Goal: Information Seeking & Learning: Compare options

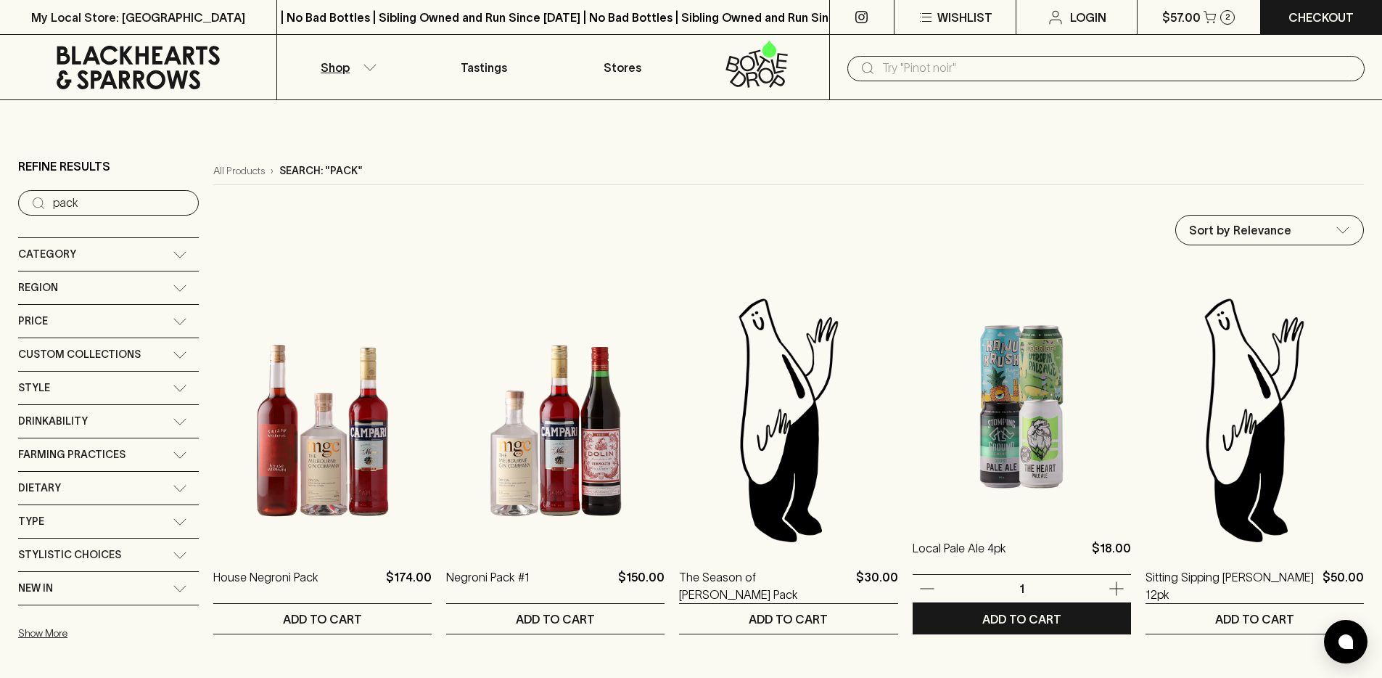
scroll to position [242, 0]
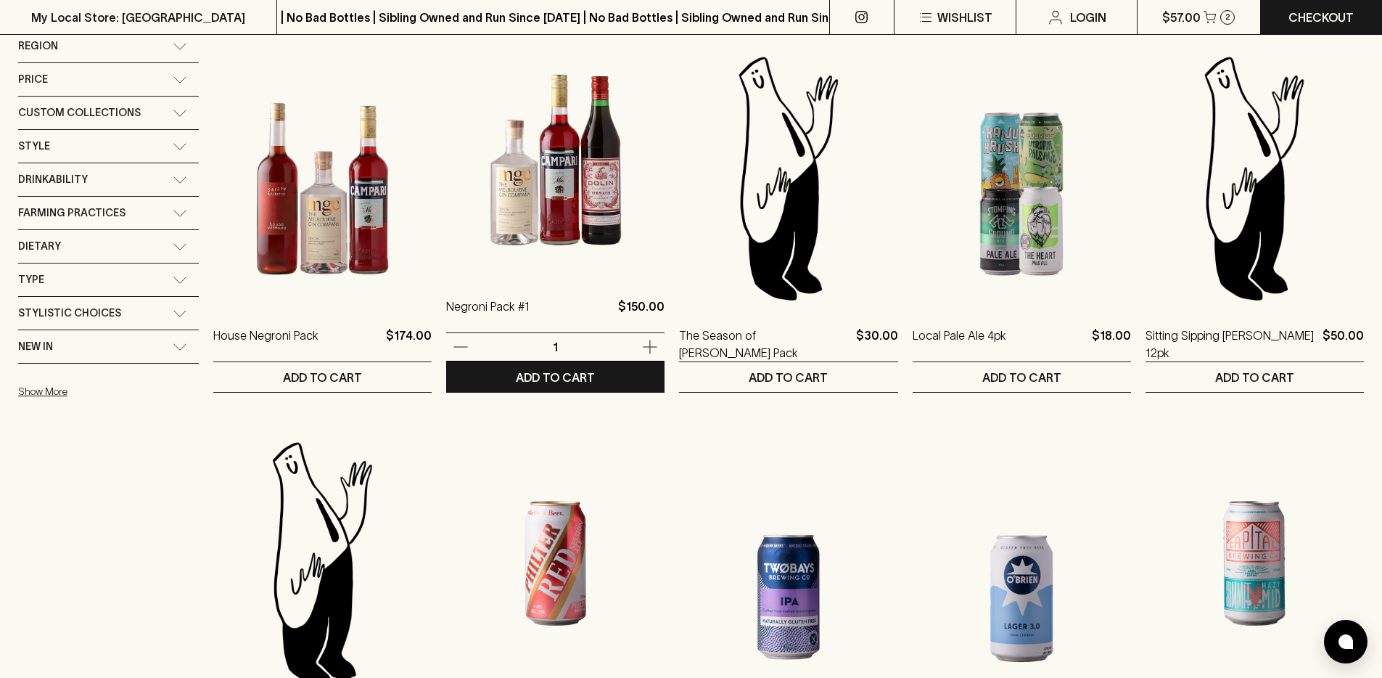
click at [470, 220] on img at bounding box center [555, 149] width 218 height 254
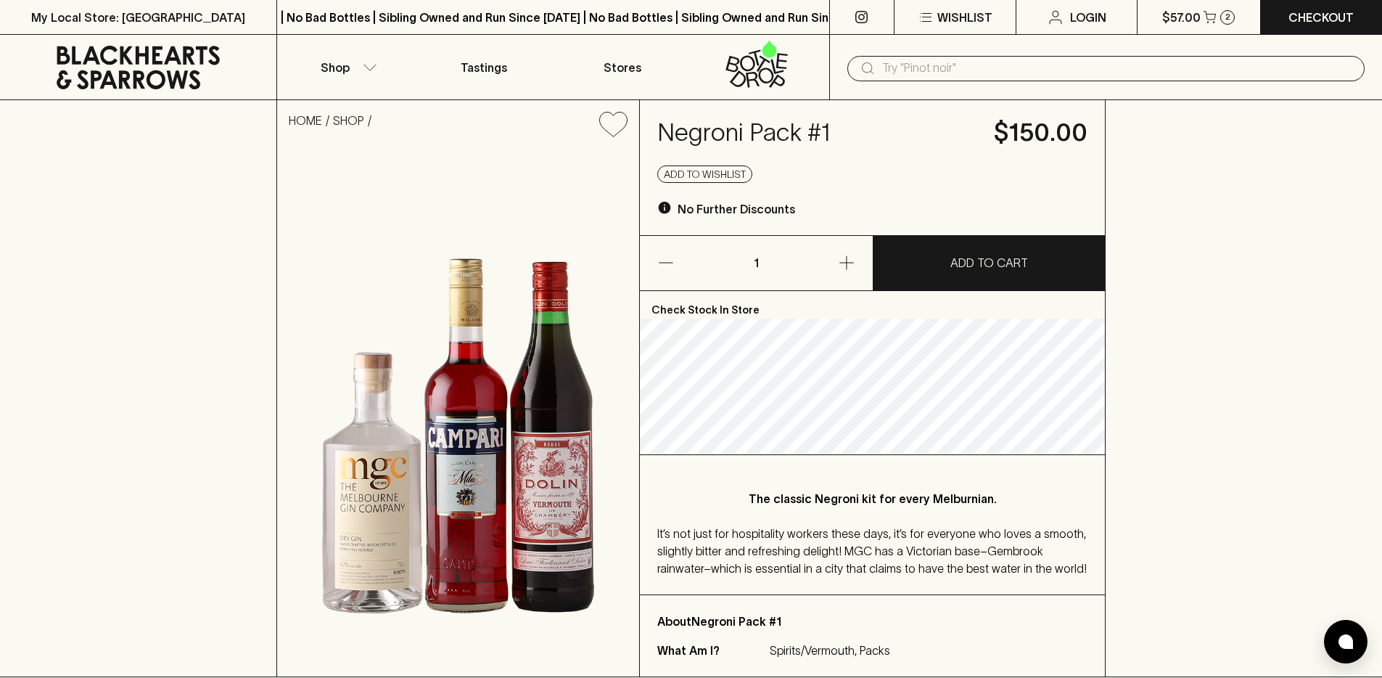
click at [946, 62] on input "text" at bounding box center [1117, 68] width 471 height 23
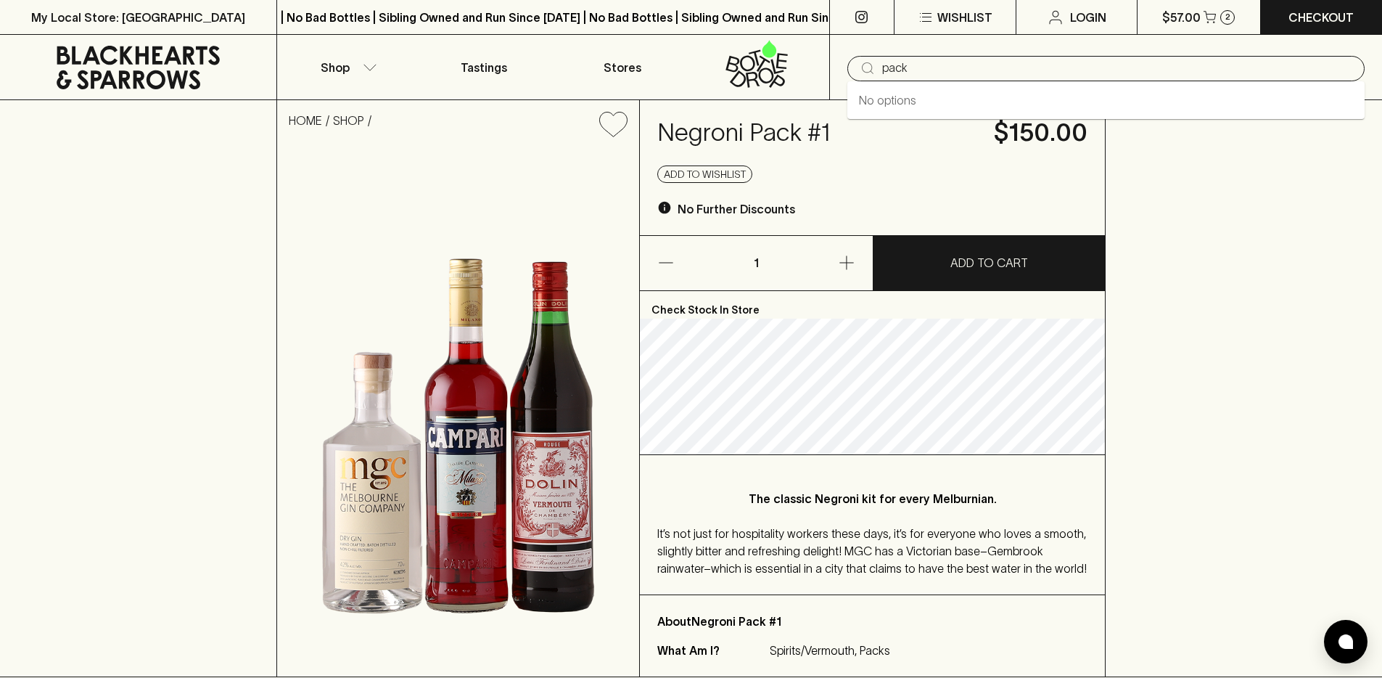
type input "pack"
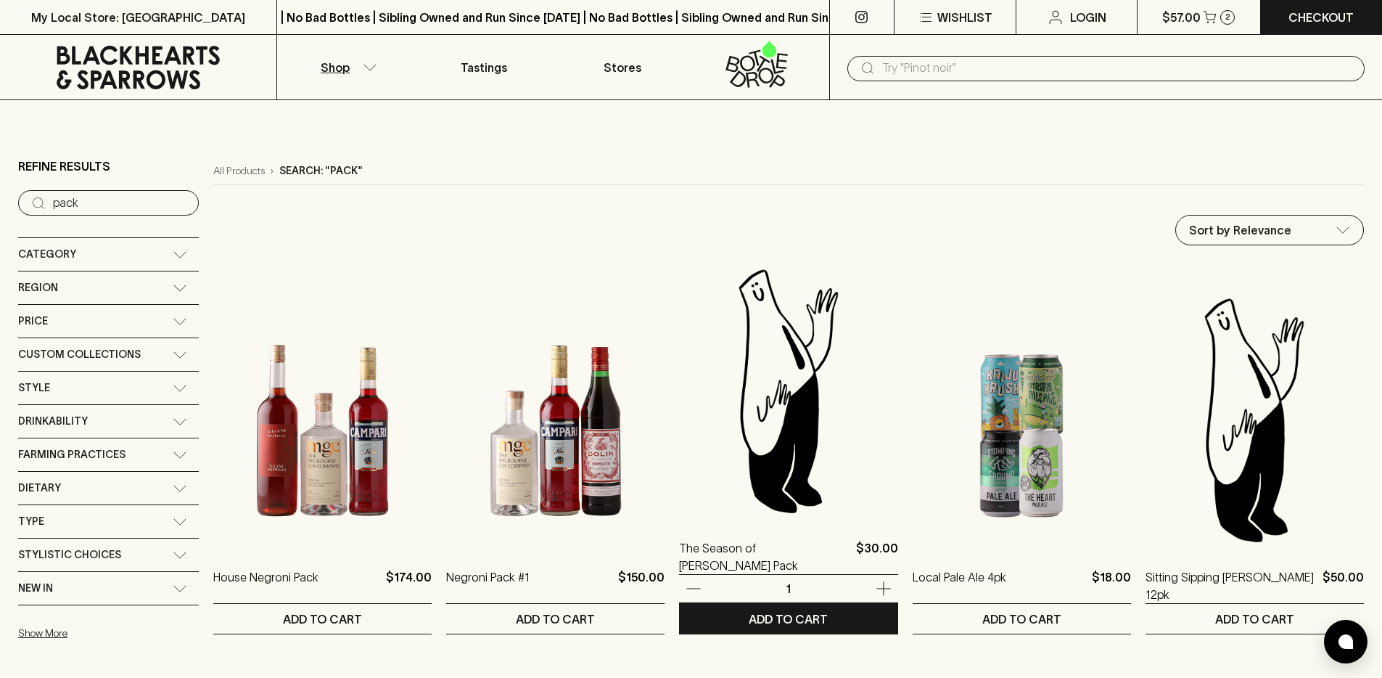
click at [779, 350] on img at bounding box center [788, 390] width 218 height 254
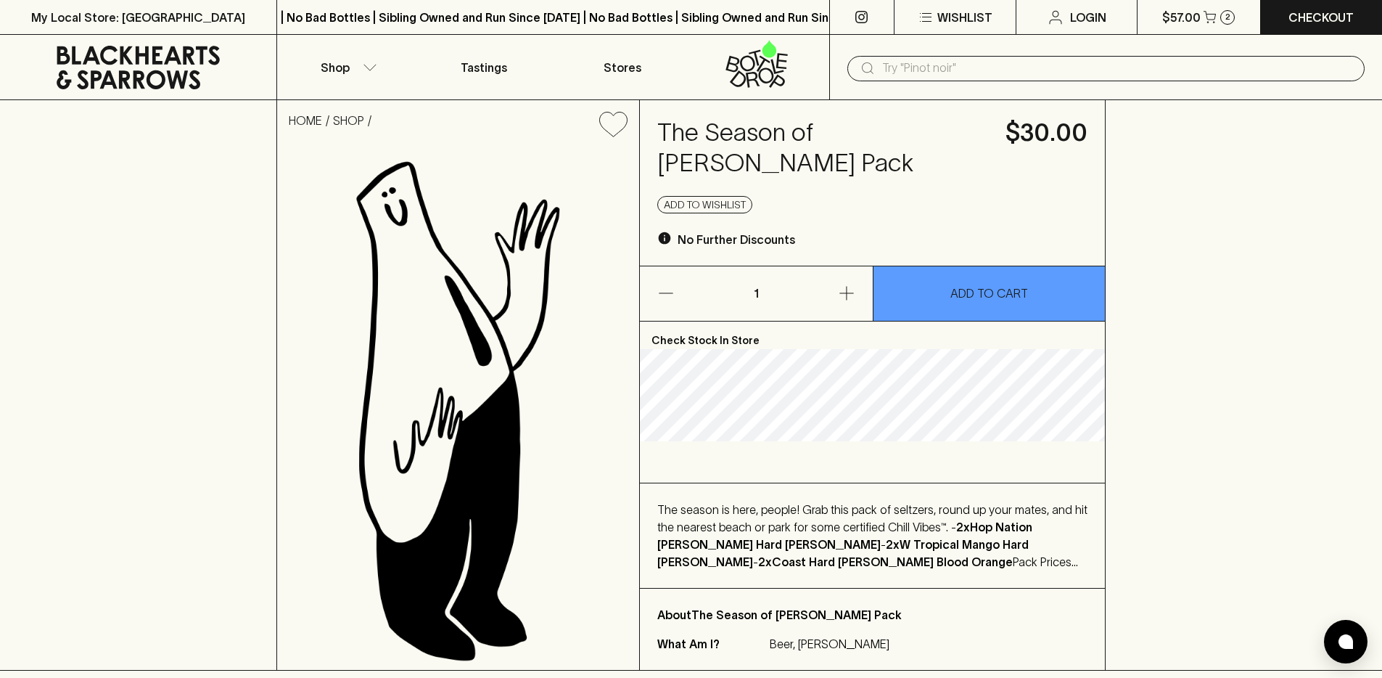
click at [141, 57] on icon at bounding box center [138, 68] width 255 height 44
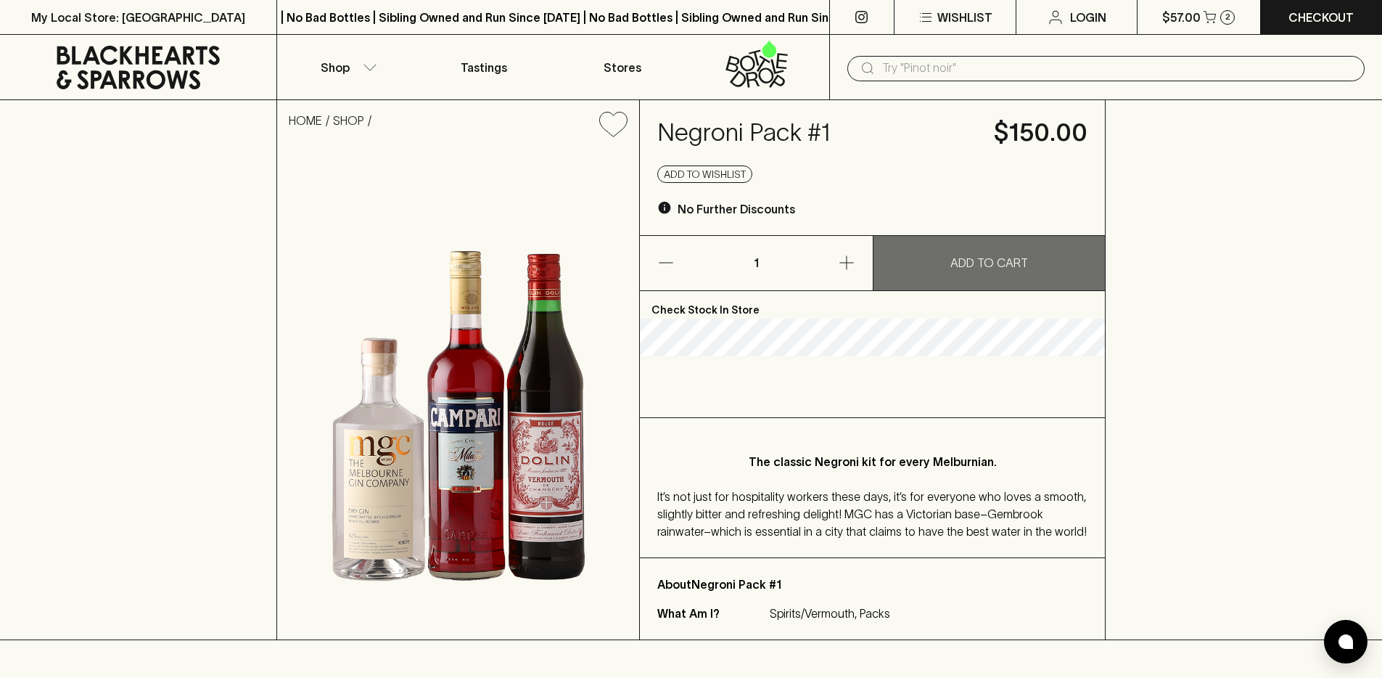
click at [1029, 268] on button "ADD TO CART" at bounding box center [990, 263] width 232 height 54
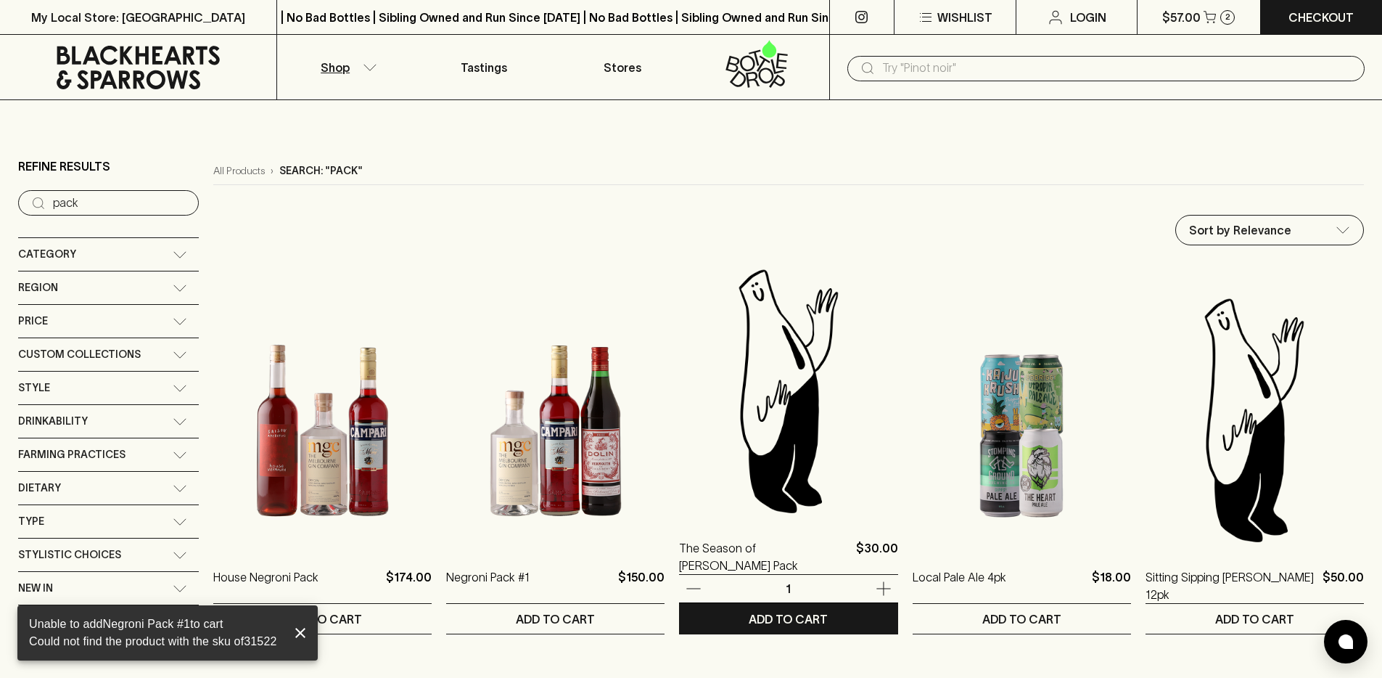
click at [801, 443] on img at bounding box center [788, 390] width 218 height 254
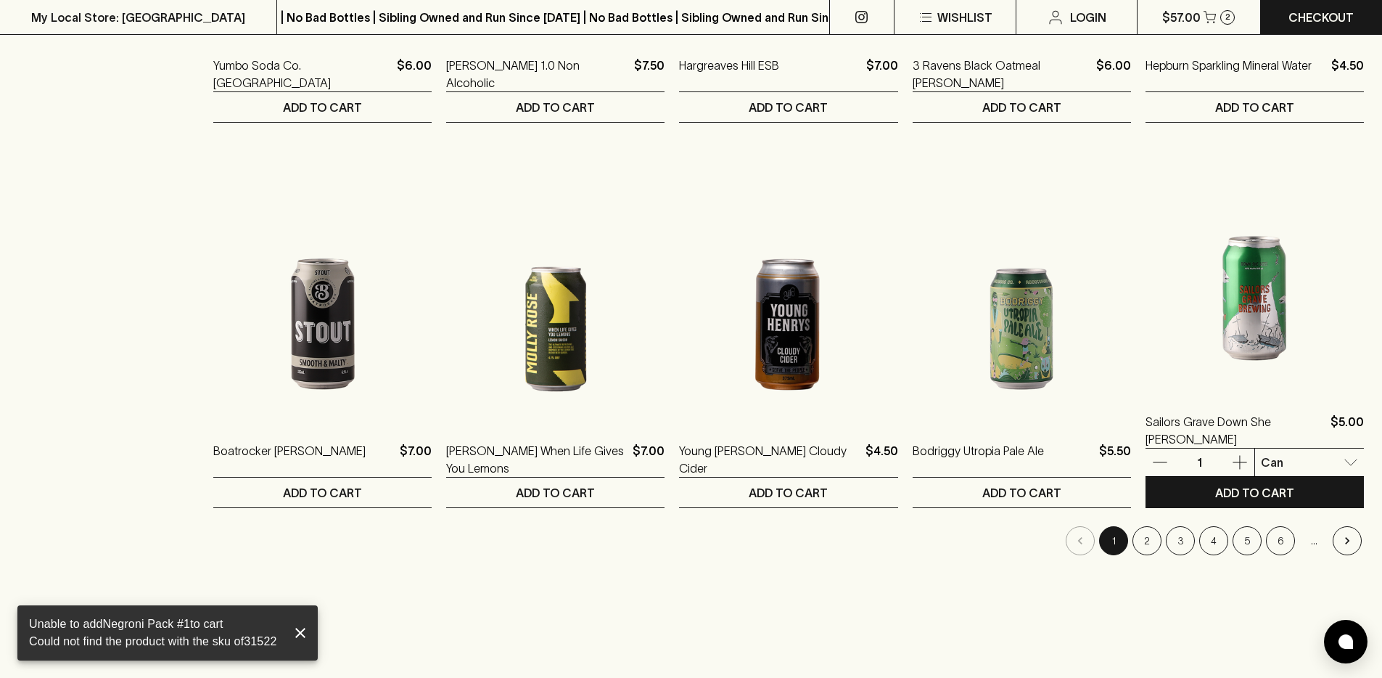
scroll to position [1357, 0]
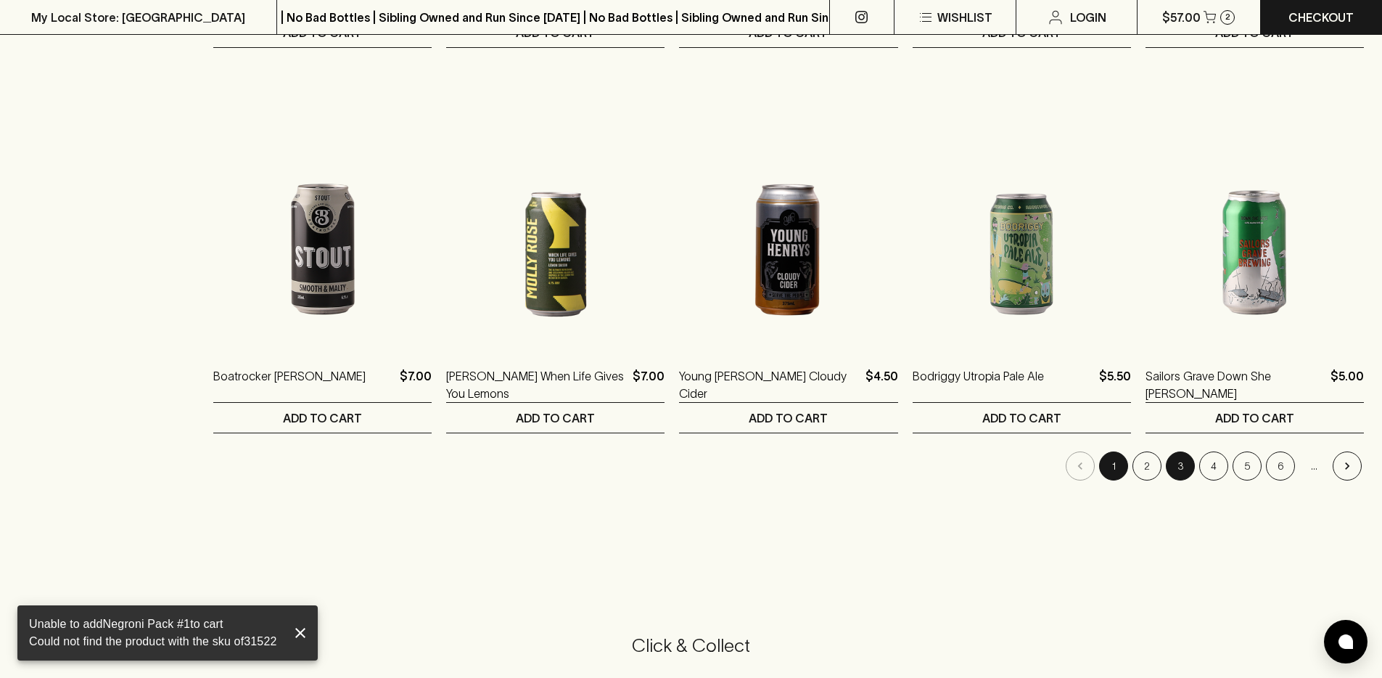
click at [1184, 471] on button "3" at bounding box center [1180, 465] width 29 height 29
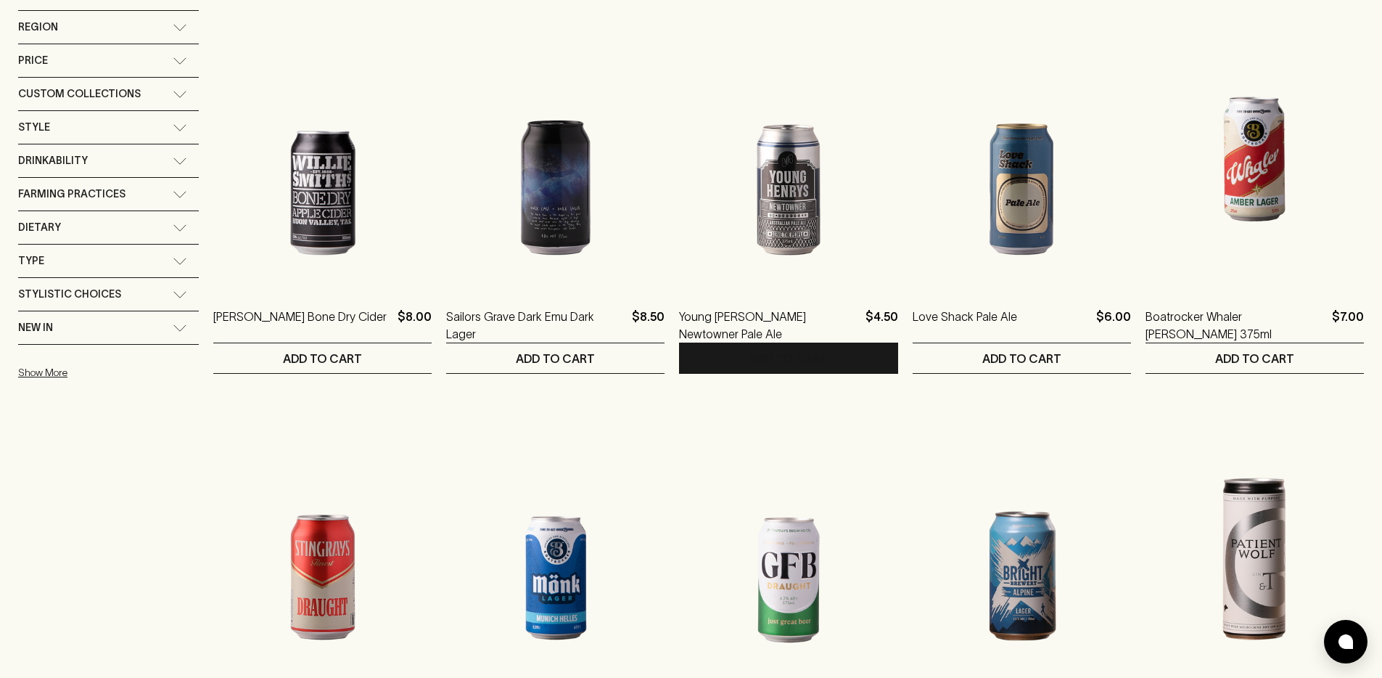
scroll to position [409, 0]
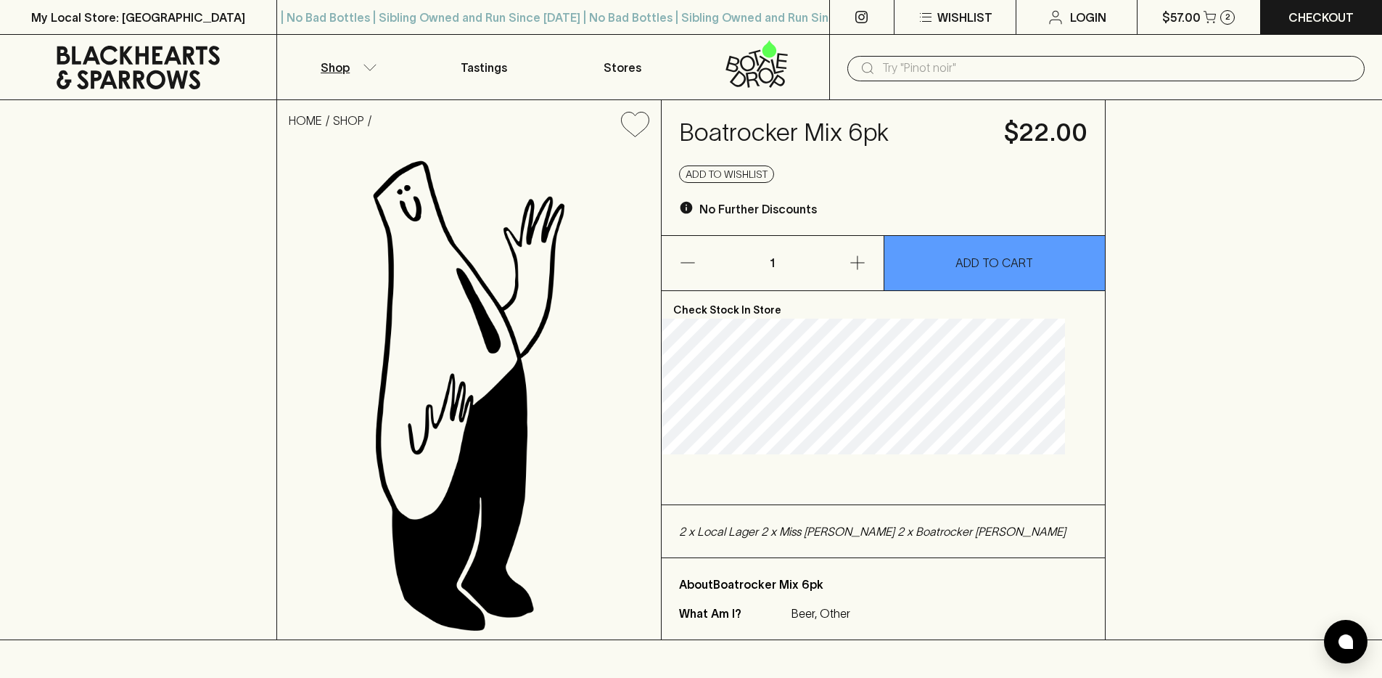
click at [362, 72] on button "Shop" at bounding box center [346, 67] width 138 height 65
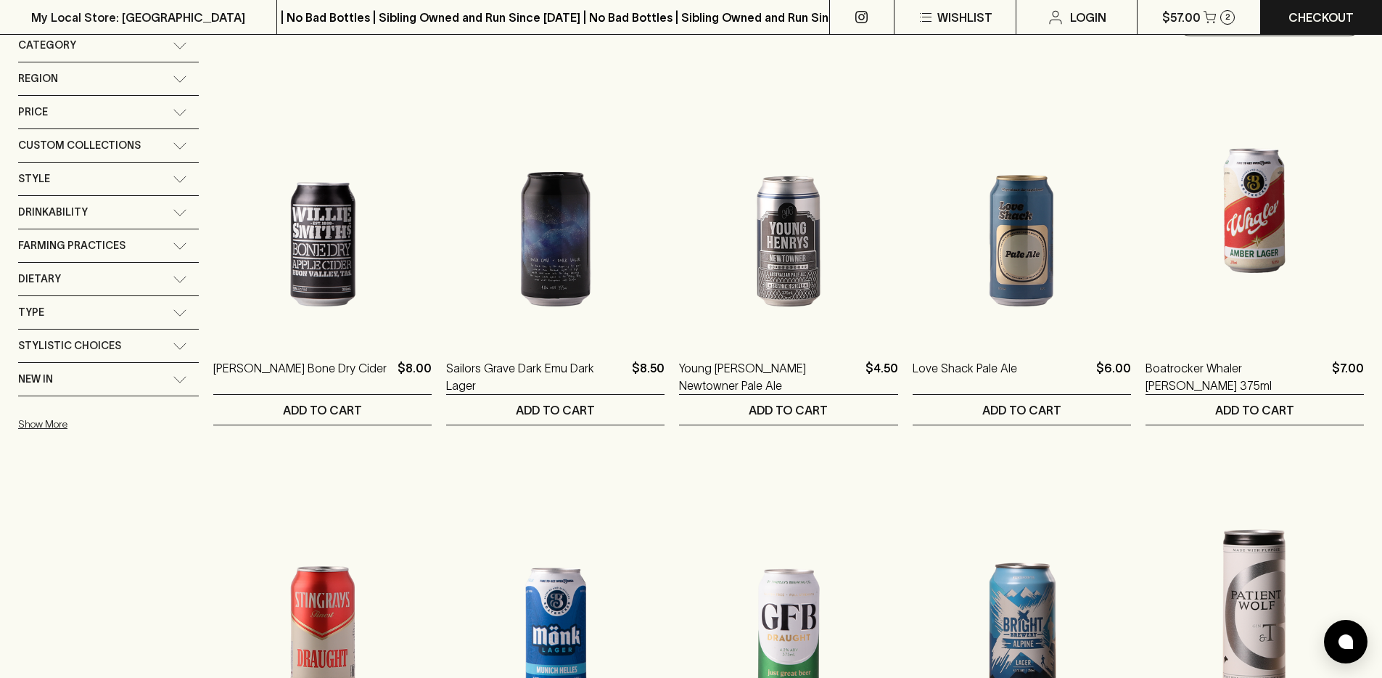
click at [179, 140] on div "Custom Collections" at bounding box center [108, 145] width 181 height 33
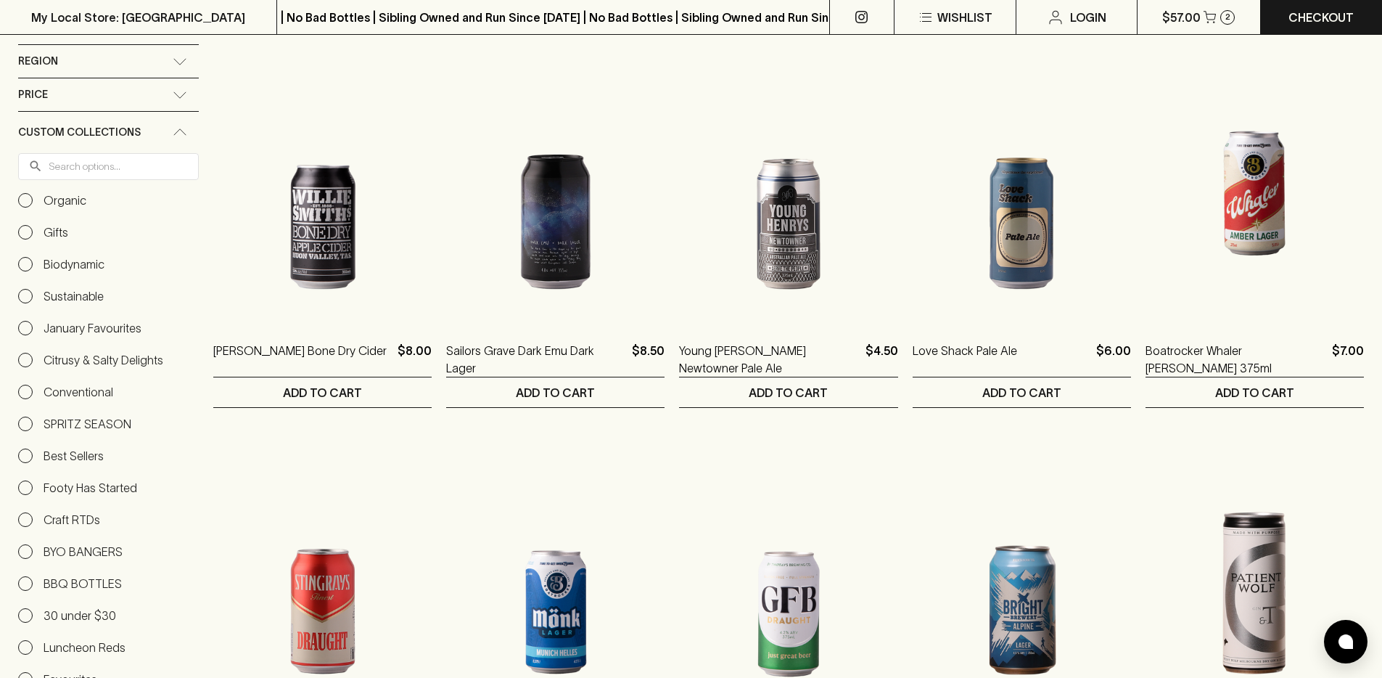
scroll to position [236, 0]
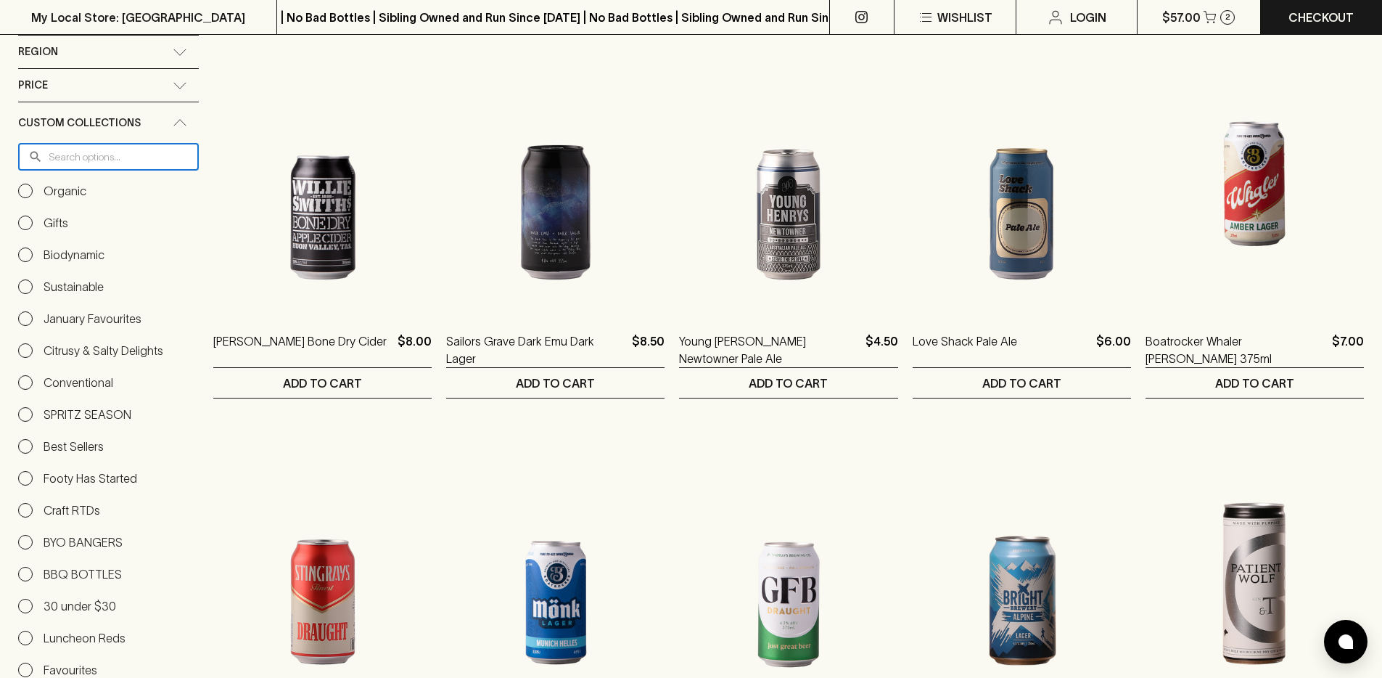
click at [85, 160] on input "text" at bounding box center [124, 157] width 150 height 27
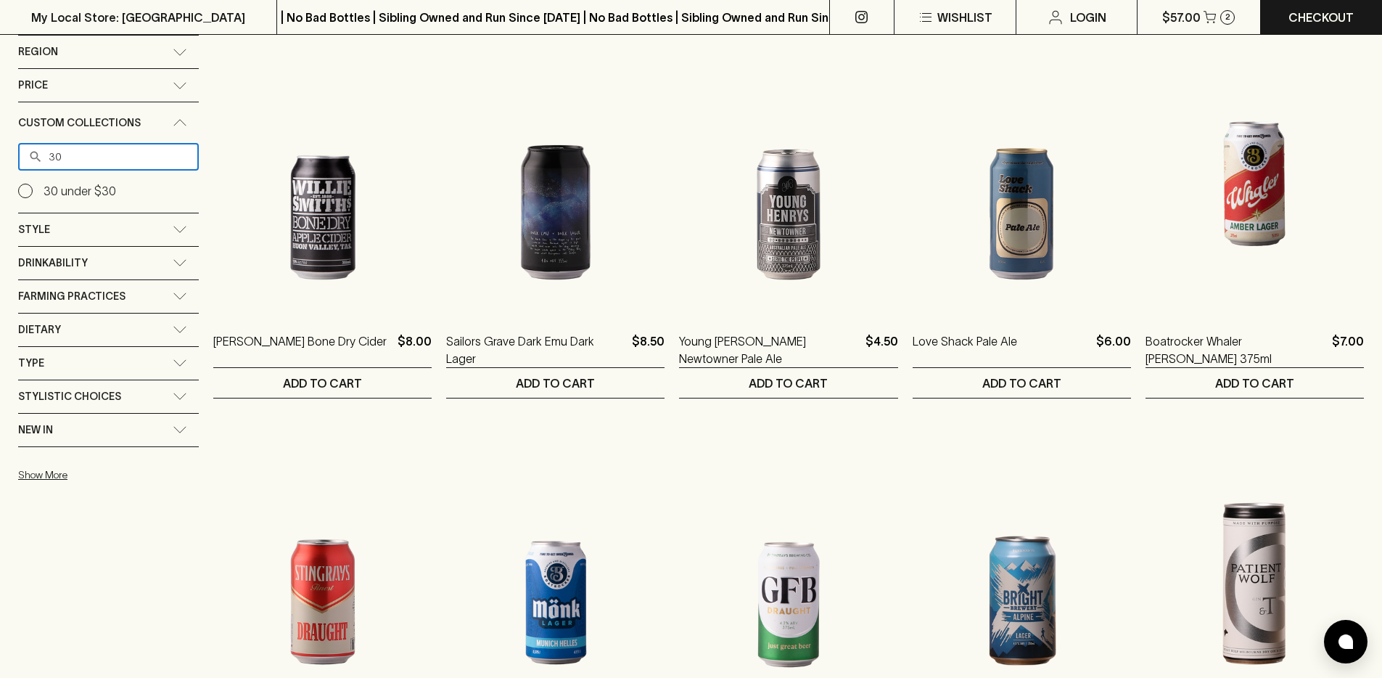
type input "30"
click at [118, 152] on input "30" at bounding box center [124, 157] width 150 height 27
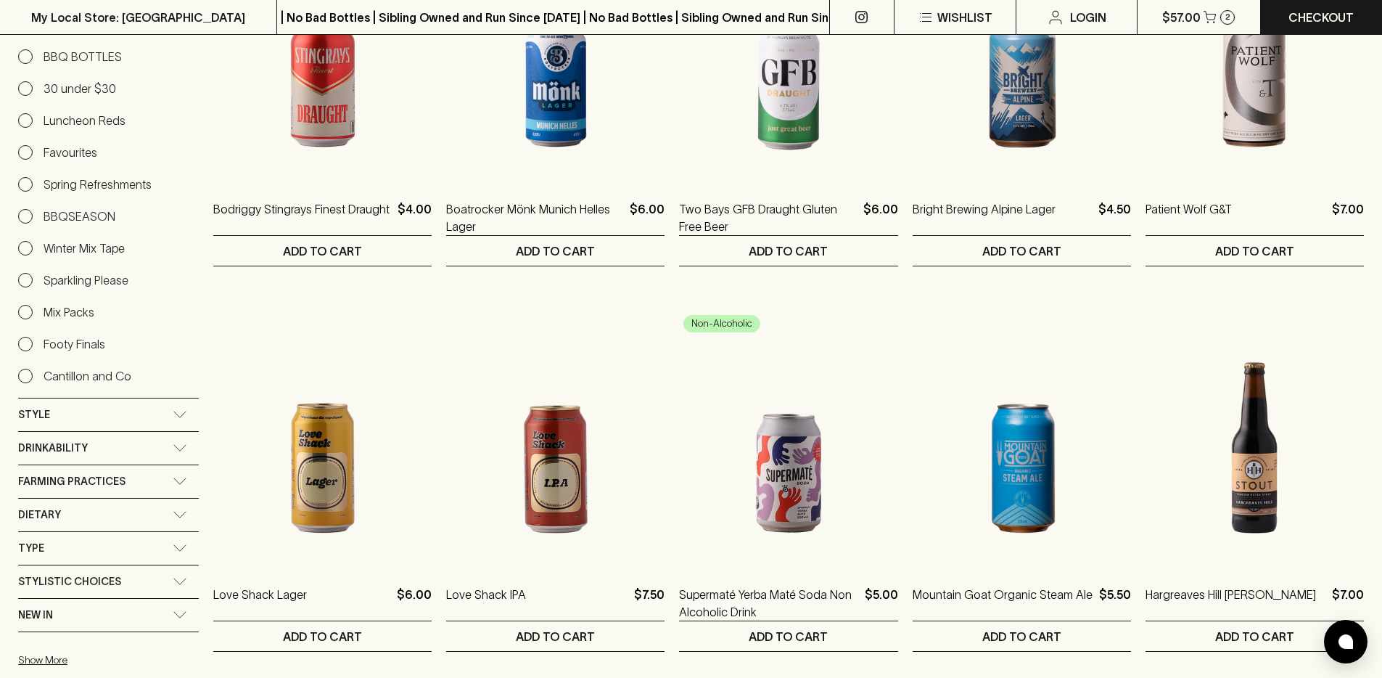
scroll to position [828, 0]
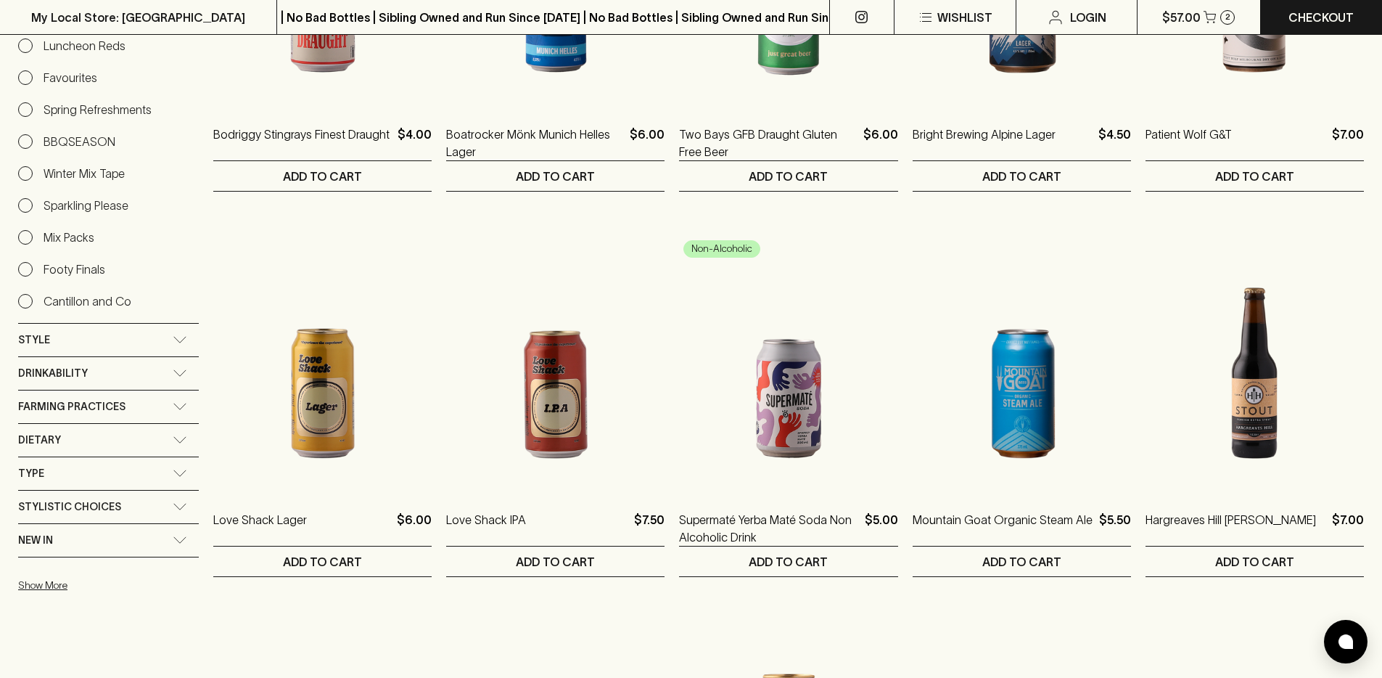
click at [112, 404] on span "Farming Practices" at bounding box center [71, 407] width 107 height 18
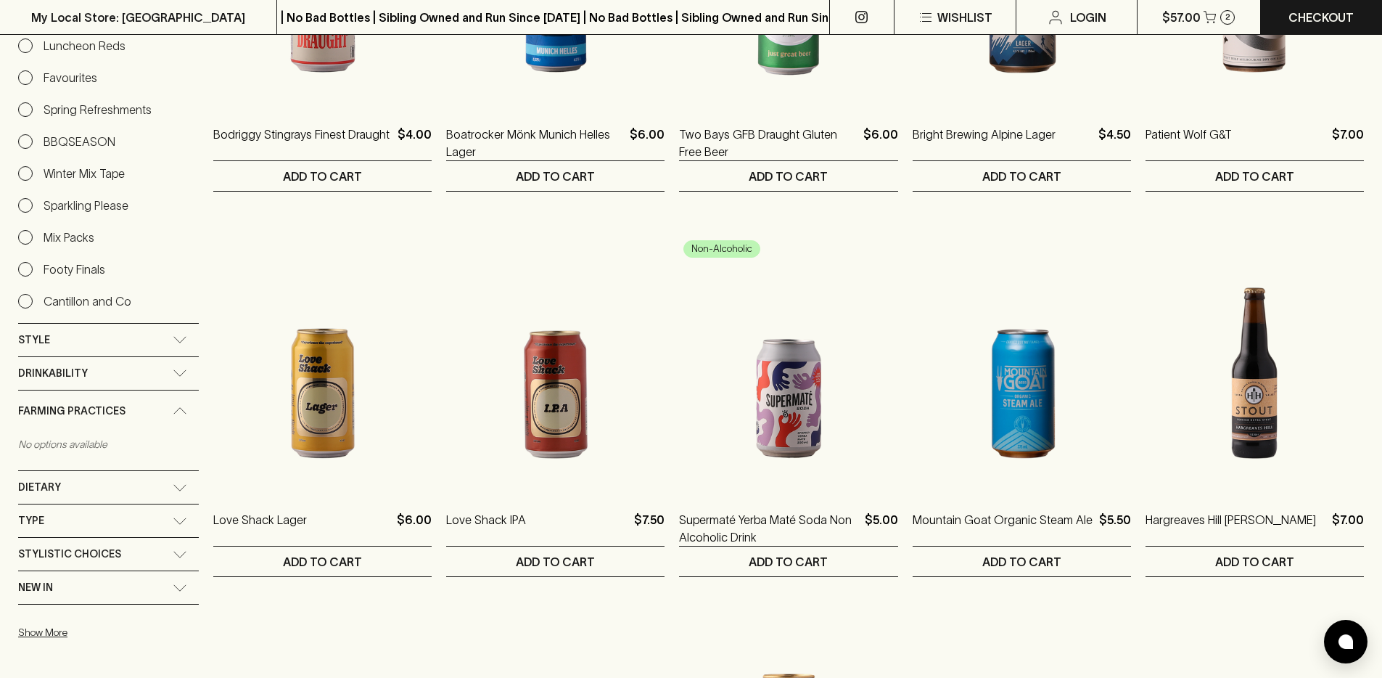
click at [112, 404] on span "Farming Practices" at bounding box center [71, 411] width 107 height 18
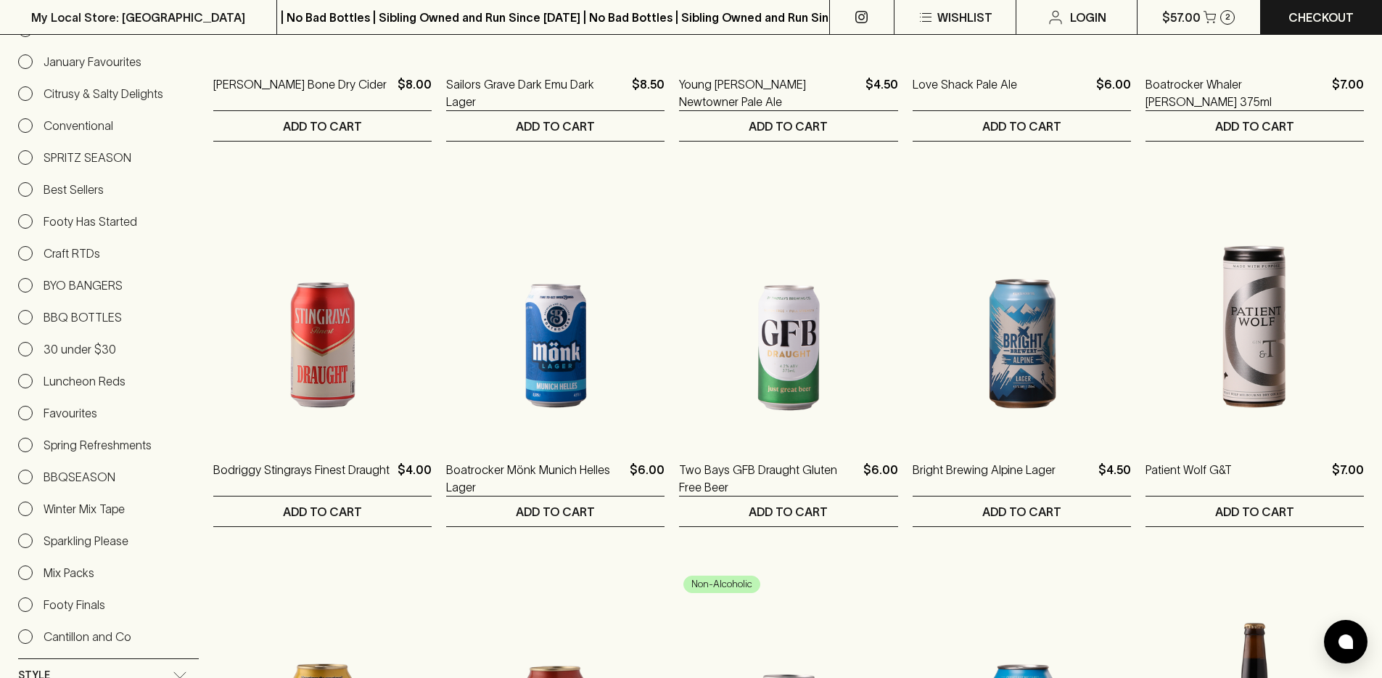
scroll to position [120, 0]
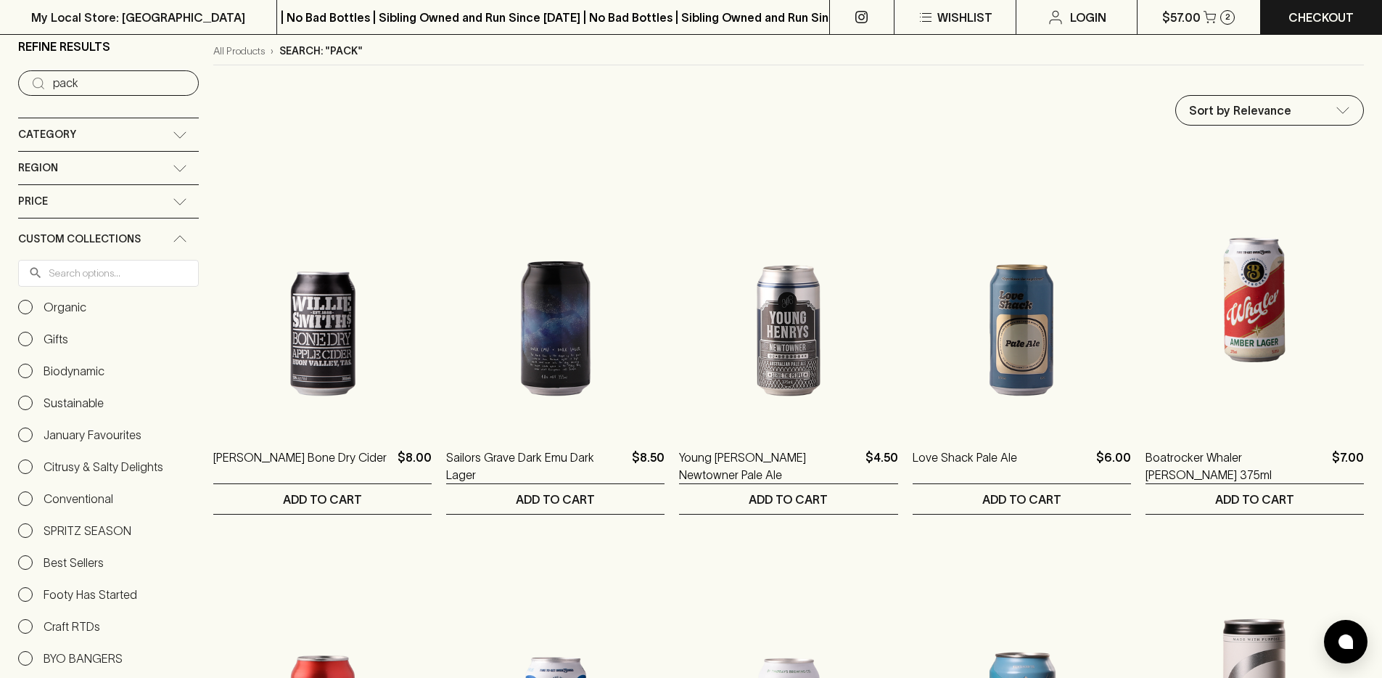
click at [33, 307] on label "Organic" at bounding box center [52, 306] width 68 height 17
click at [33, 307] on input "Organic" at bounding box center [25, 307] width 15 height 15
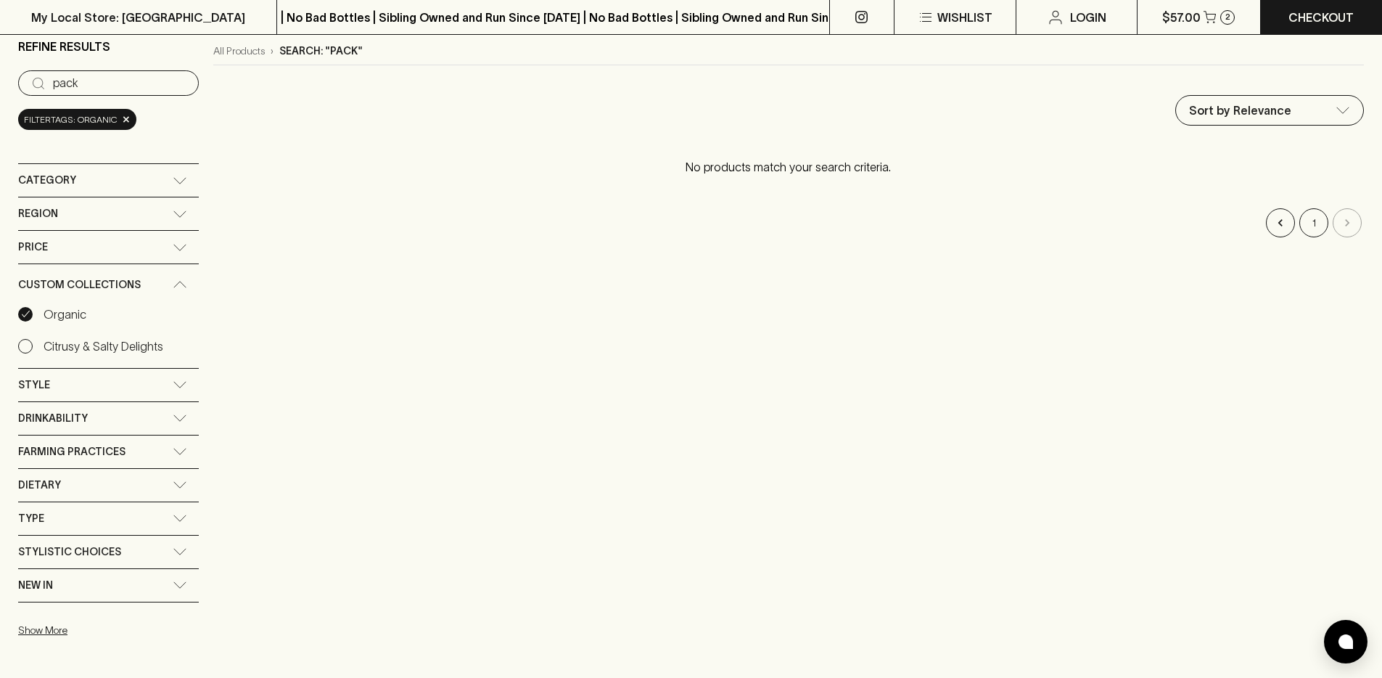
click at [118, 311] on div "Organic" at bounding box center [108, 313] width 181 height 17
click at [31, 316] on input "Organic" at bounding box center [25, 314] width 15 height 15
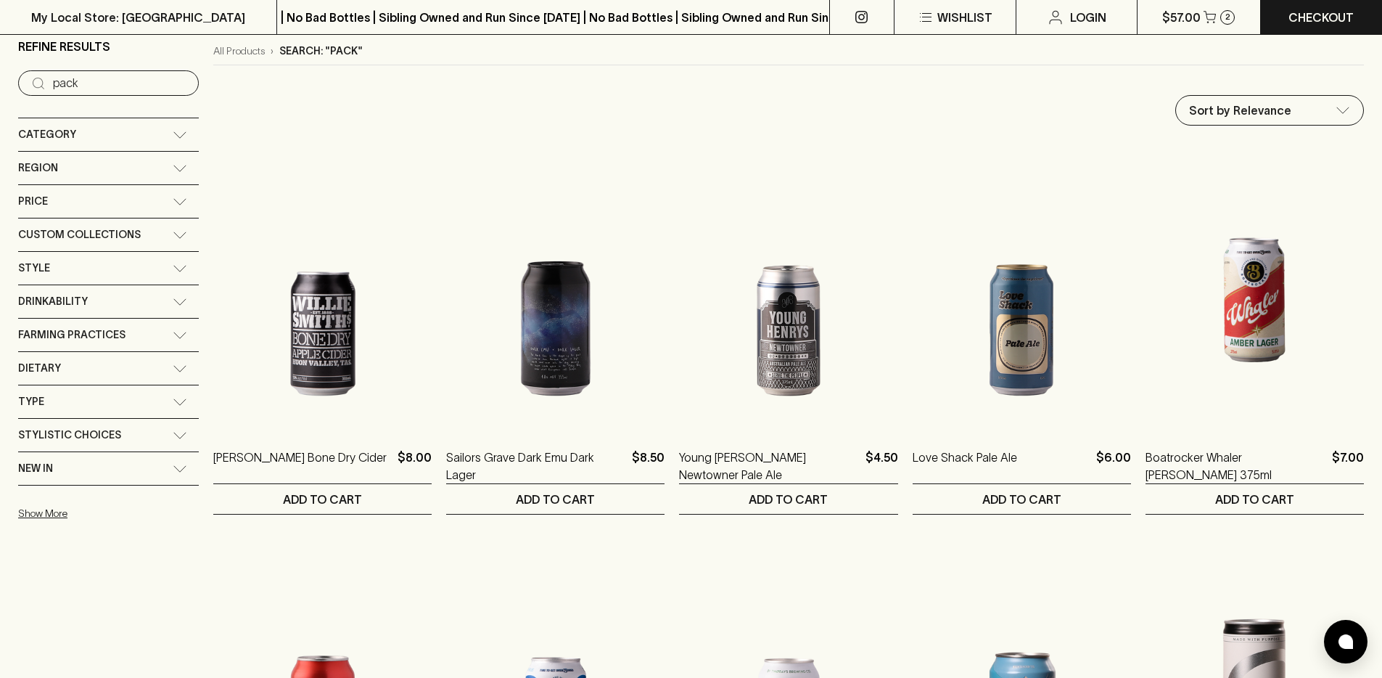
click at [102, 83] on input "pack" at bounding box center [120, 83] width 134 height 23
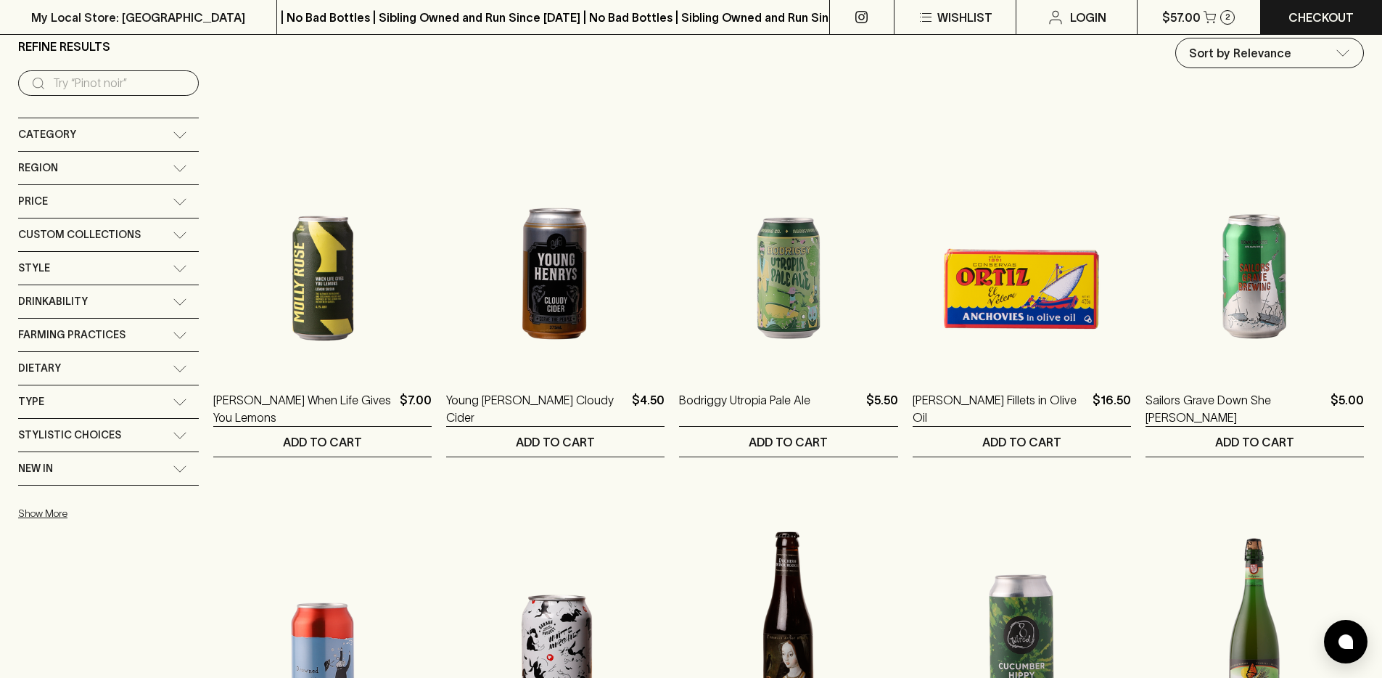
click at [139, 301] on div "Drinkability" at bounding box center [95, 301] width 155 height 18
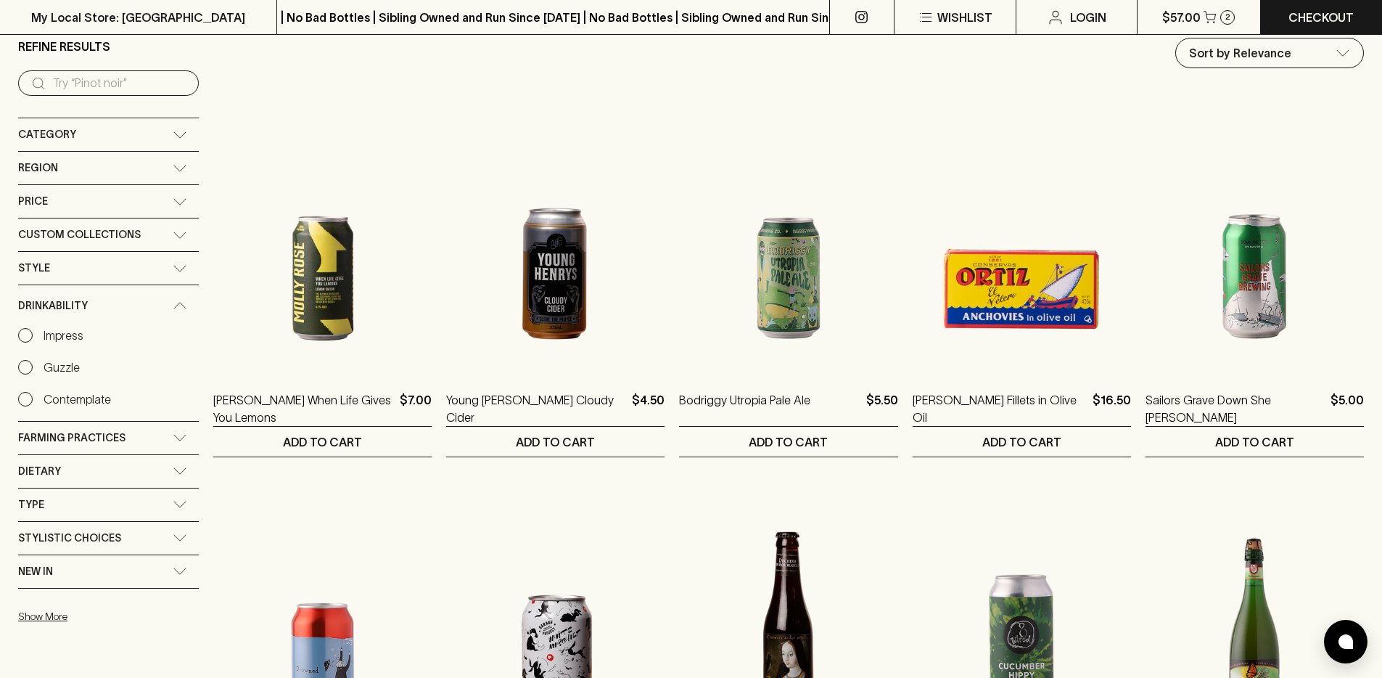
click at [139, 301] on div "Drinkability" at bounding box center [95, 306] width 155 height 18
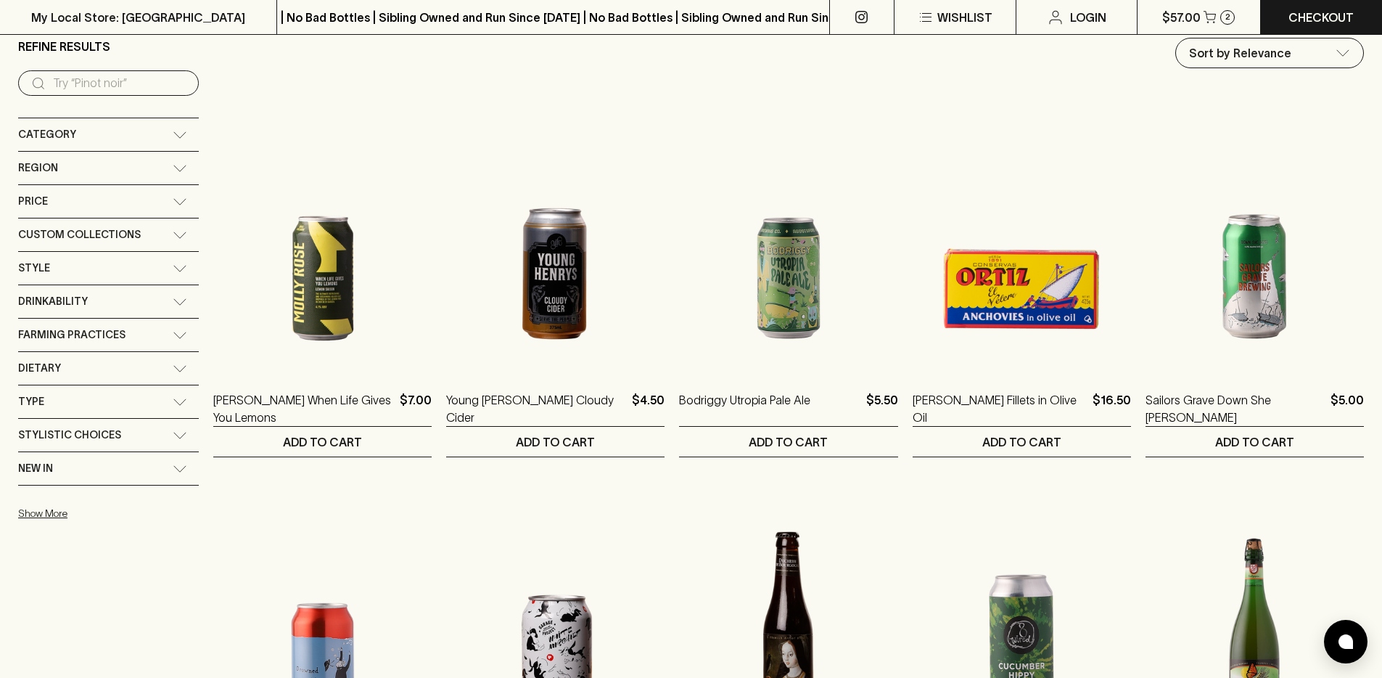
click at [123, 336] on div "Farming Practices" at bounding box center [95, 335] width 155 height 18
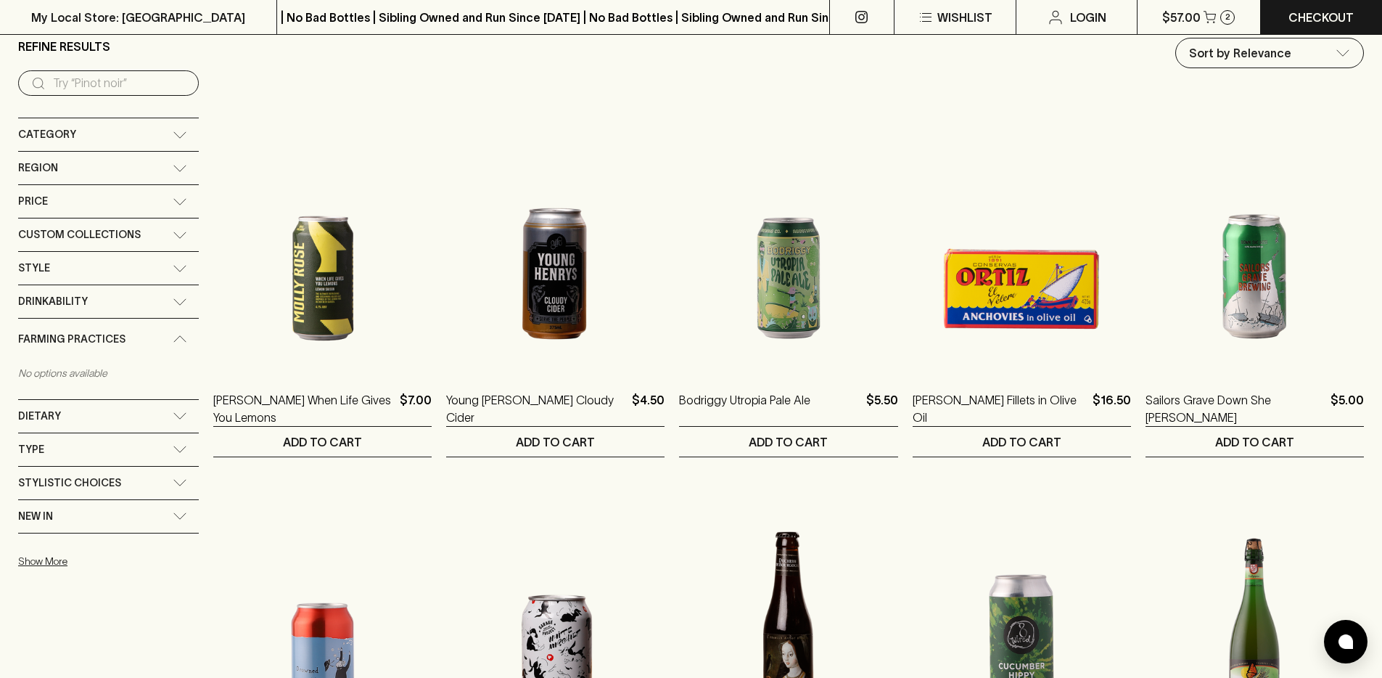
click at [112, 269] on div "Style" at bounding box center [95, 268] width 155 height 18
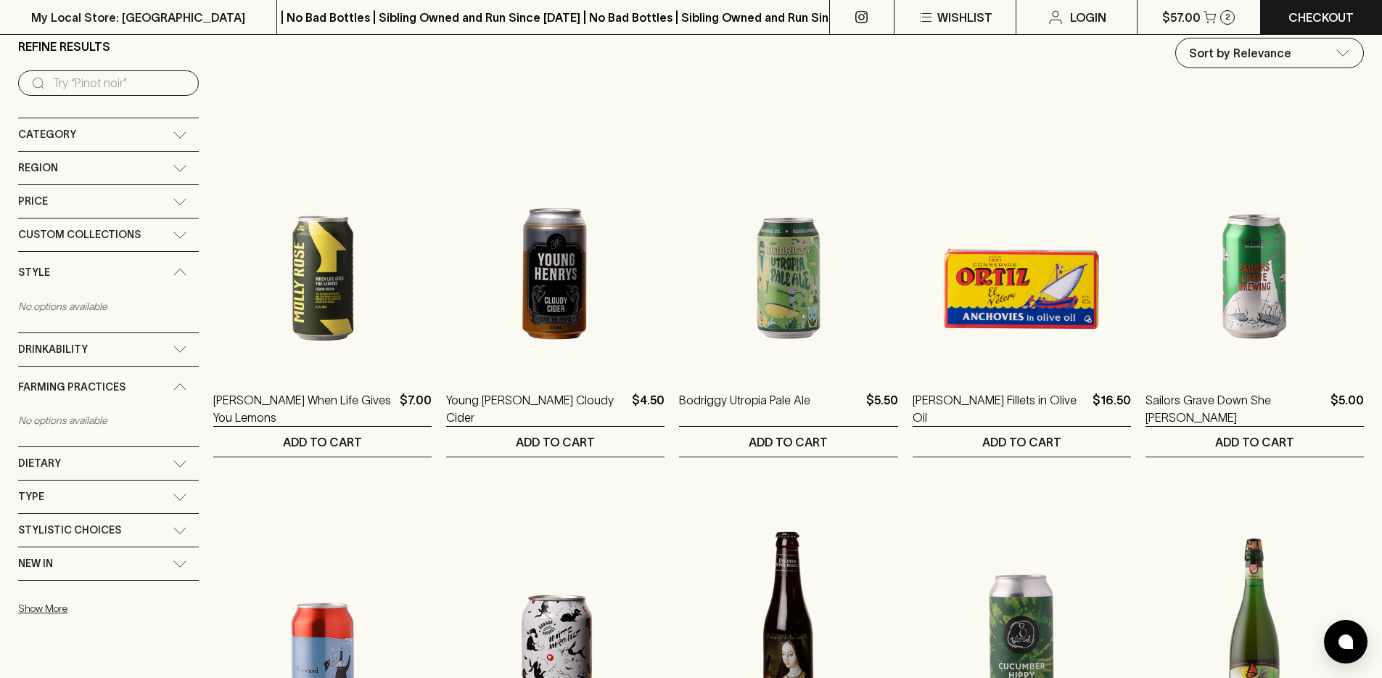
click at [110, 262] on div "Style" at bounding box center [108, 272] width 181 height 41
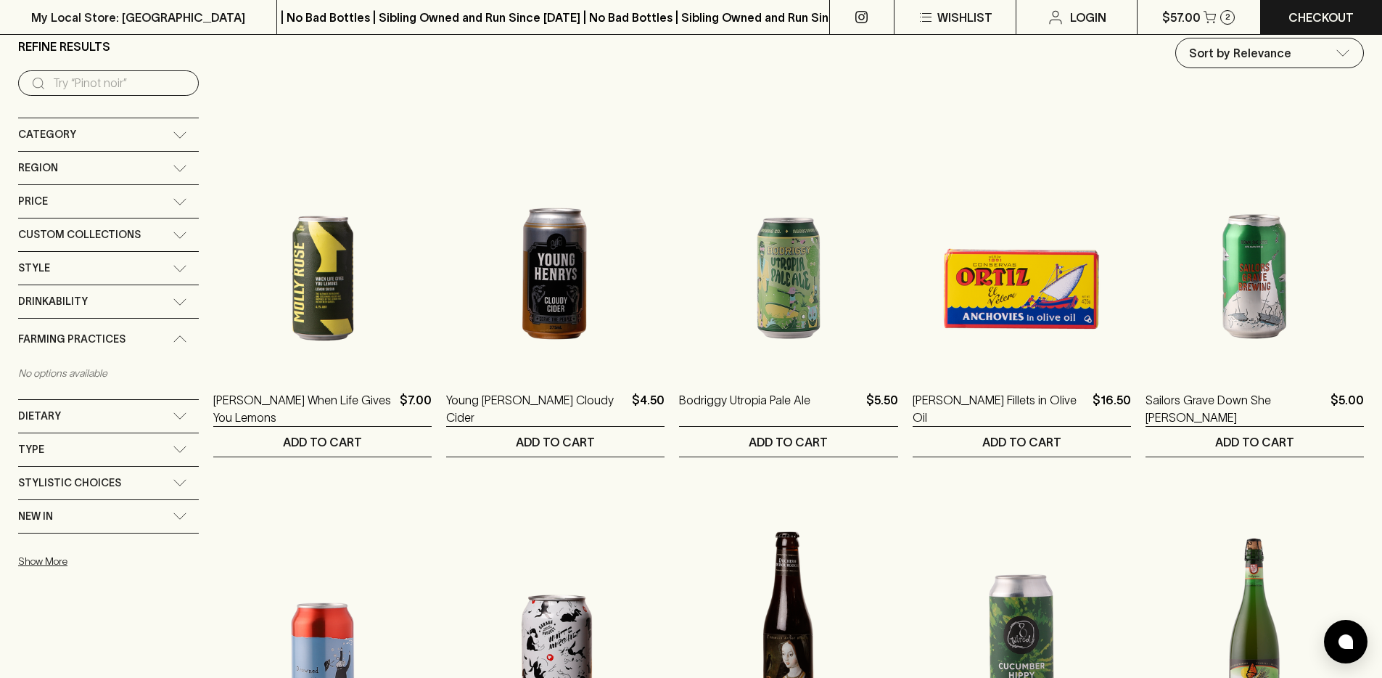
click at [118, 222] on div "Custom Collections" at bounding box center [108, 234] width 181 height 33
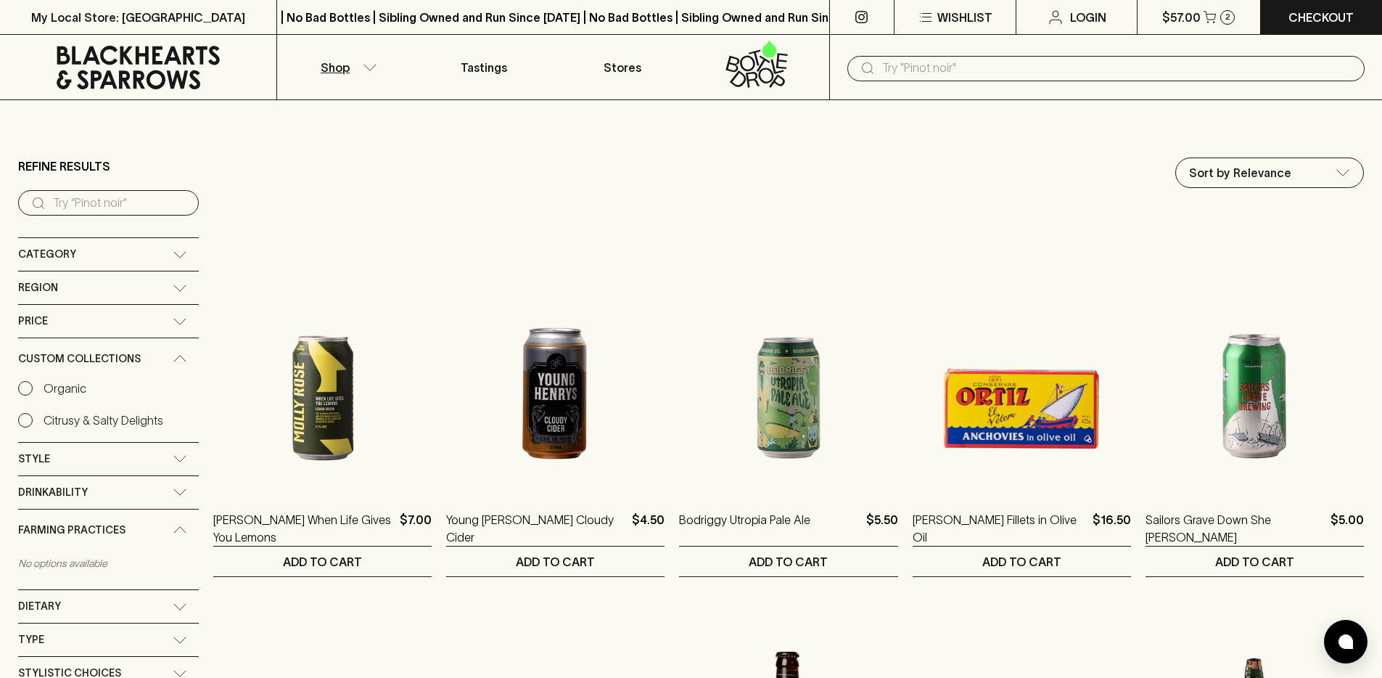
click at [161, 83] on icon at bounding box center [138, 68] width 163 height 44
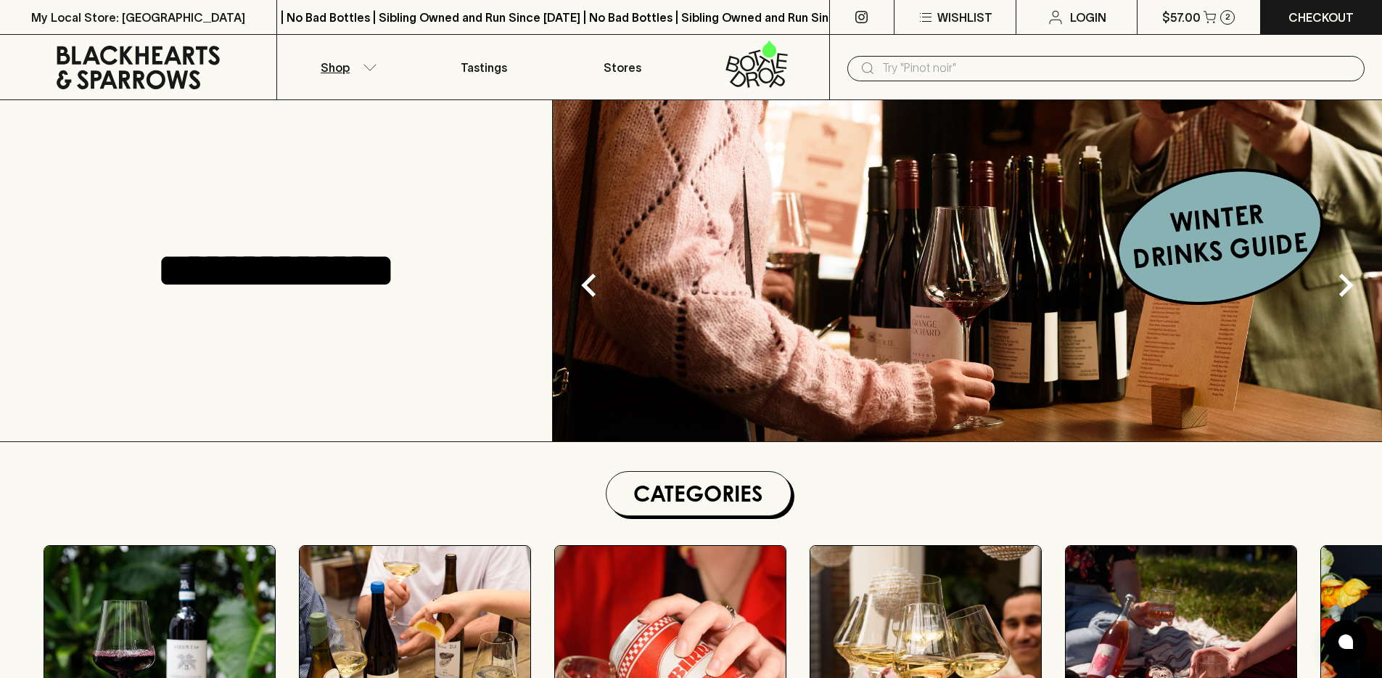
click at [341, 76] on button "Shop" at bounding box center [346, 67] width 138 height 65
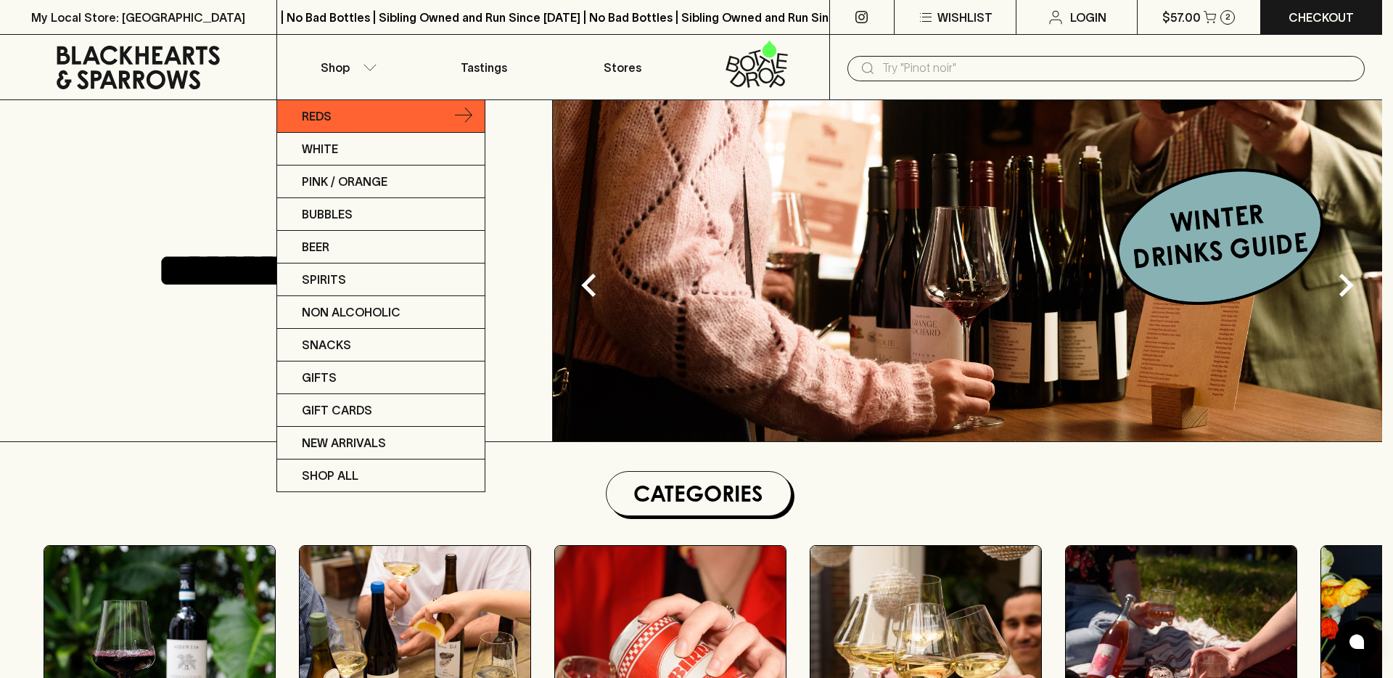
click at [336, 122] on link "Reds" at bounding box center [380, 116] width 207 height 33
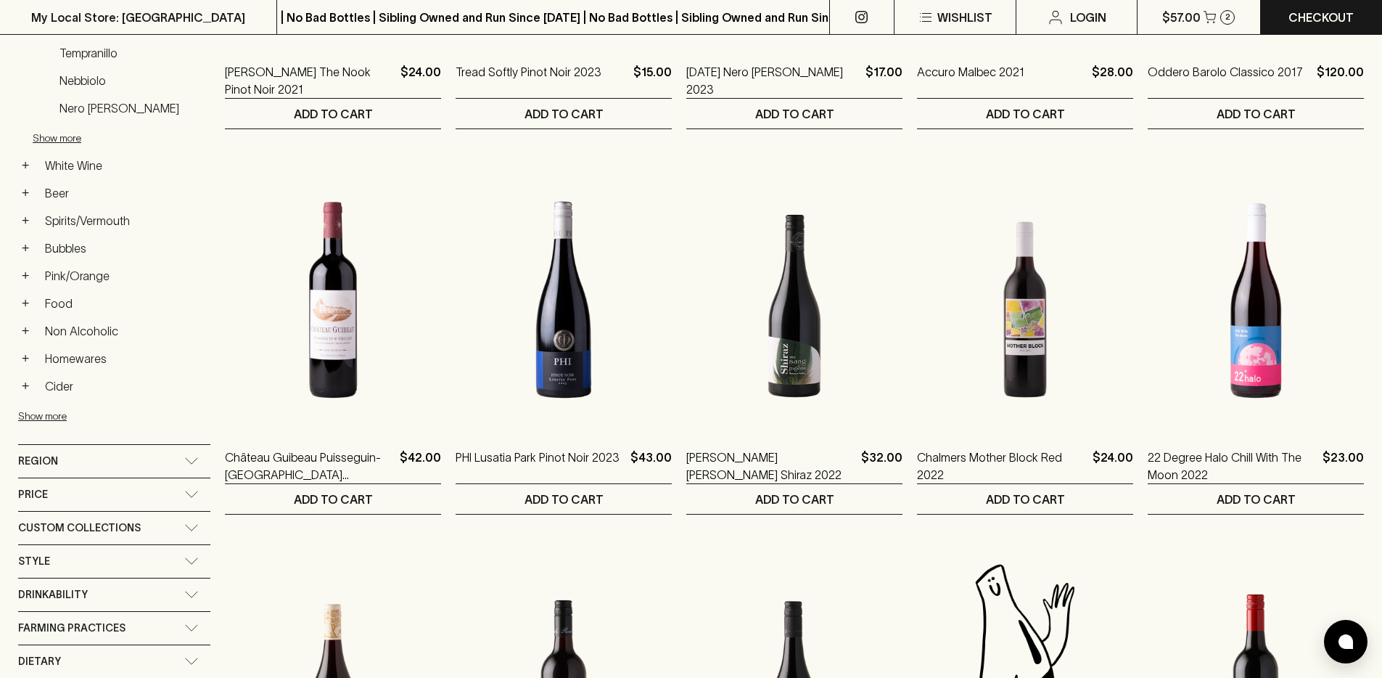
scroll to position [524, 0]
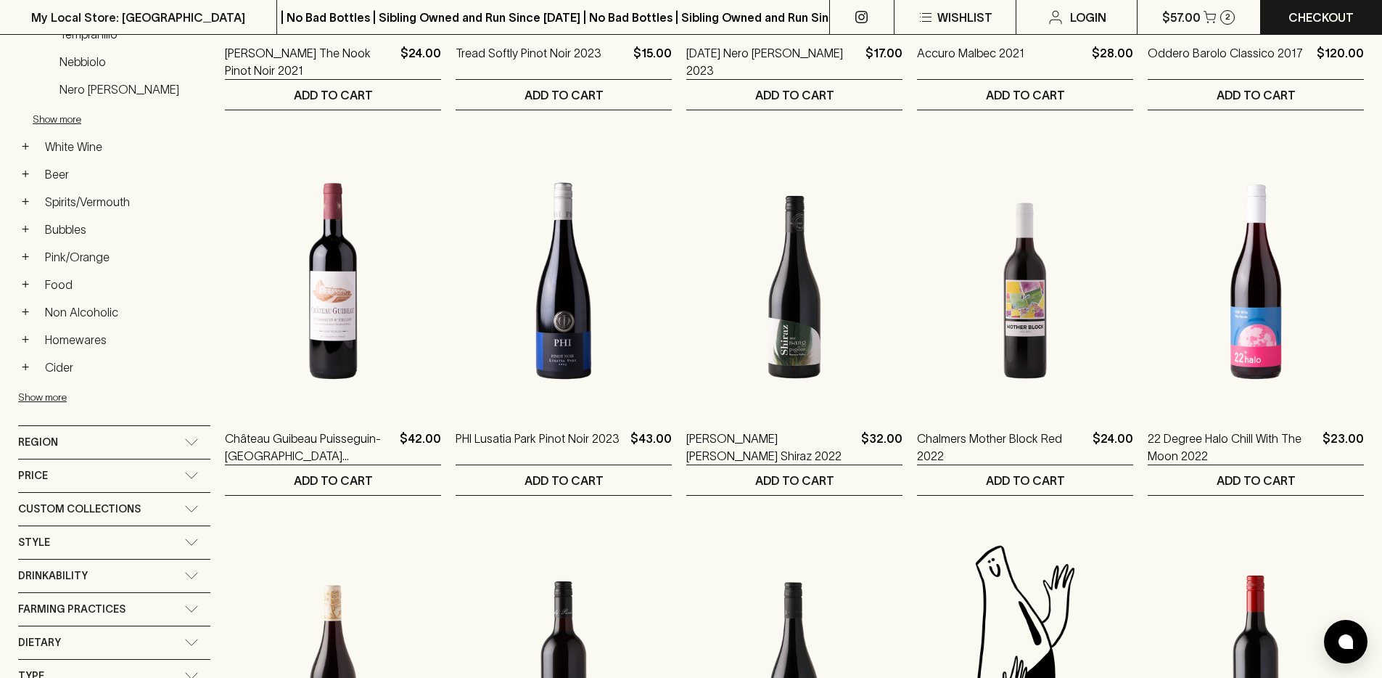
click at [128, 509] on span "Custom Collections" at bounding box center [79, 509] width 123 height 18
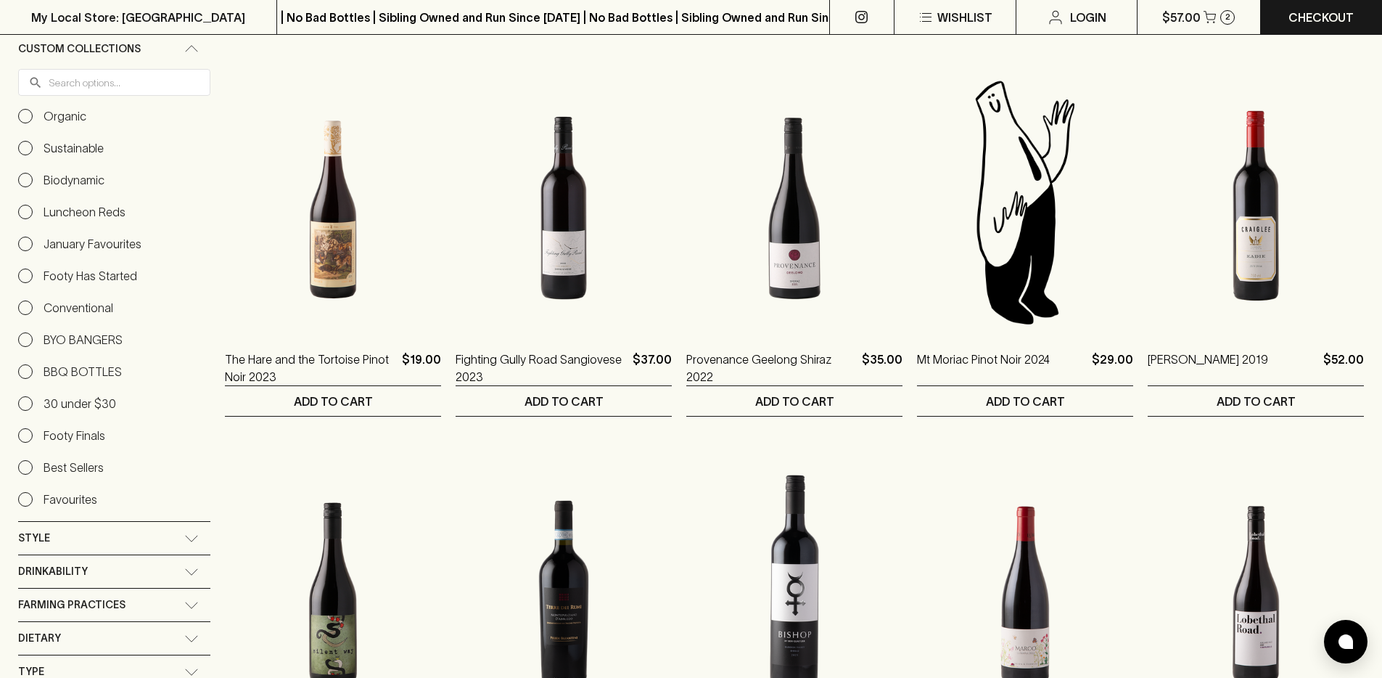
scroll to position [998, 0]
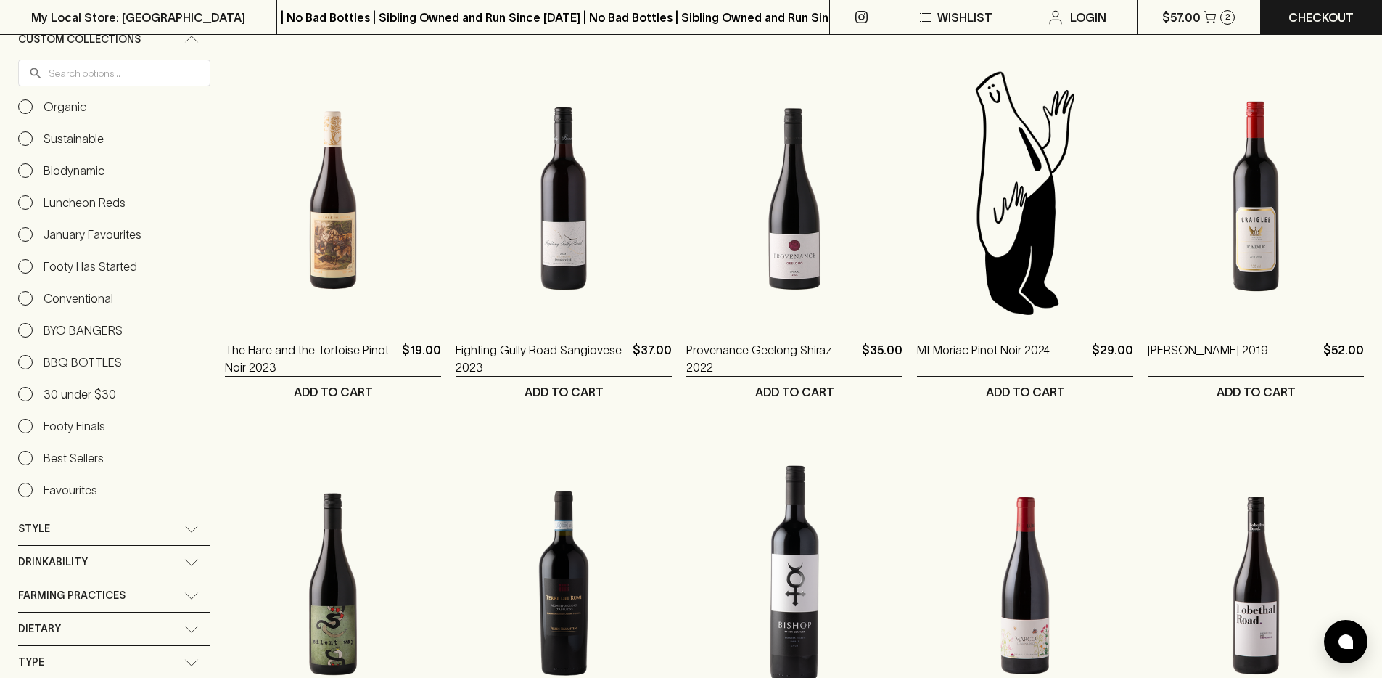
click at [26, 391] on input "30 under $30" at bounding box center [25, 394] width 15 height 15
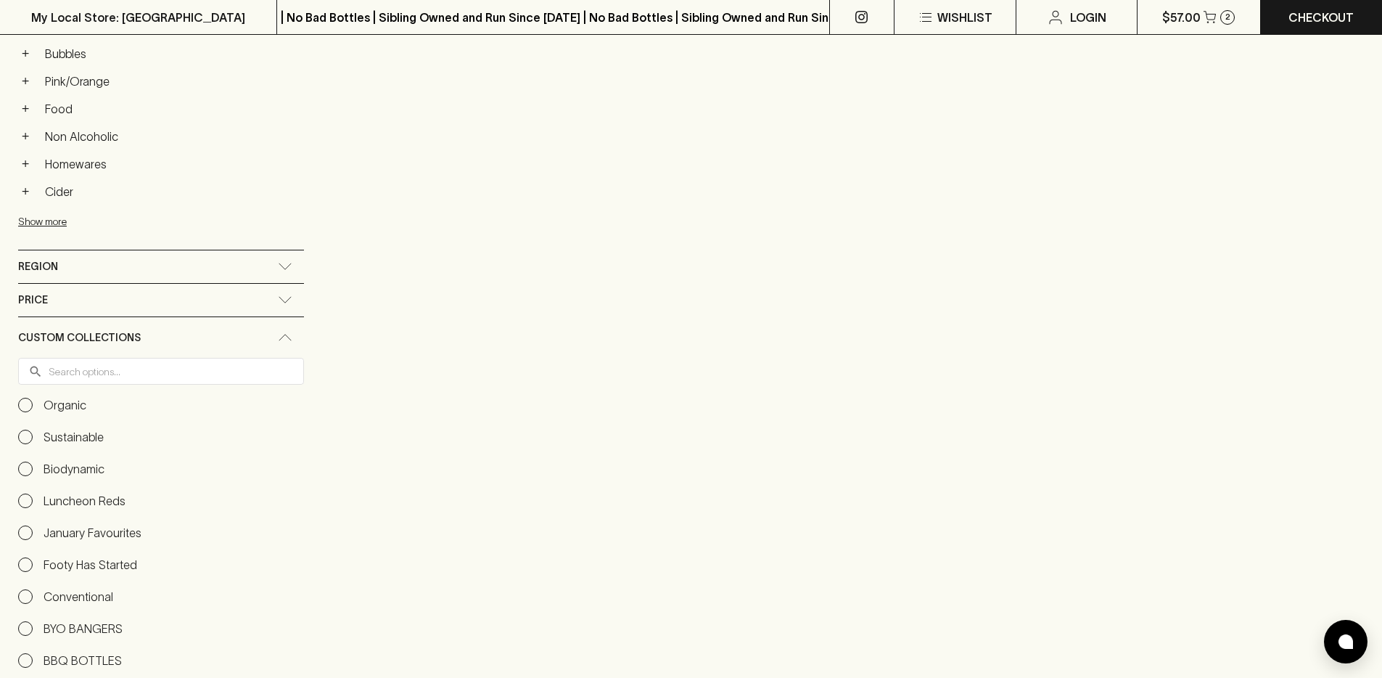
scroll to position [1033, 0]
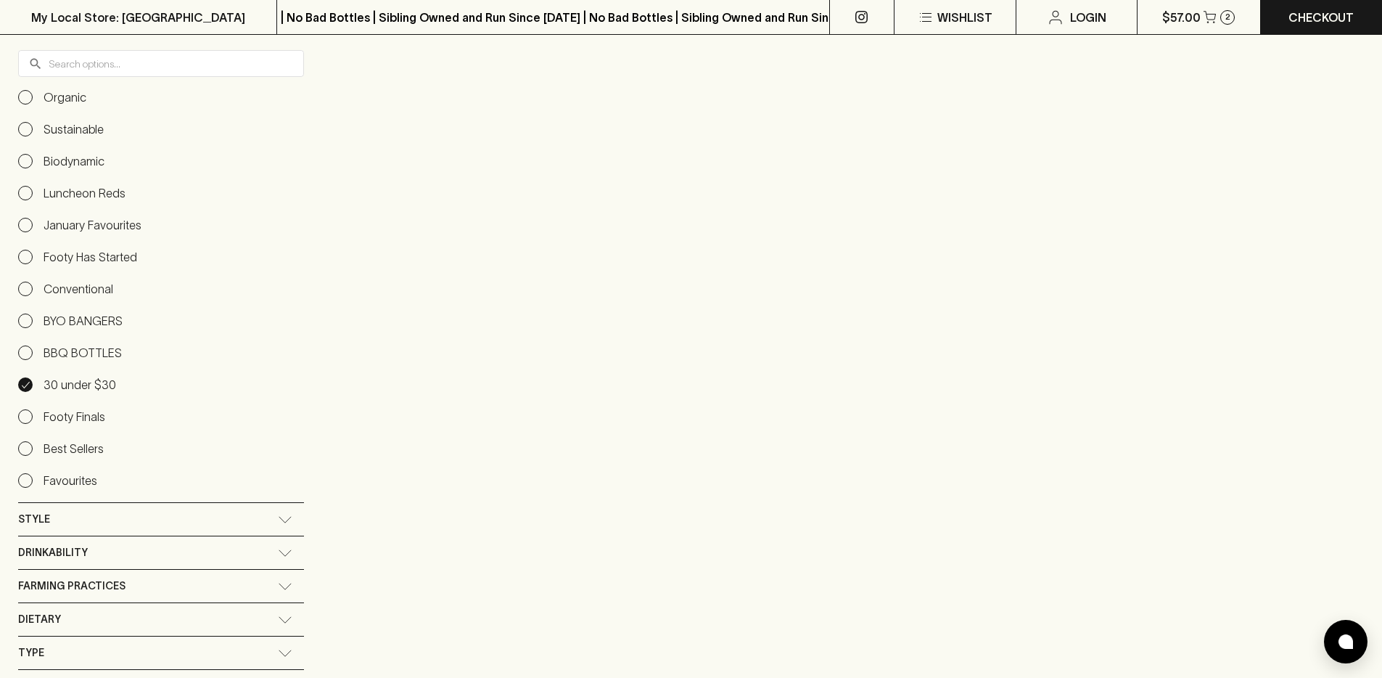
click at [25, 381] on input "30 under $30" at bounding box center [25, 384] width 15 height 15
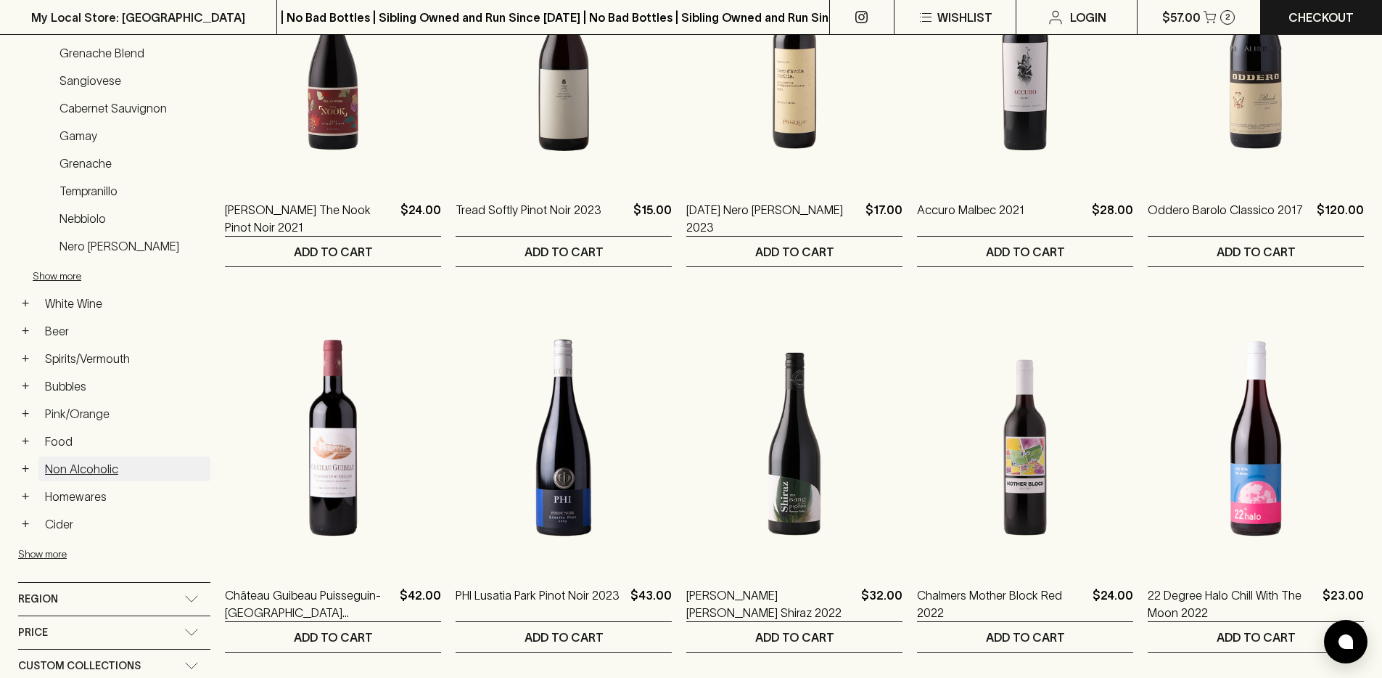
scroll to position [535, 0]
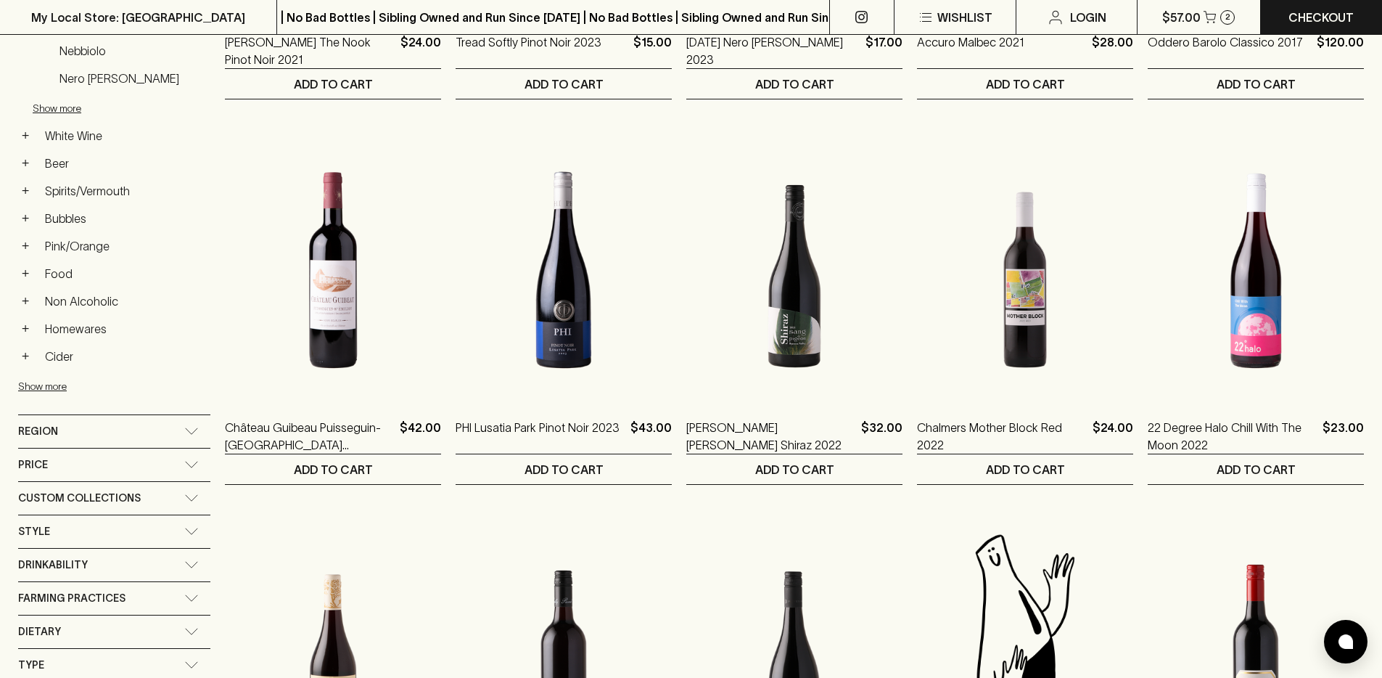
click at [147, 501] on div "Custom Collections" at bounding box center [101, 498] width 166 height 18
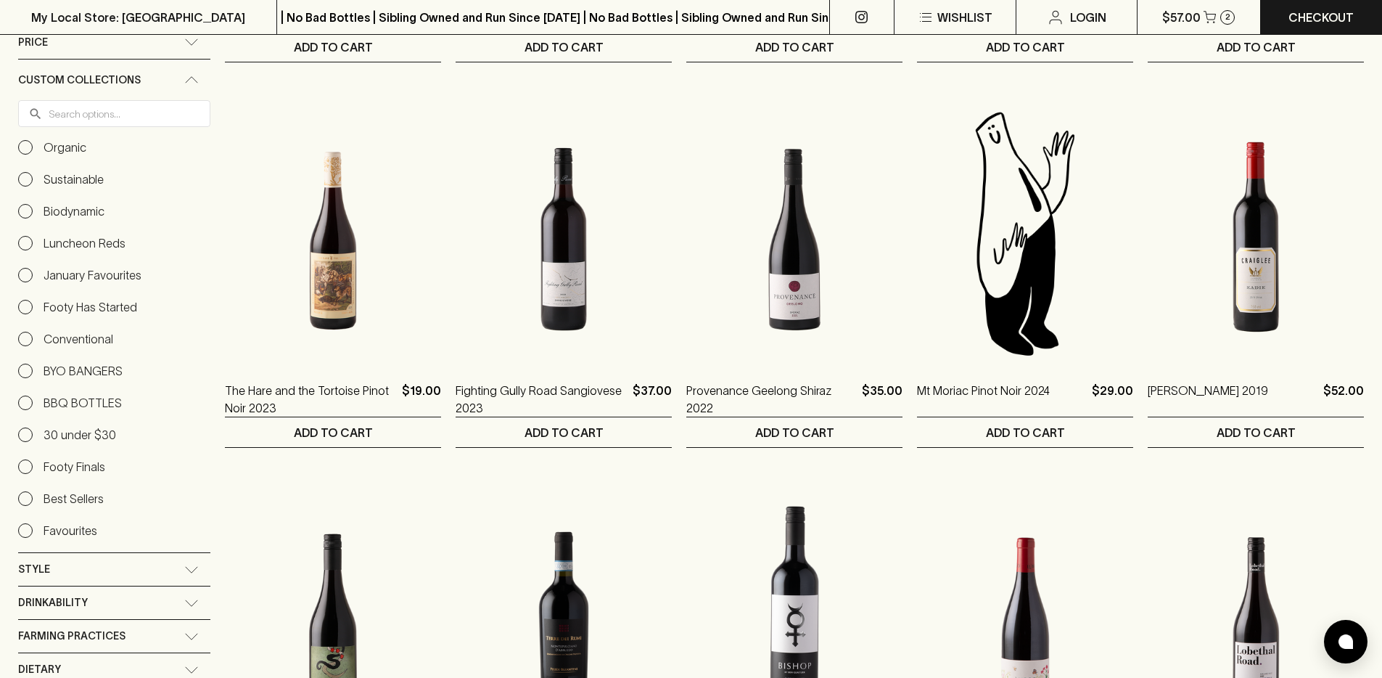
scroll to position [1161, 0]
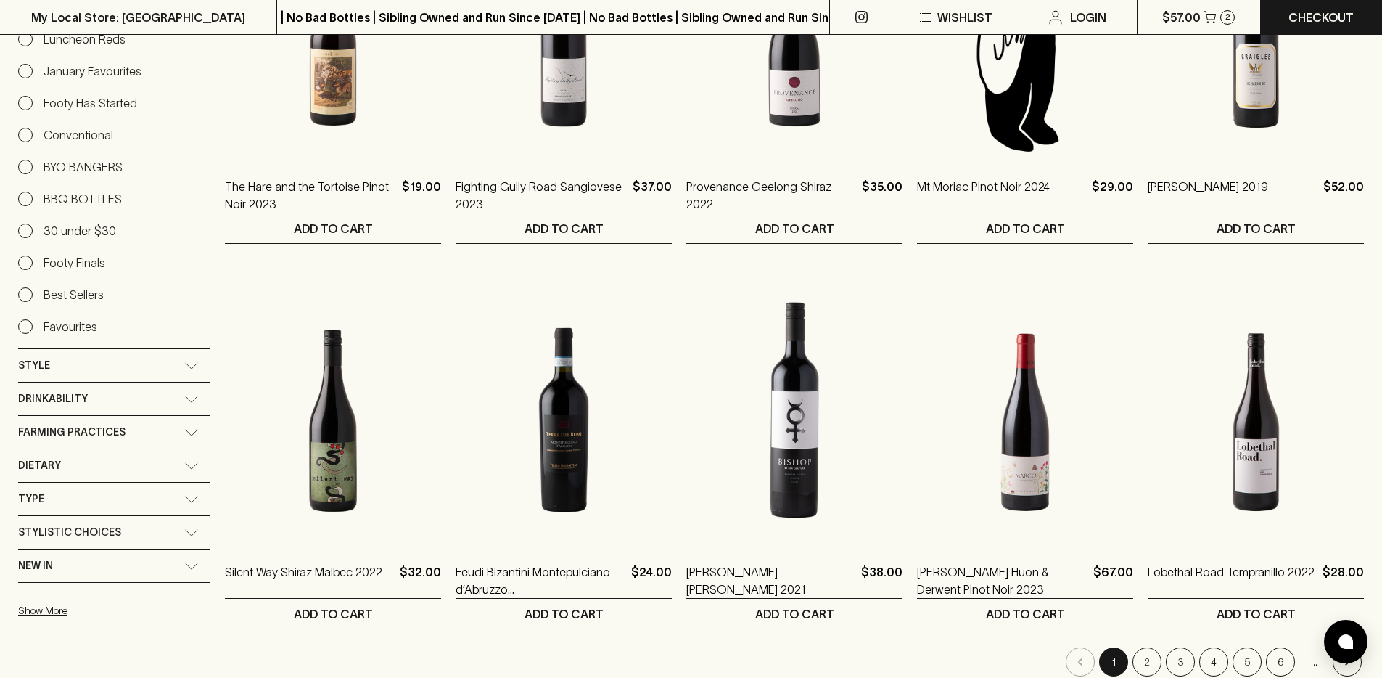
click at [123, 398] on div "Drinkability" at bounding box center [101, 399] width 166 height 18
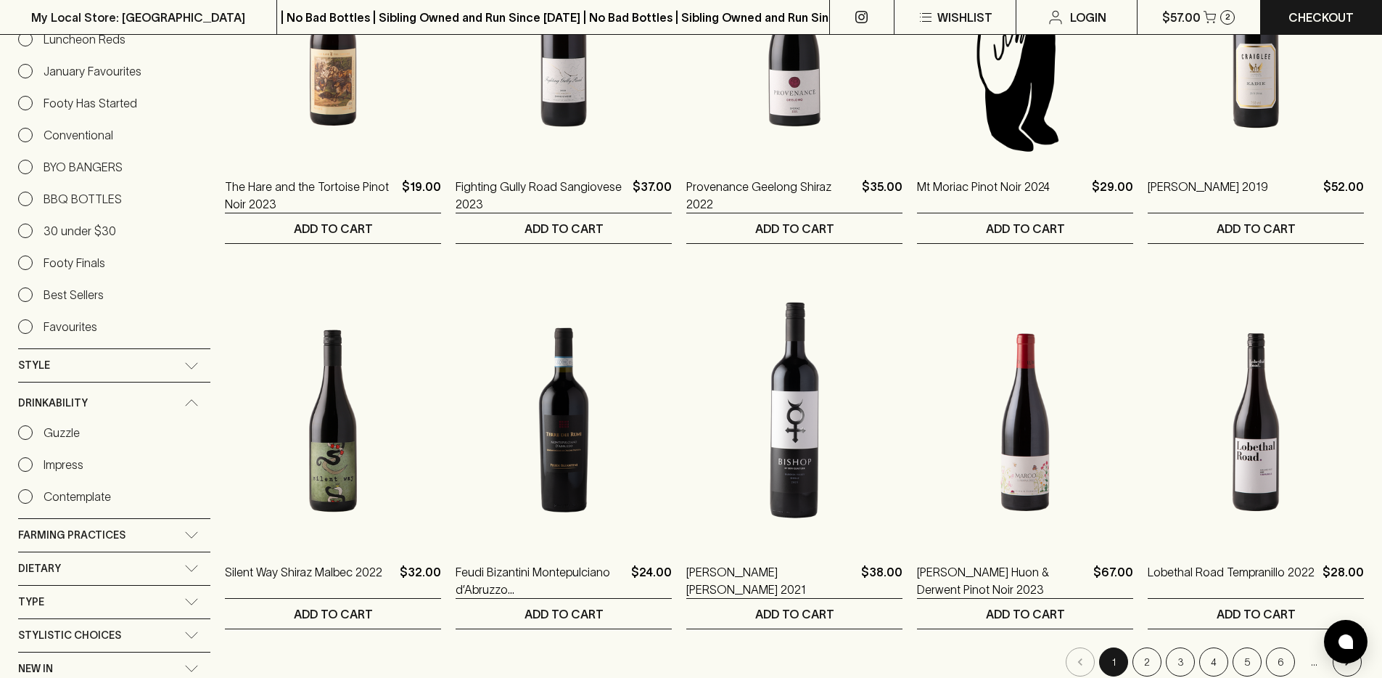
click at [152, 526] on div "Farming Practices" at bounding box center [101, 535] width 166 height 18
click at [115, 574] on p "No options available" at bounding box center [114, 572] width 192 height 26
click at [114, 609] on div "Dietary" at bounding box center [101, 616] width 166 height 18
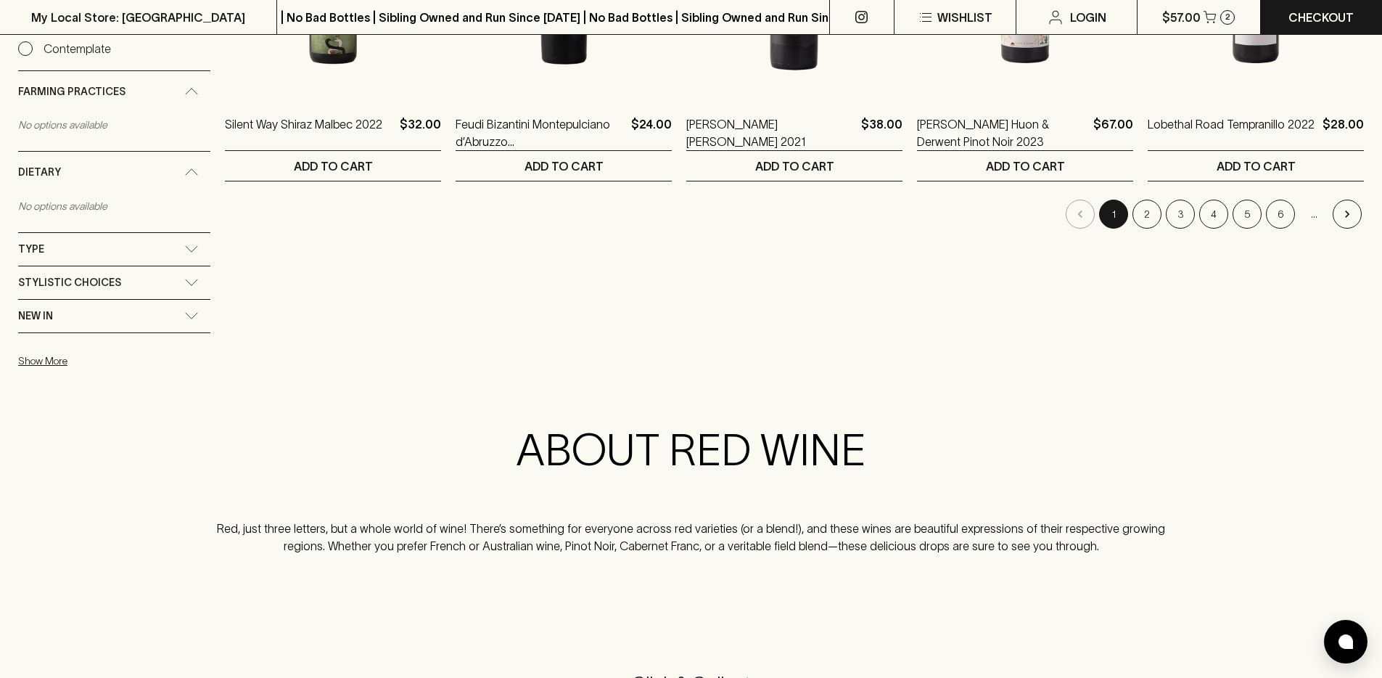
click at [121, 307] on div "New In" at bounding box center [101, 316] width 166 height 18
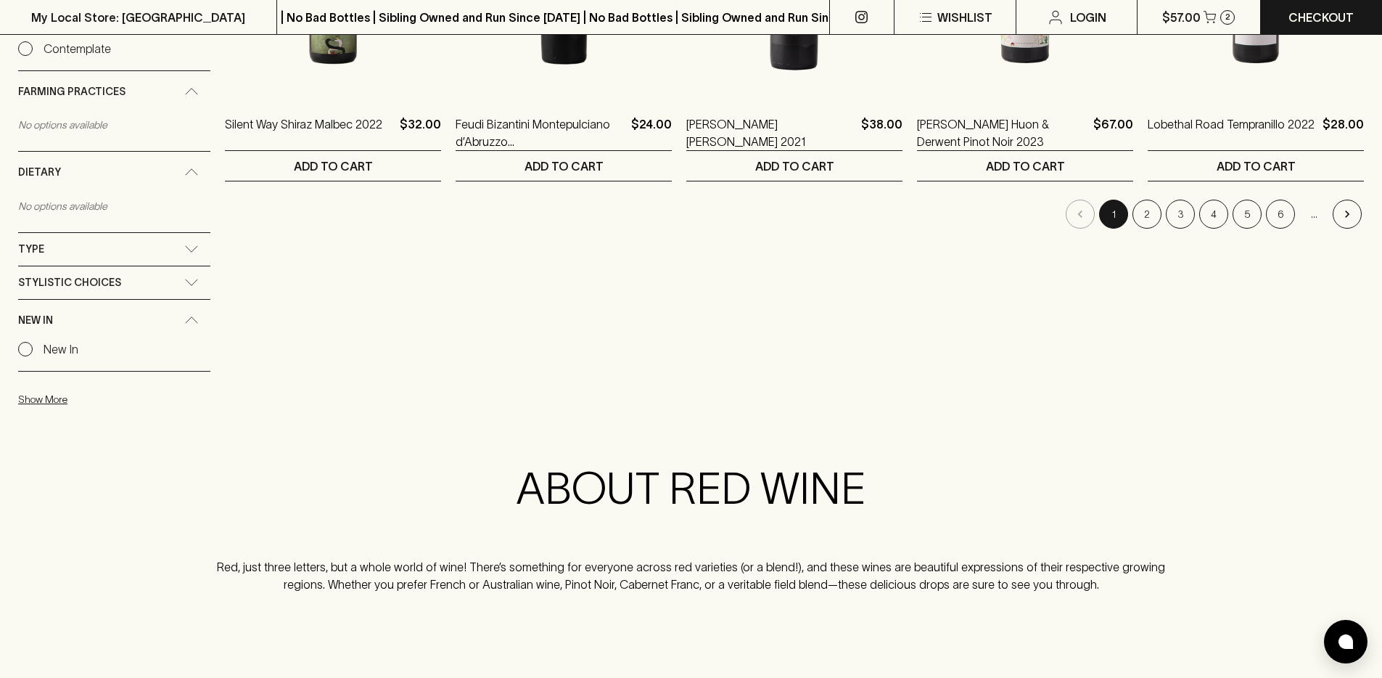
click at [1119, 205] on button "1" at bounding box center [1113, 214] width 29 height 29
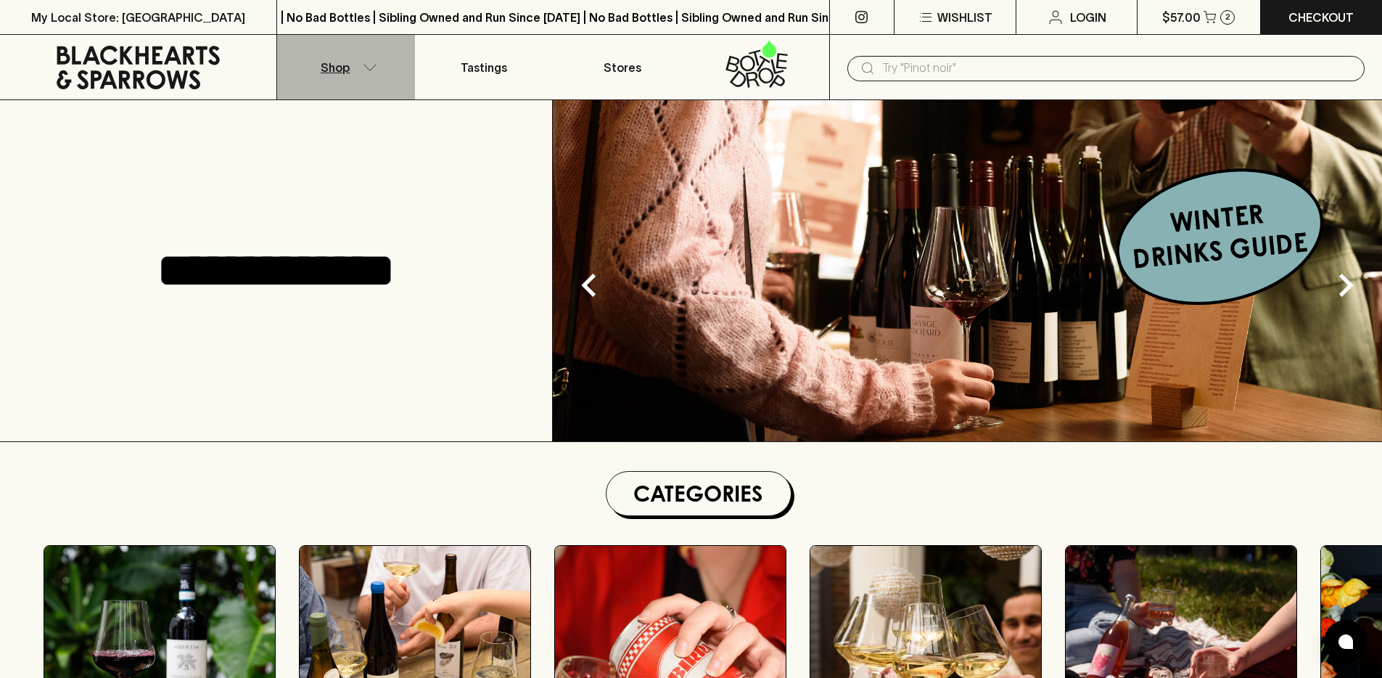
click at [366, 65] on icon "button" at bounding box center [370, 67] width 15 height 7
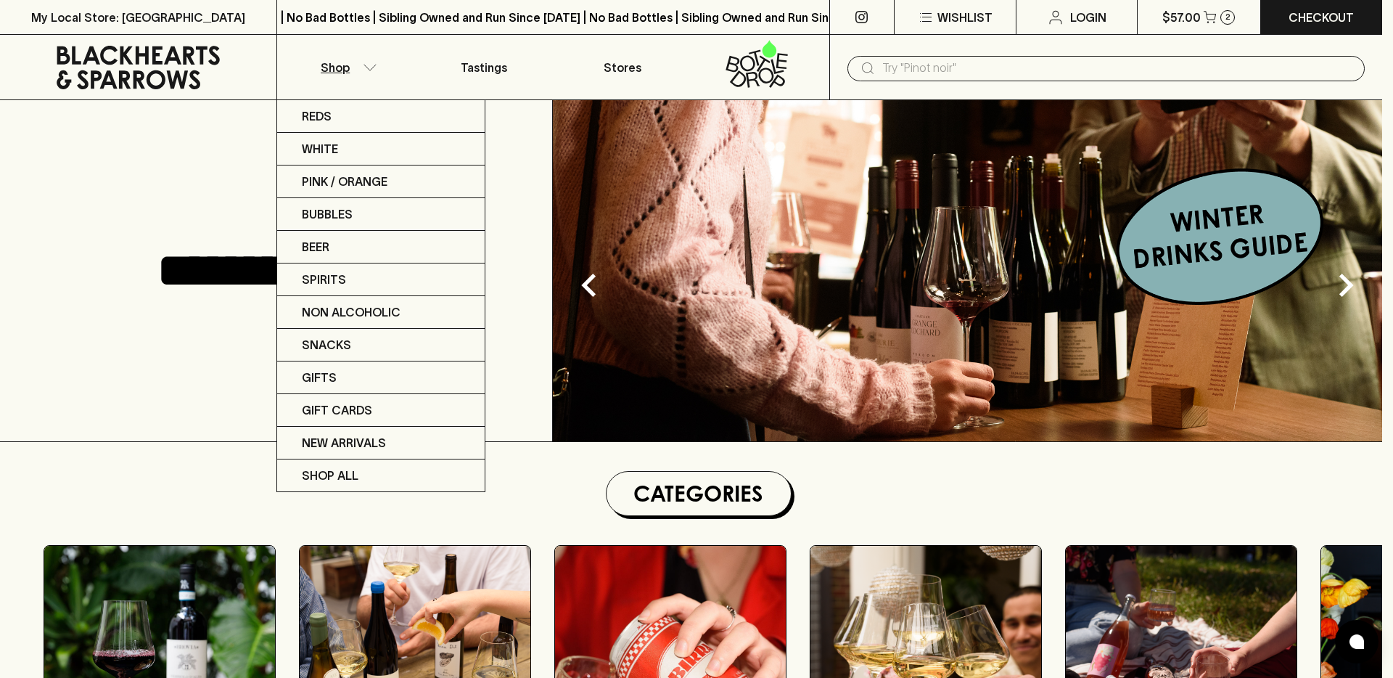
click at [366, 65] on div at bounding box center [696, 339] width 1393 height 678
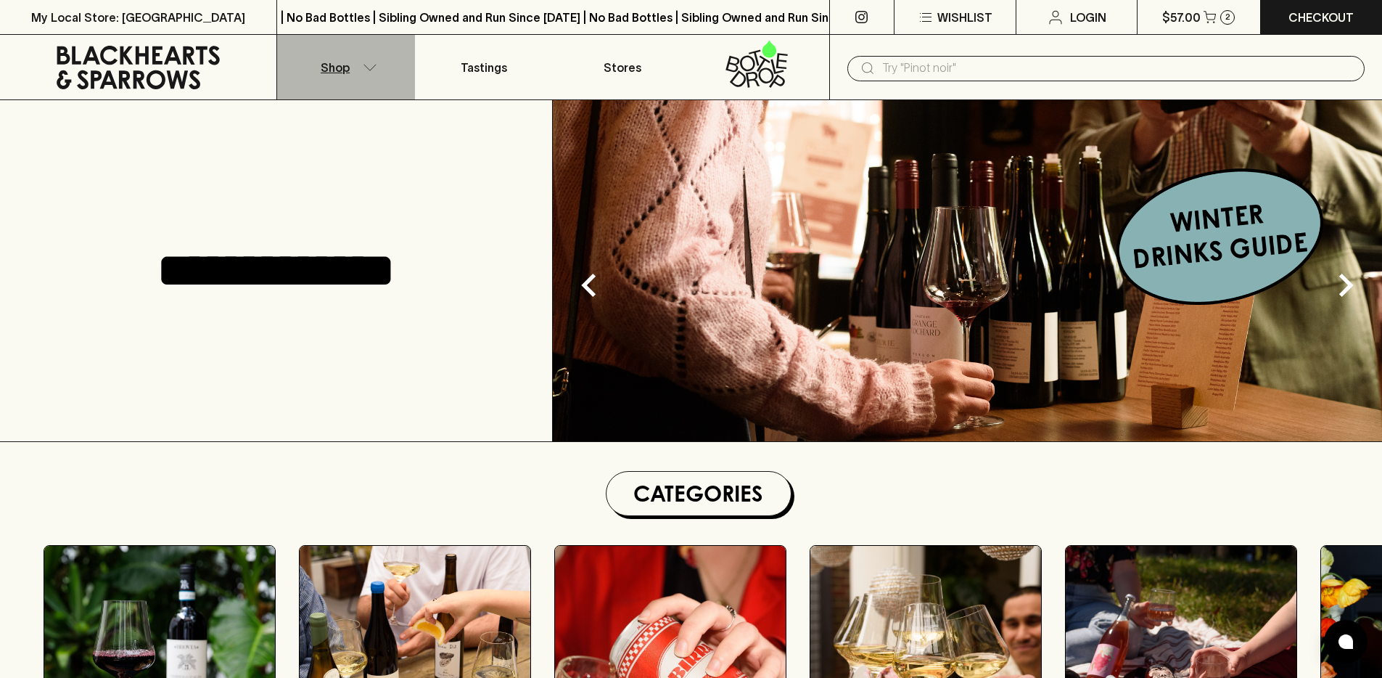
click at [371, 84] on button "Shop" at bounding box center [346, 67] width 138 height 65
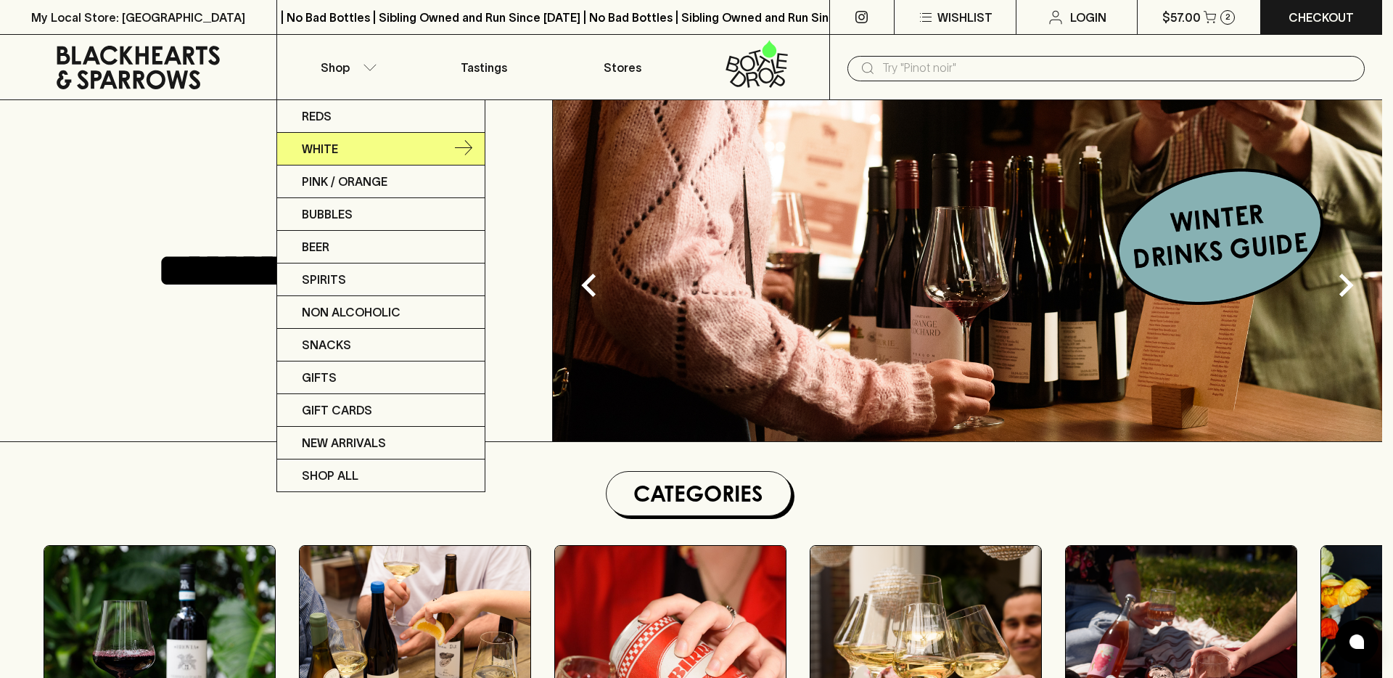
click at [358, 152] on link "White" at bounding box center [380, 149] width 207 height 33
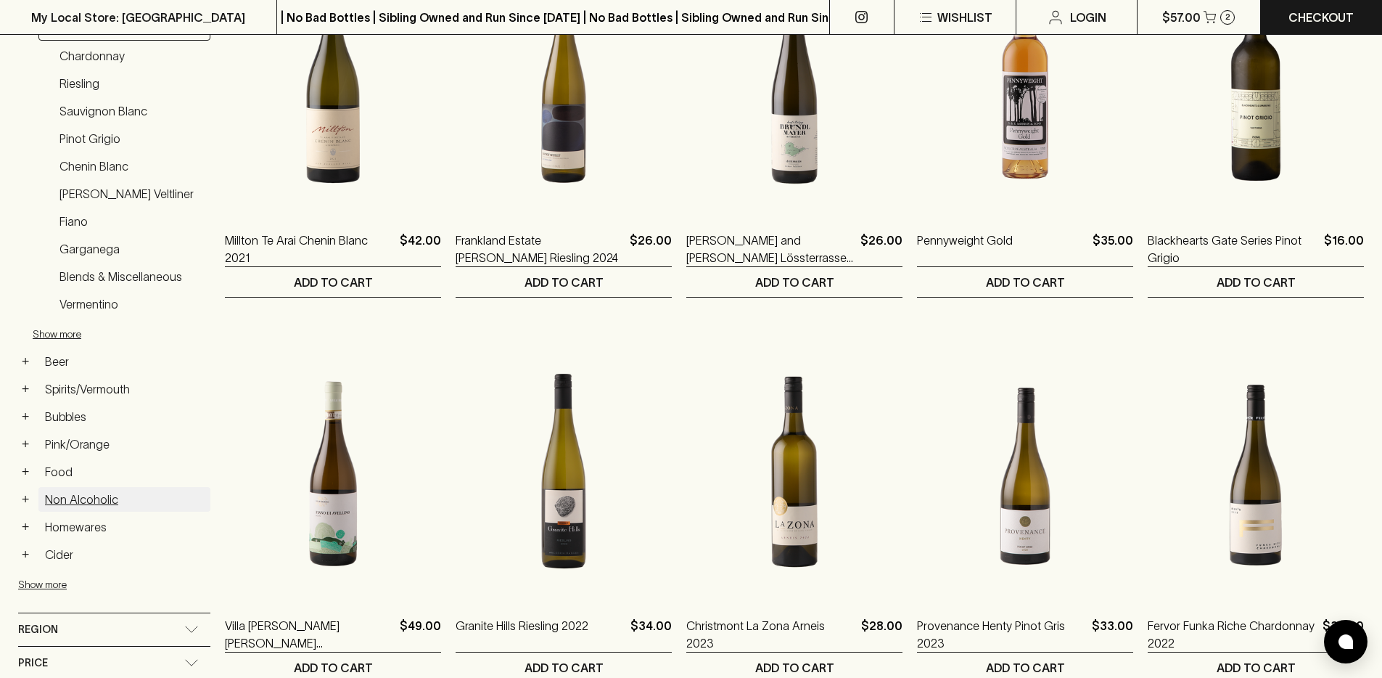
scroll to position [395, 0]
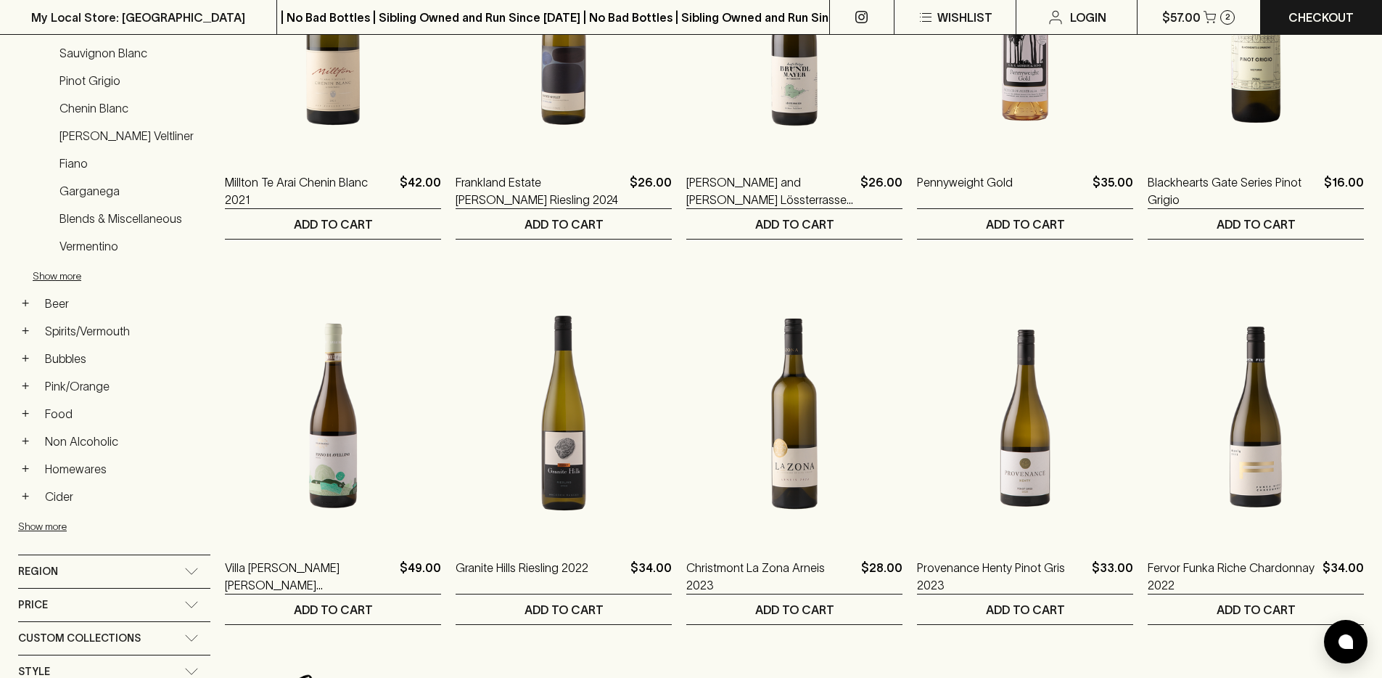
click at [99, 625] on div "Custom Collections" at bounding box center [114, 638] width 192 height 33
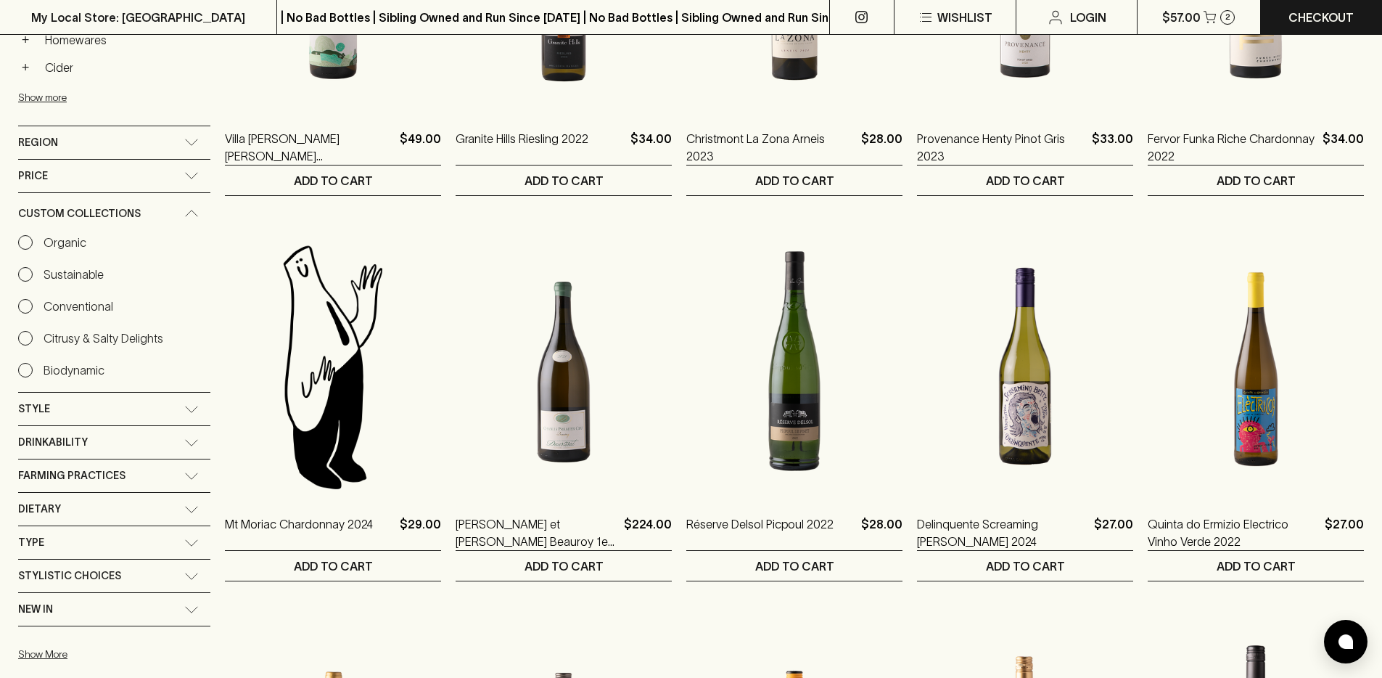
scroll to position [898, 0]
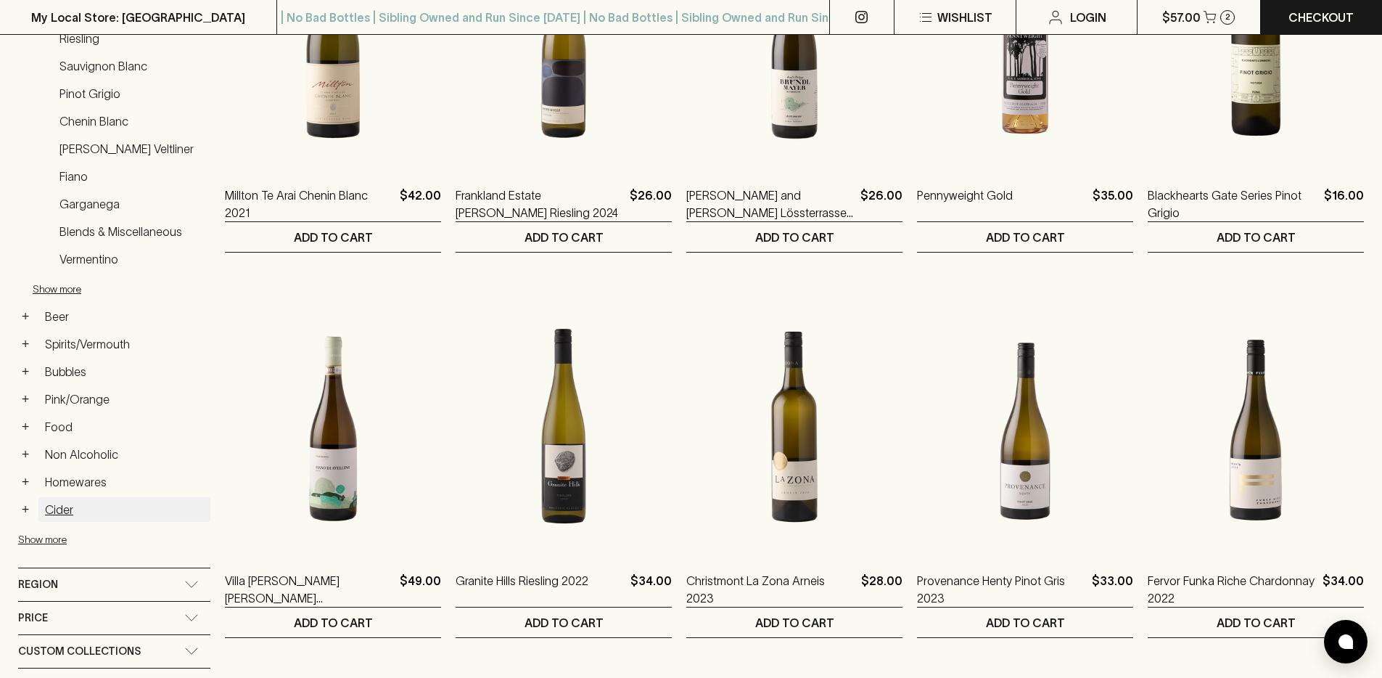
scroll to position [554, 0]
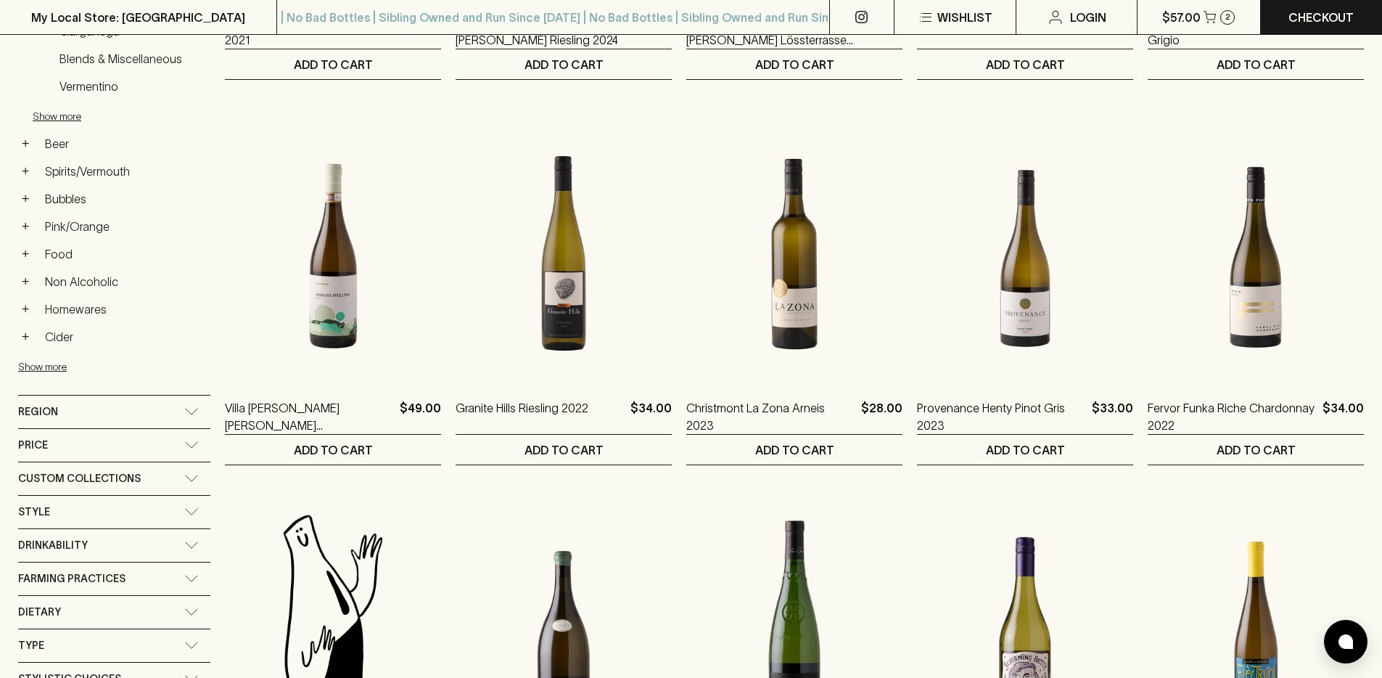
click at [145, 578] on div "Farming Practices" at bounding box center [101, 579] width 166 height 18
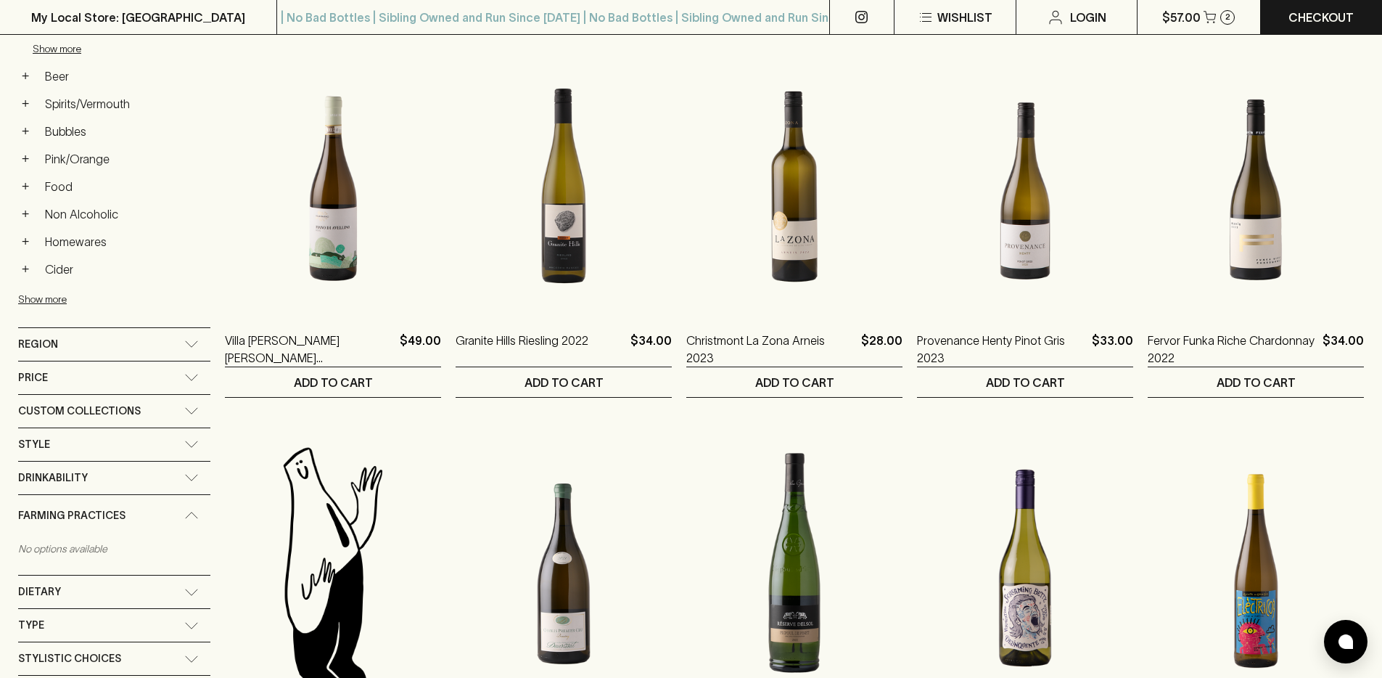
click at [182, 587] on div "Dietary" at bounding box center [101, 592] width 166 height 18
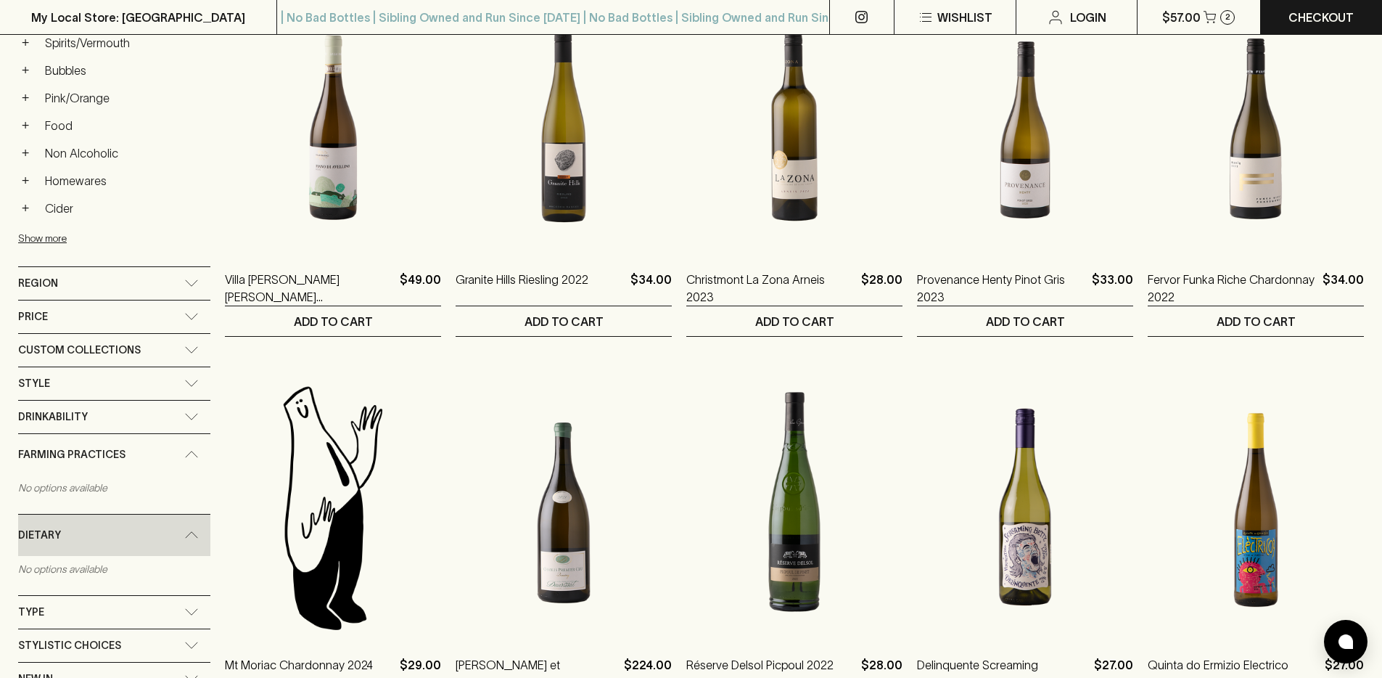
scroll to position [873, 0]
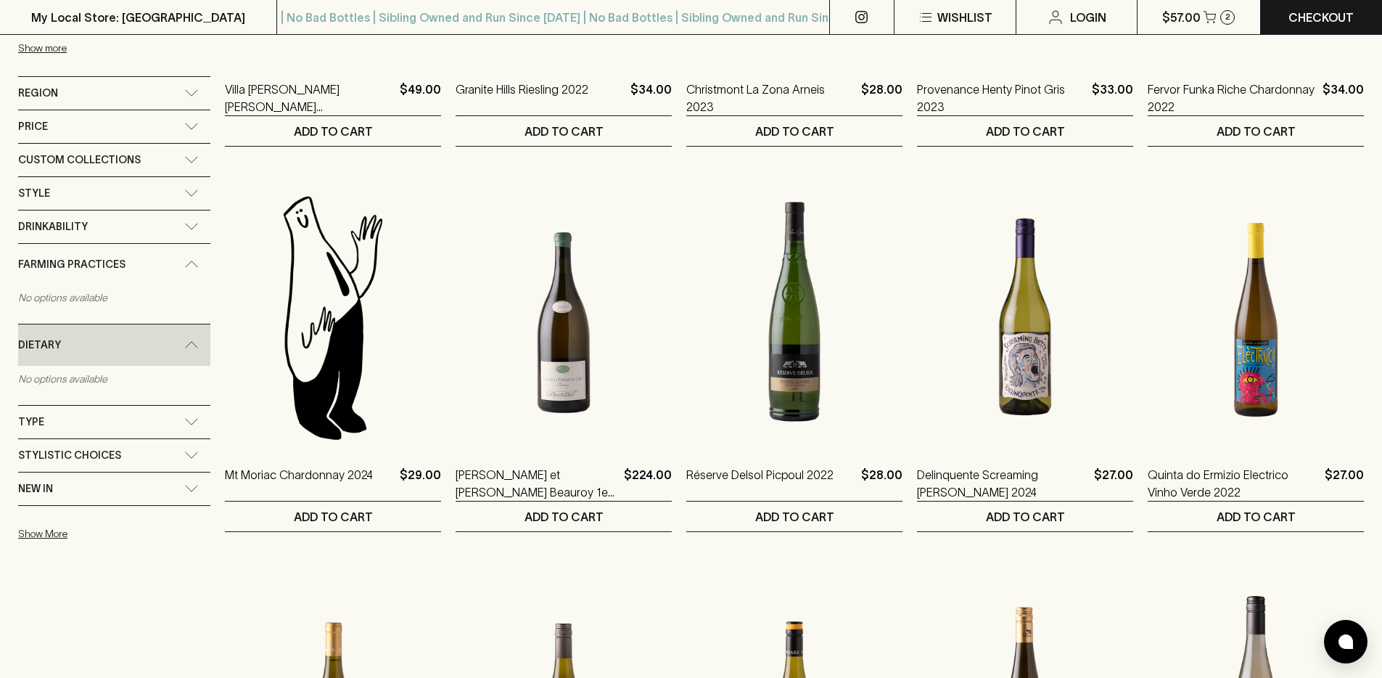
click at [157, 424] on div "Type" at bounding box center [101, 422] width 166 height 18
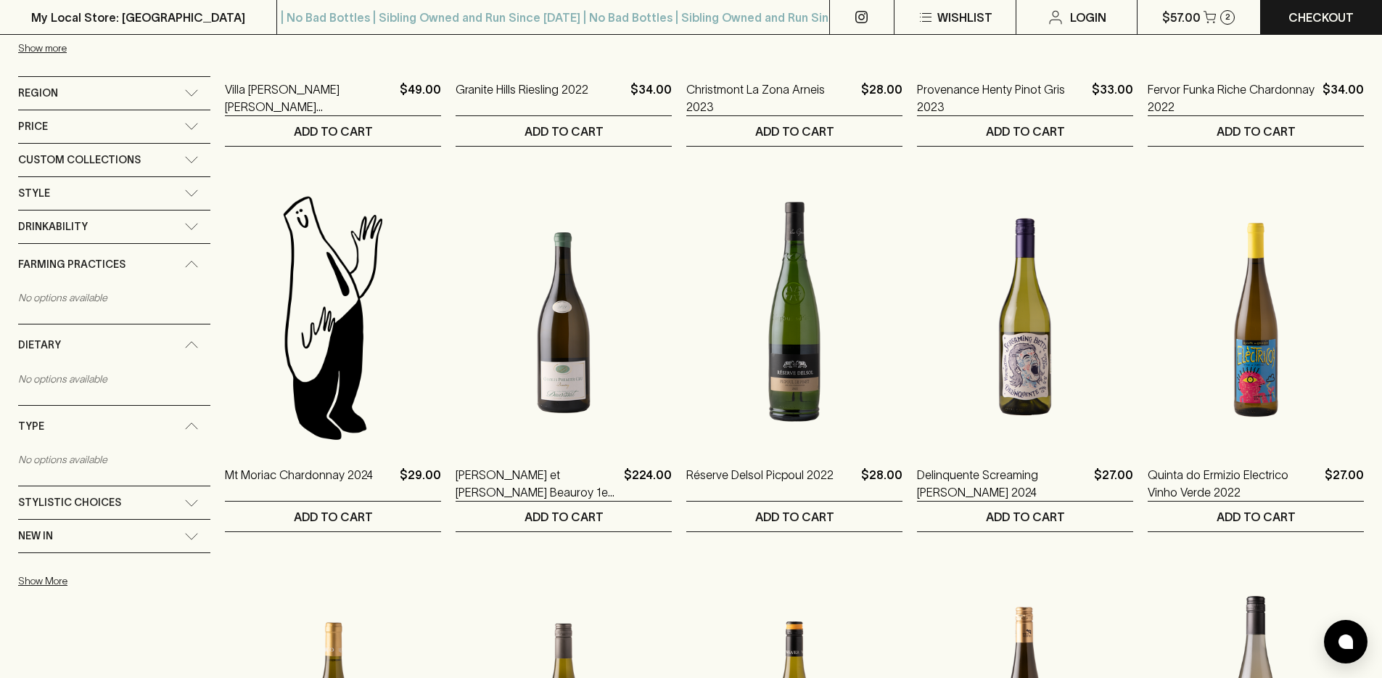
click at [110, 458] on p "No options available" at bounding box center [114, 459] width 192 height 26
click at [24, 462] on p "No options available" at bounding box center [114, 459] width 192 height 26
click at [27, 431] on span "Type" at bounding box center [31, 426] width 26 height 18
click at [27, 431] on div "Type" at bounding box center [114, 422] width 192 height 33
click at [27, 431] on span "Type" at bounding box center [31, 426] width 26 height 18
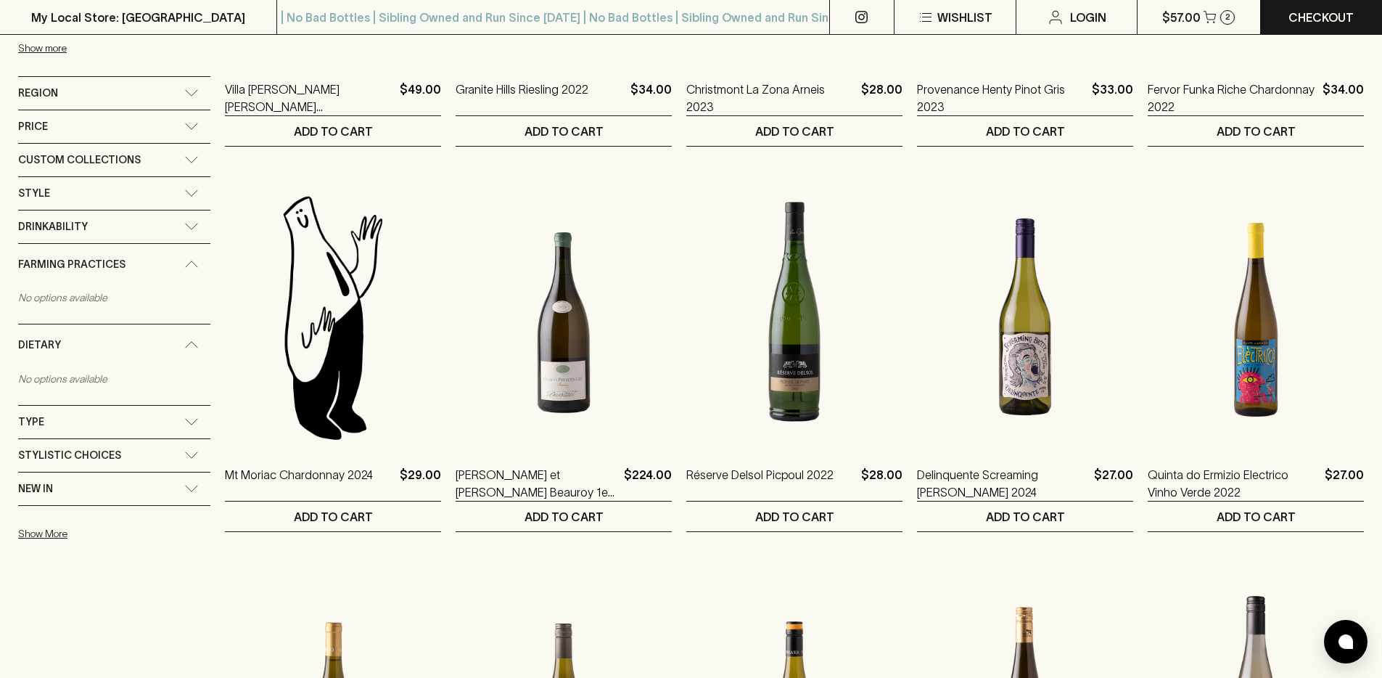
click at [27, 431] on div "Type" at bounding box center [114, 422] width 192 height 33
click at [104, 163] on span "Custom Collections" at bounding box center [79, 160] width 123 height 18
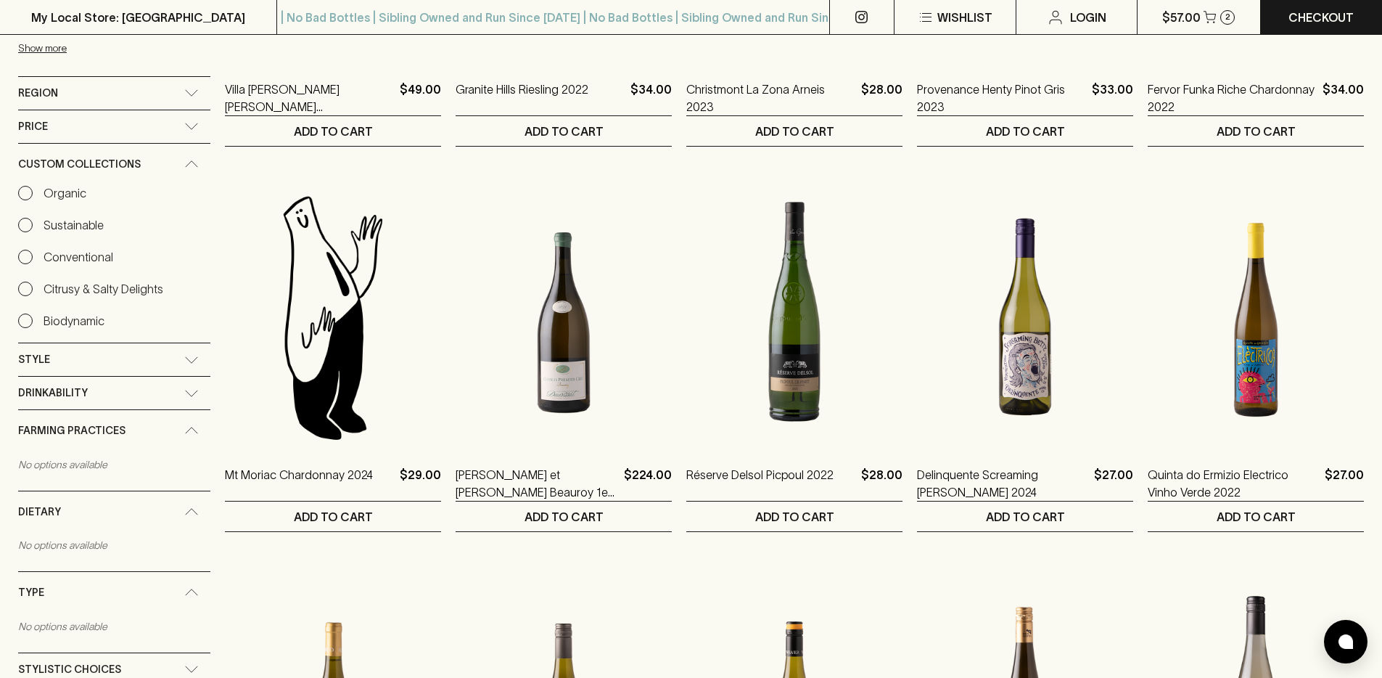
click at [59, 189] on p "Organic" at bounding box center [65, 192] width 43 height 17
click at [33, 189] on input "Organic" at bounding box center [25, 193] width 15 height 15
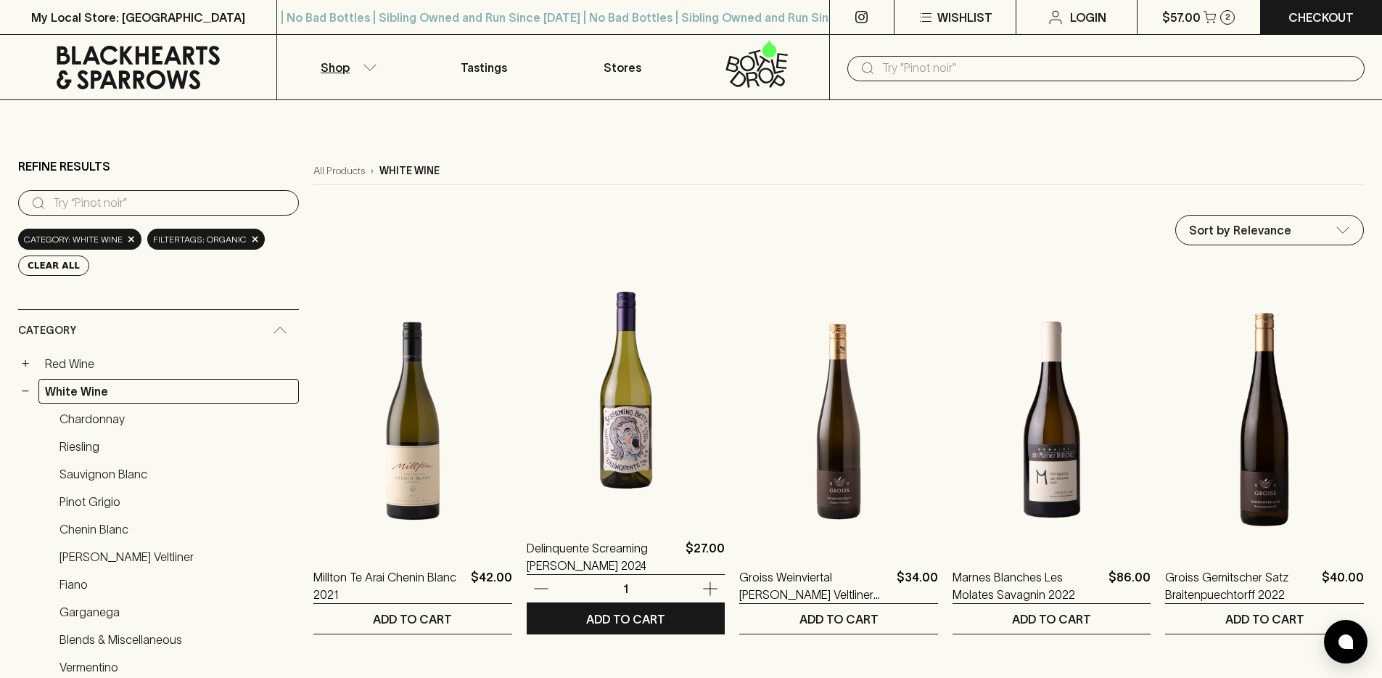
click at [558, 430] on img at bounding box center [626, 390] width 199 height 254
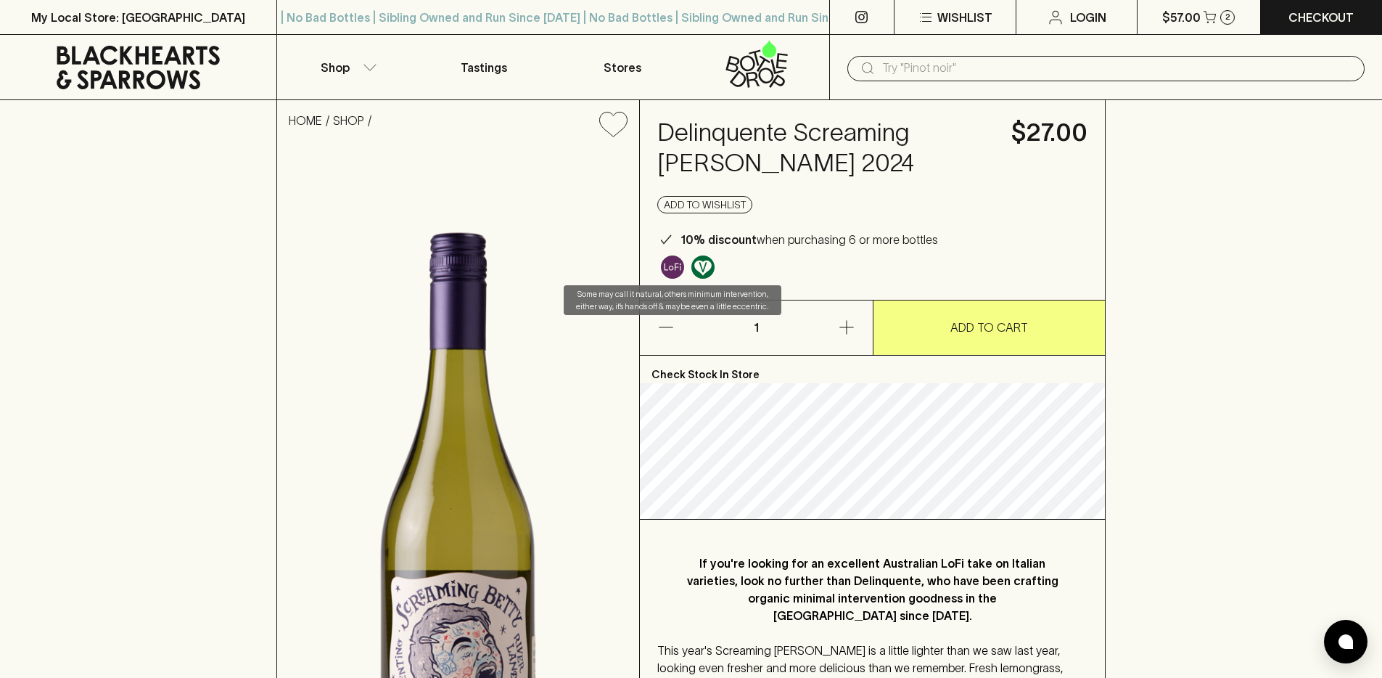
click at [672, 268] on img "Some may call it natural, others minimum intervention, either way, it’s hands o…" at bounding box center [672, 266] width 23 height 23
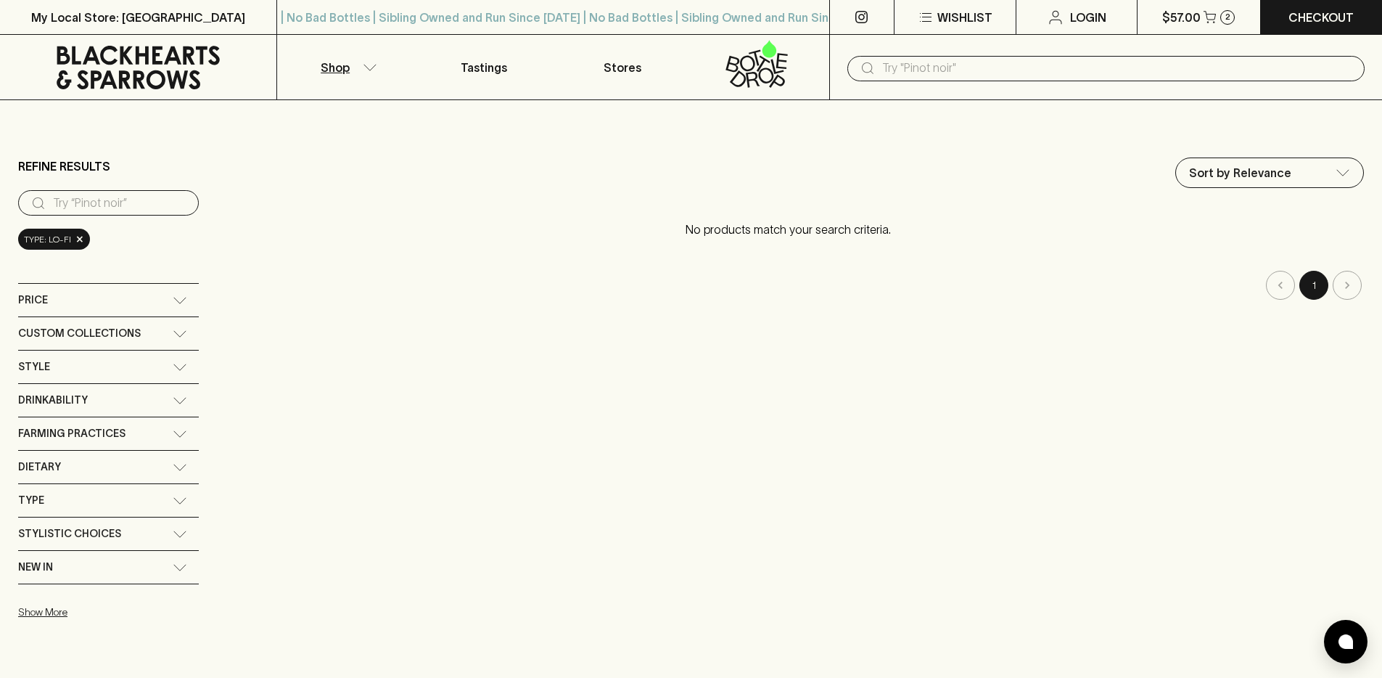
click at [108, 494] on div "Type" at bounding box center [95, 500] width 155 height 18
click at [106, 503] on div "Type" at bounding box center [95, 505] width 155 height 18
click at [107, 501] on div "Type" at bounding box center [95, 500] width 155 height 18
click at [115, 468] on div "Dietary" at bounding box center [95, 467] width 155 height 18
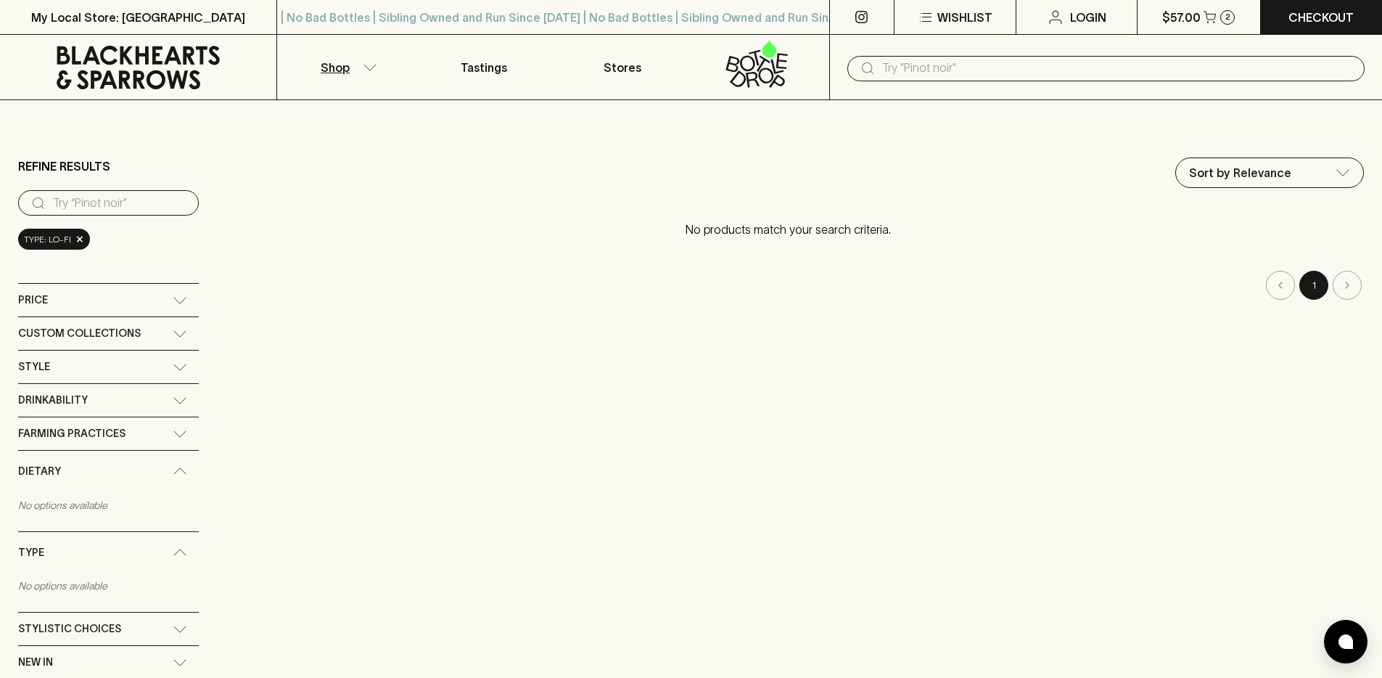
click at [217, 65] on icon at bounding box center [138, 68] width 255 height 44
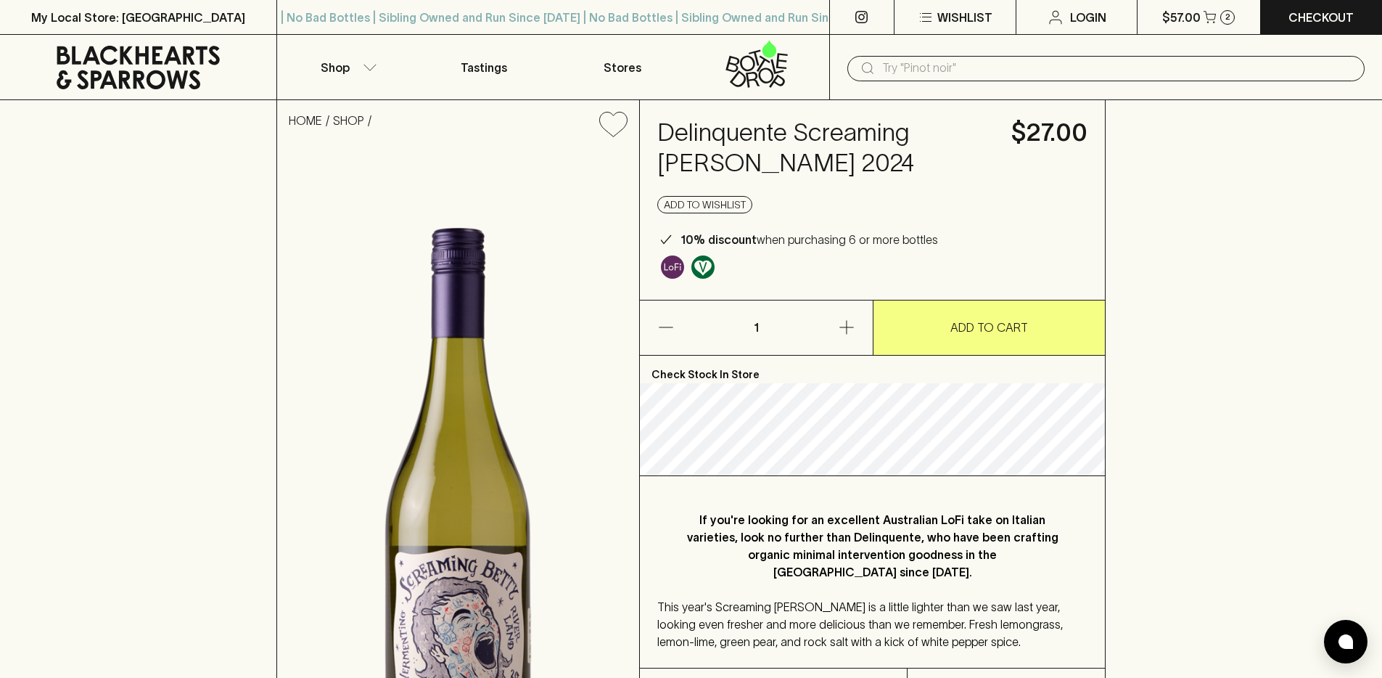
click at [708, 268] on img "Made without the use of any animal products." at bounding box center [702, 266] width 23 height 23
click at [940, 76] on input "text" at bounding box center [1117, 68] width 471 height 23
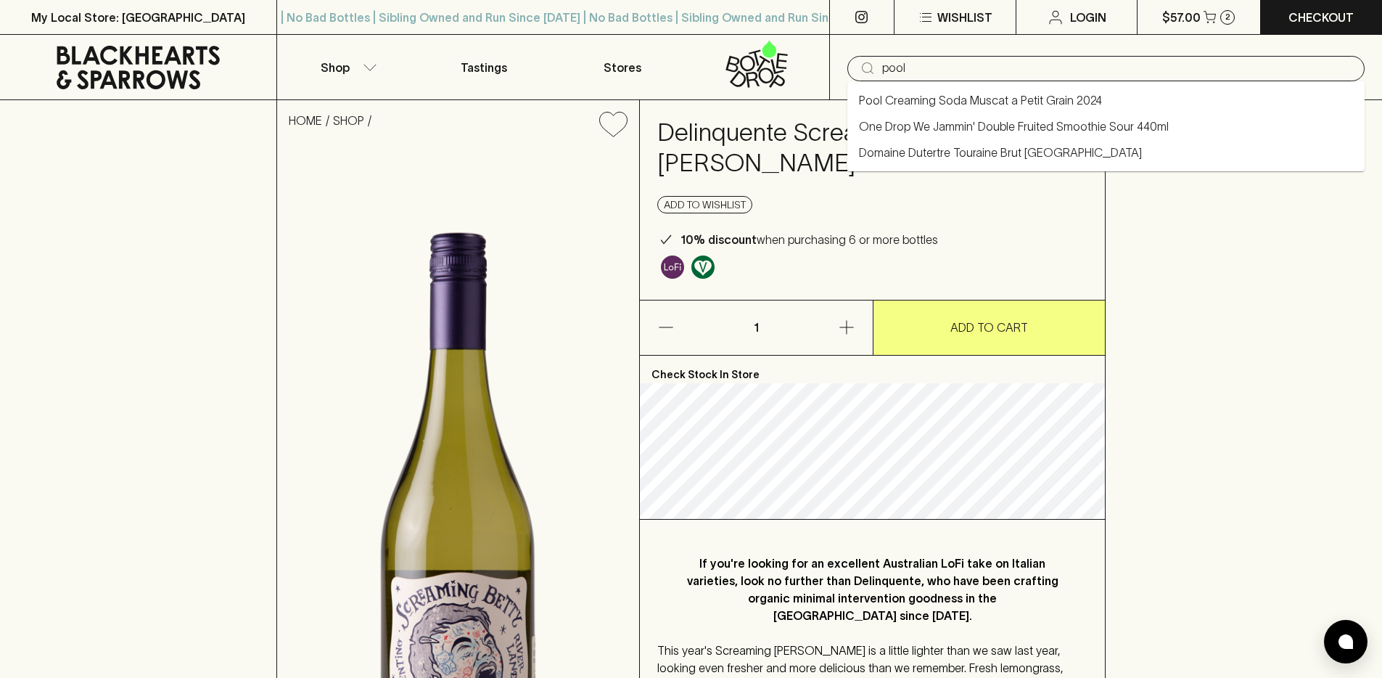
click at [988, 106] on link "Pool Creaming Soda Muscat a Petit Grain 2024" at bounding box center [980, 99] width 243 height 17
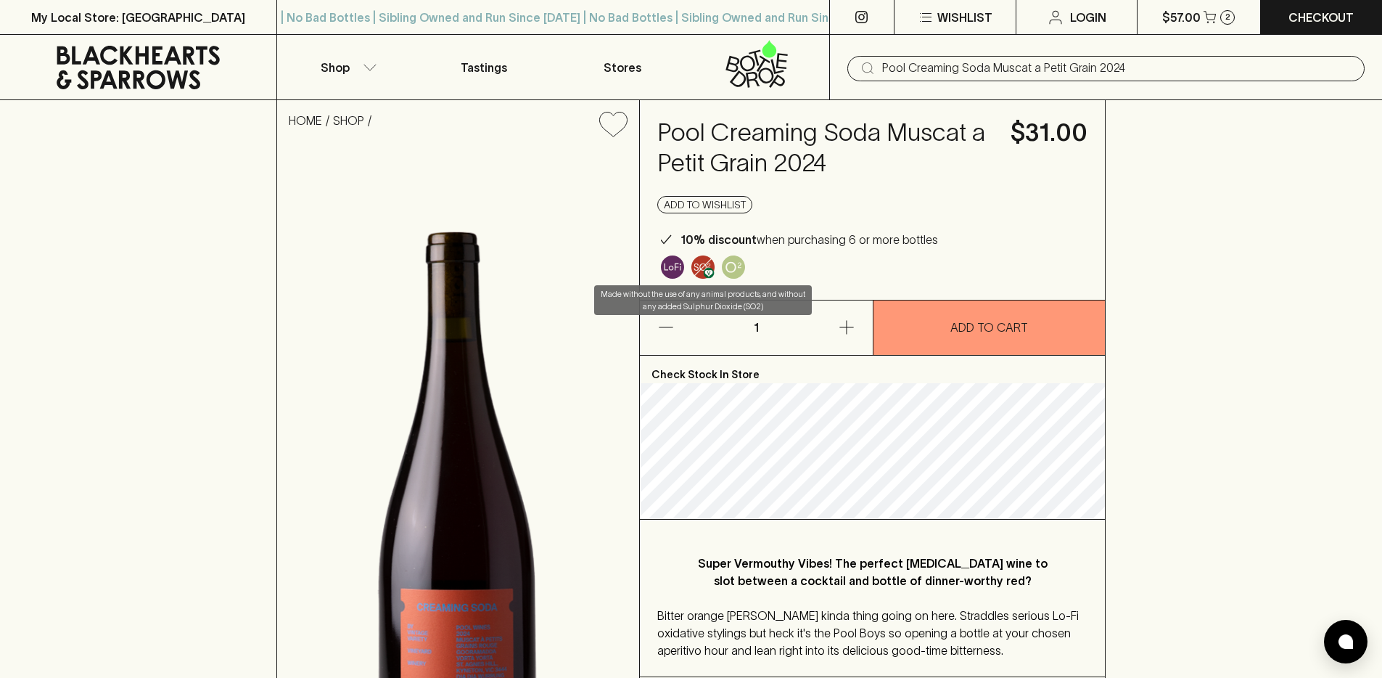
type input "Pool Creaming Soda Muscat a Petit Grain 2024"
click at [700, 268] on img "Made without the use of any animal products, and without any added Sulphur Diox…" at bounding box center [702, 266] width 23 height 23
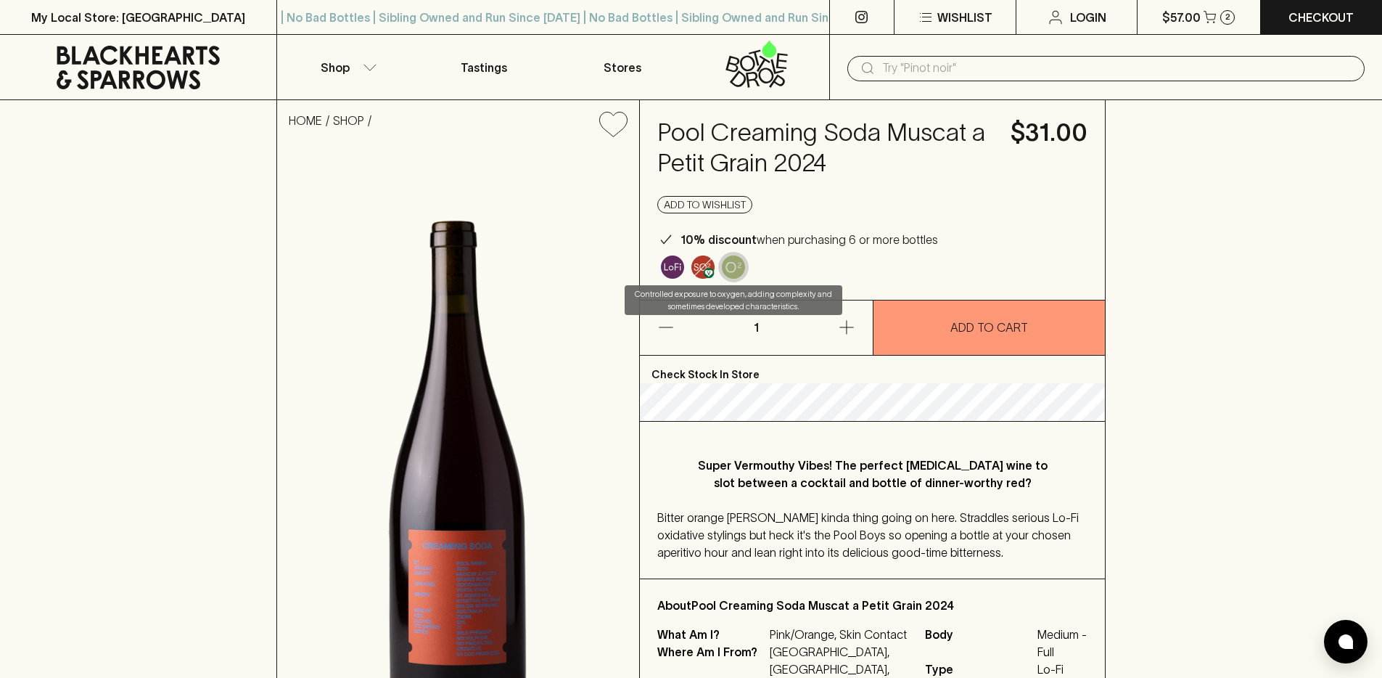
click at [741, 276] on img "Controlled exposure to oxygen, adding complexity and sometimes developed charac…" at bounding box center [733, 266] width 23 height 23
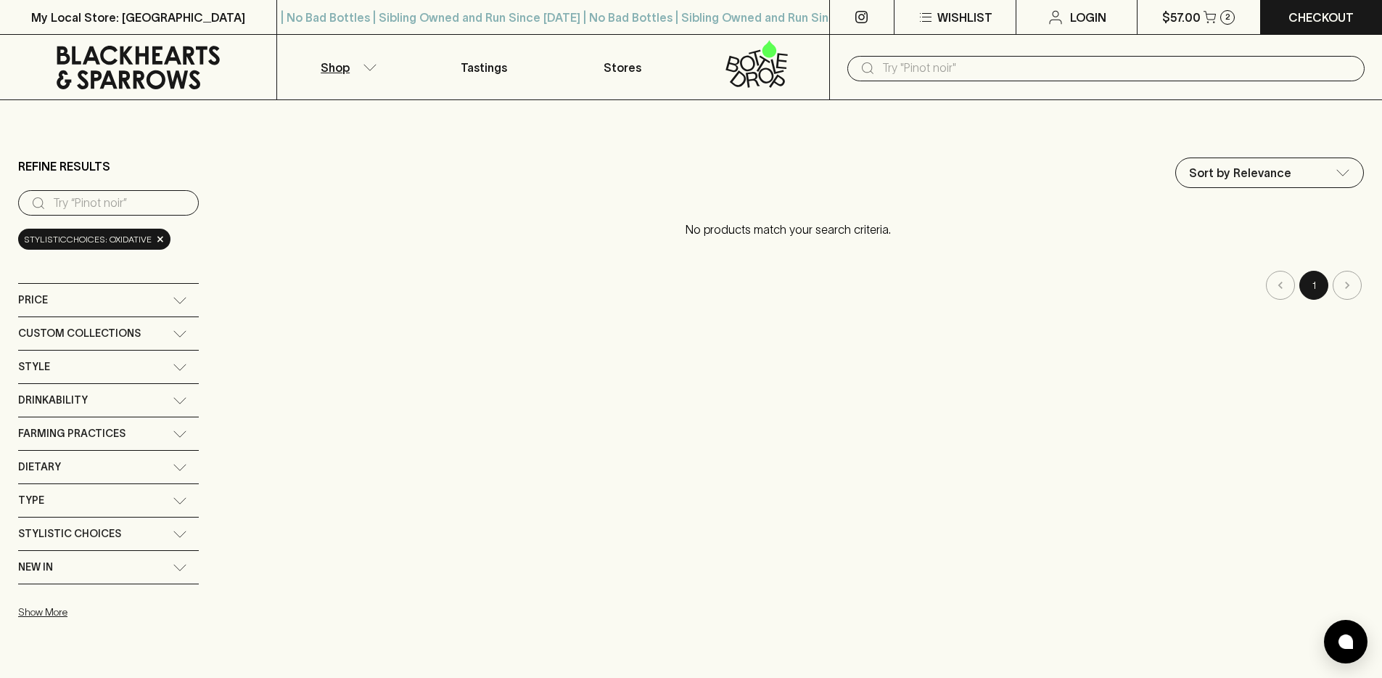
click at [110, 306] on div "Price" at bounding box center [95, 300] width 155 height 18
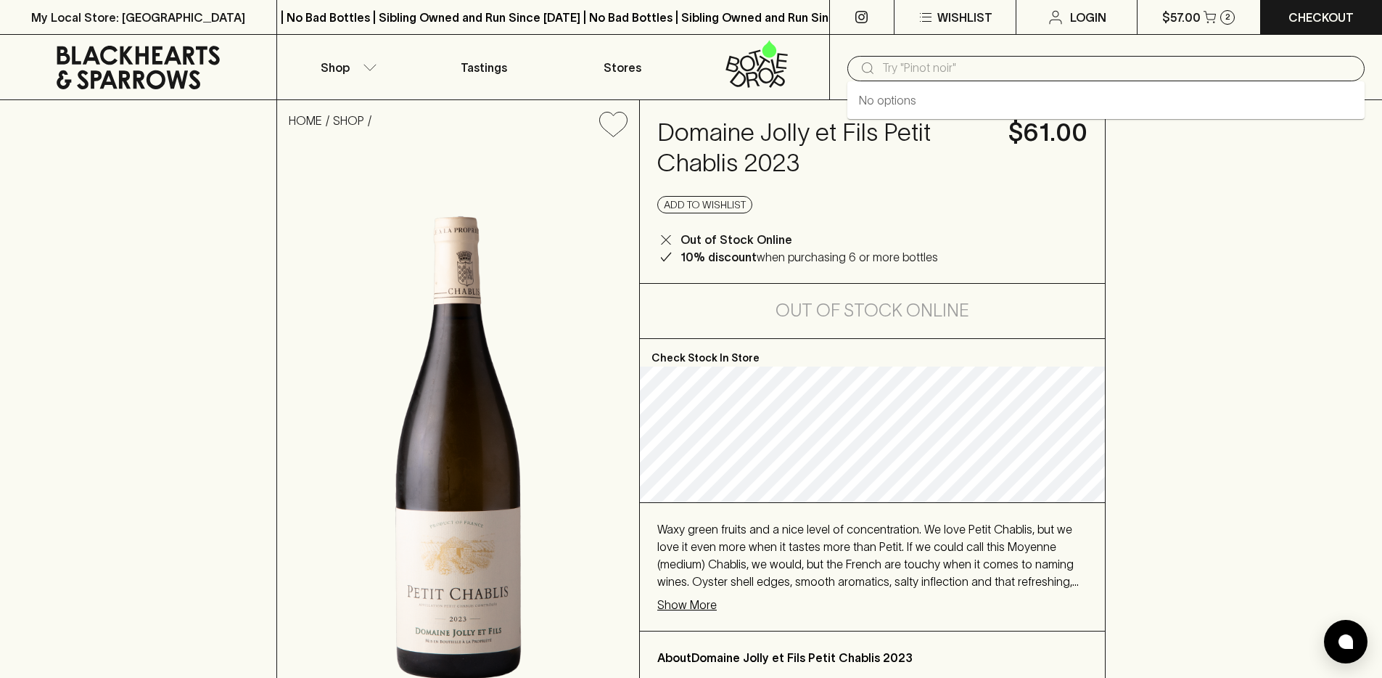
click at [971, 57] on input "text" at bounding box center [1117, 68] width 471 height 23
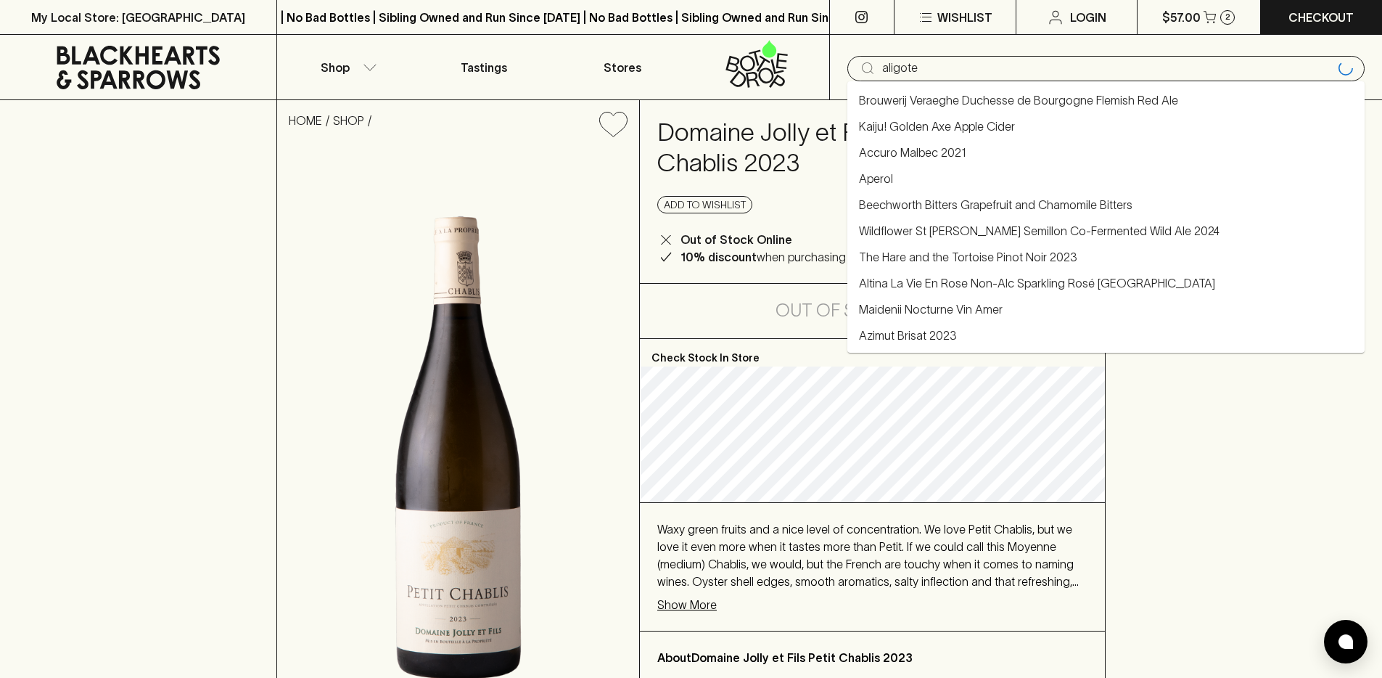
type input "aligote"
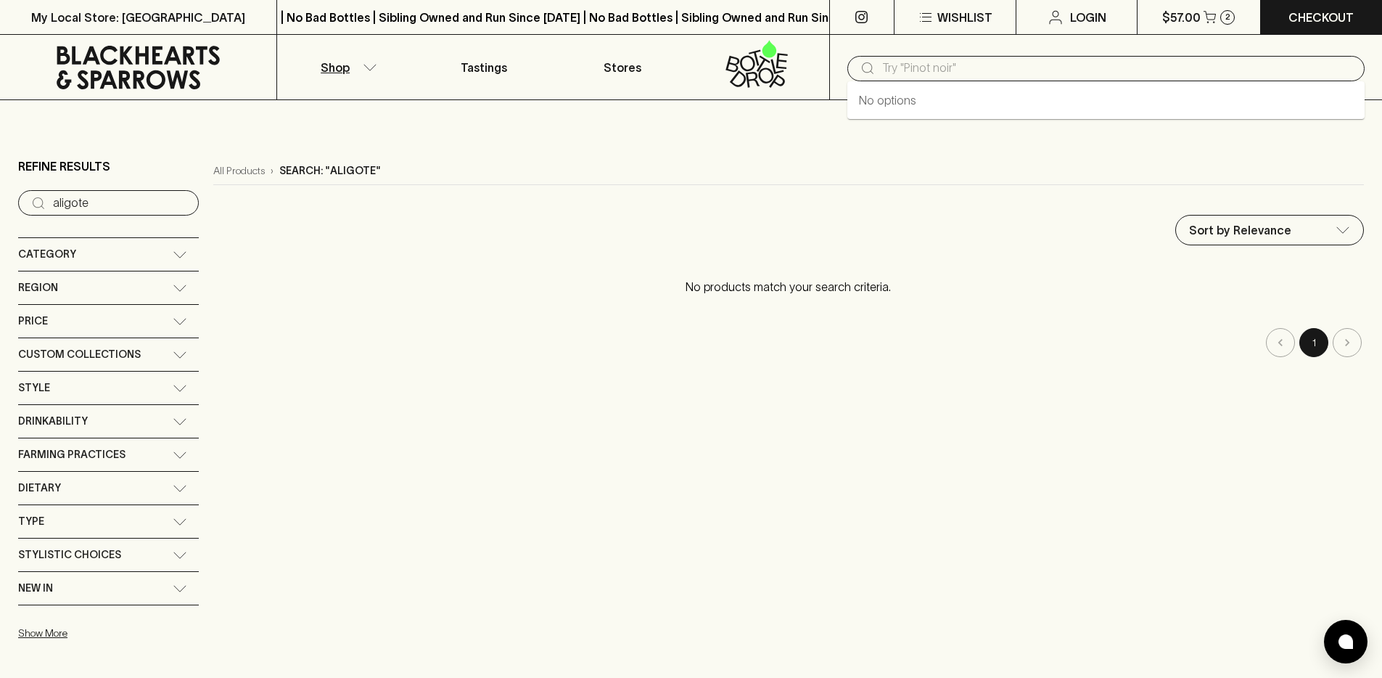
click at [940, 66] on input "text" at bounding box center [1117, 68] width 471 height 23
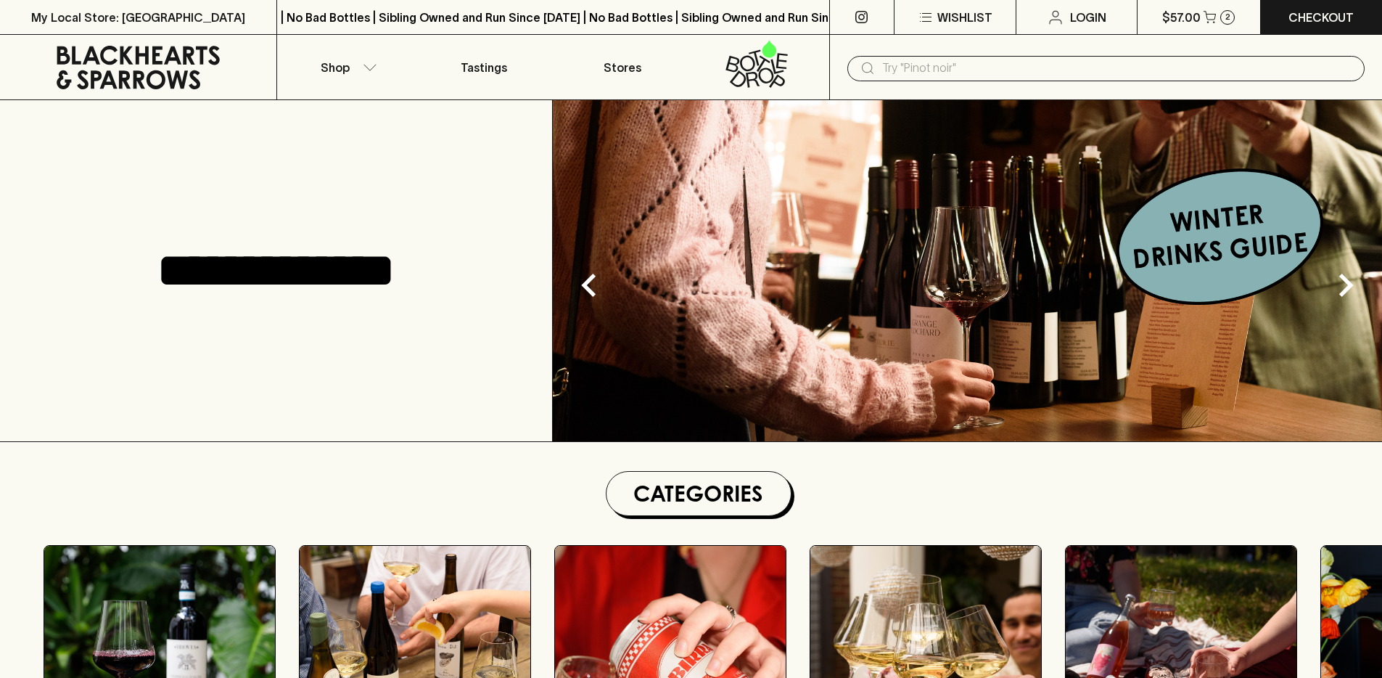
click at [1002, 65] on input "text" at bounding box center [1117, 68] width 471 height 23
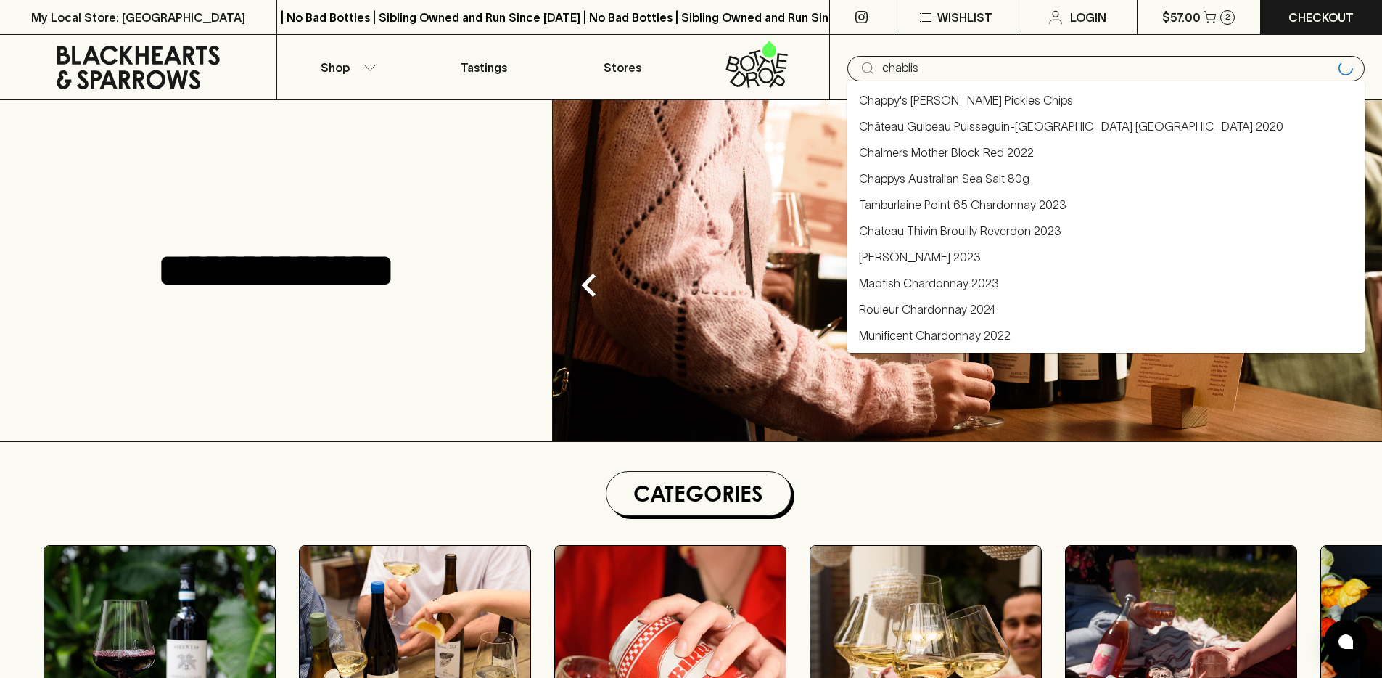
type input "chablis"
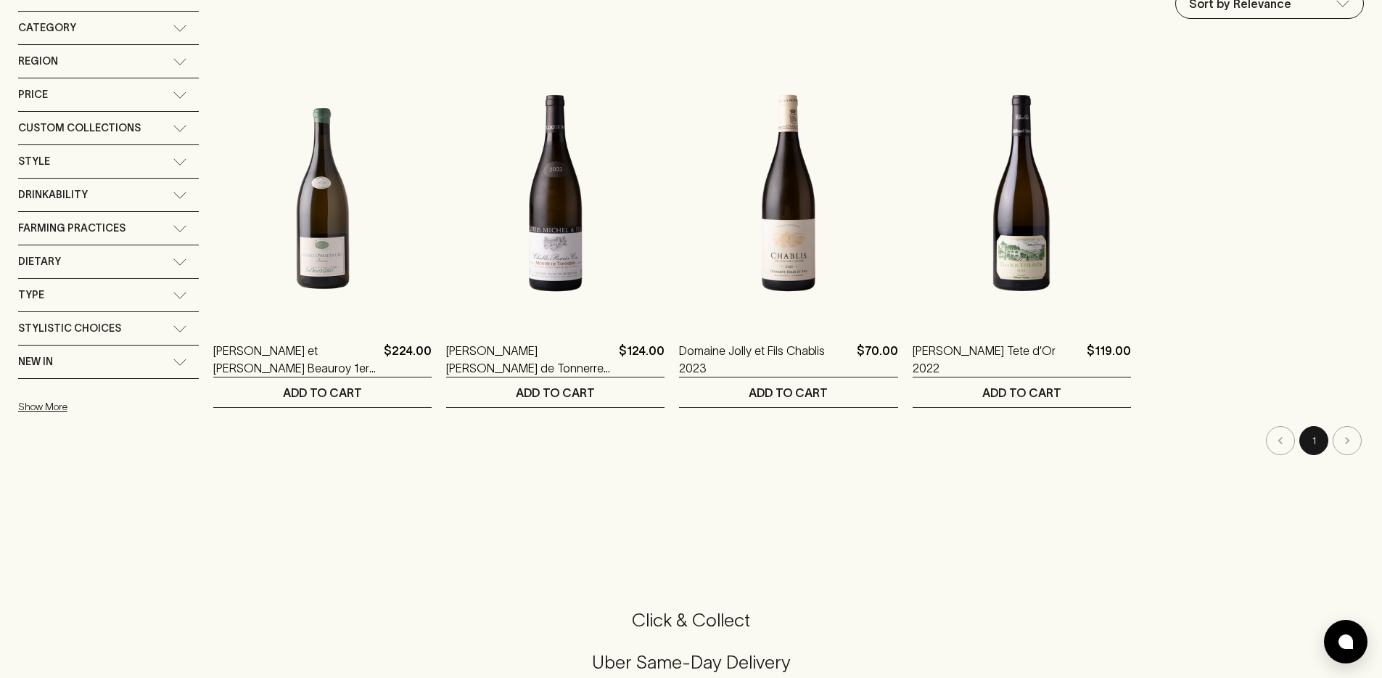
scroll to position [301, 0]
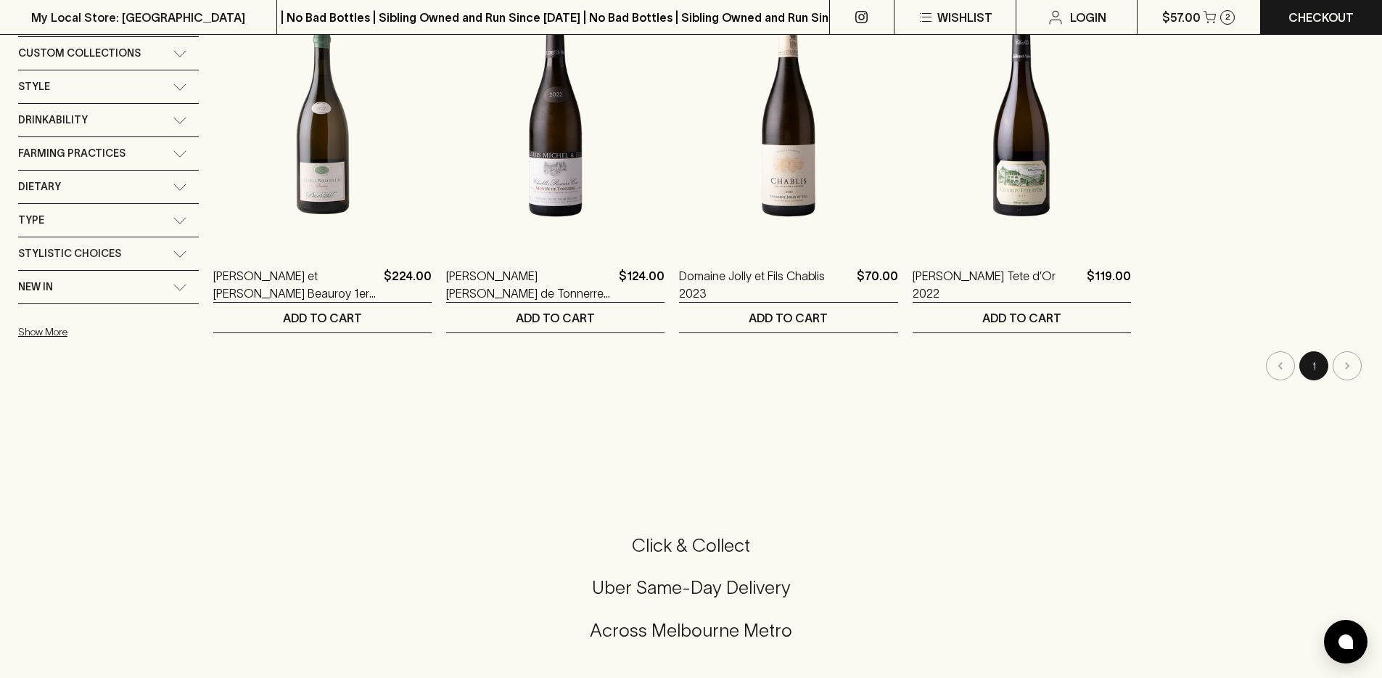
click at [1351, 367] on li "pagination navigation" at bounding box center [1347, 365] width 33 height 29
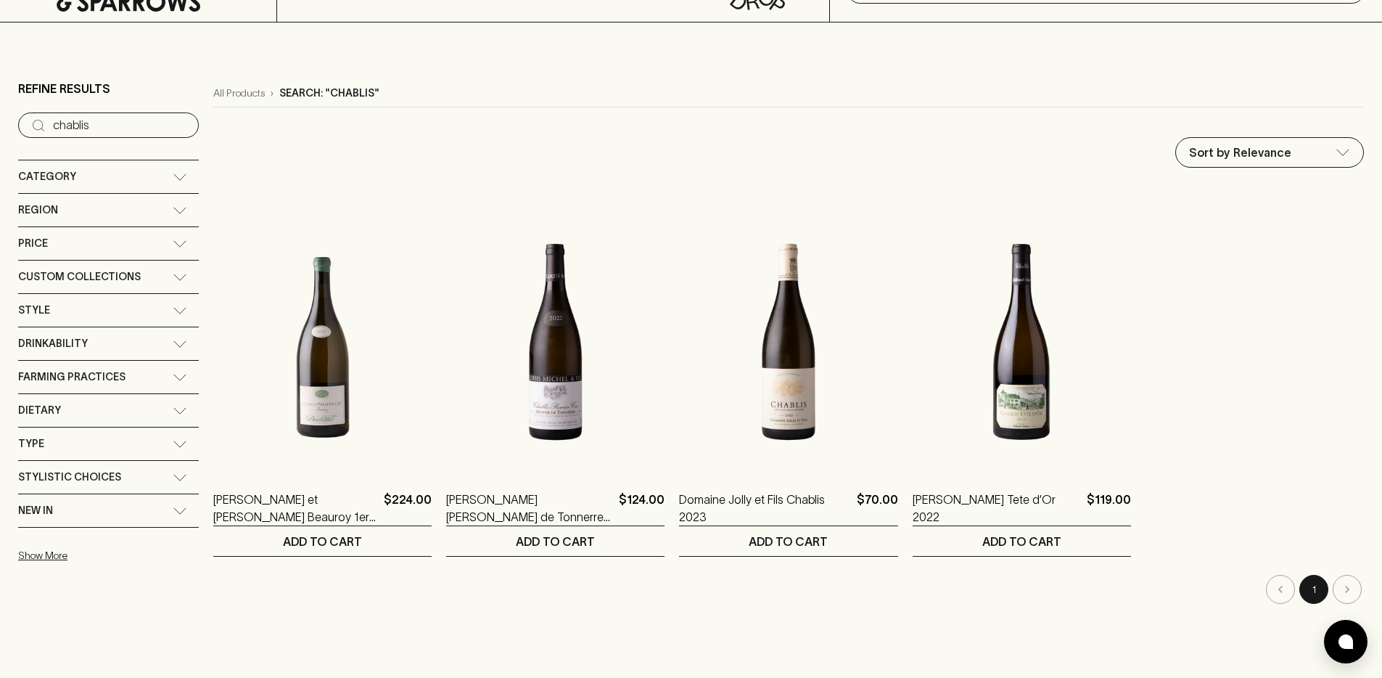
scroll to position [0, 0]
